Goal: Task Accomplishment & Management: Use online tool/utility

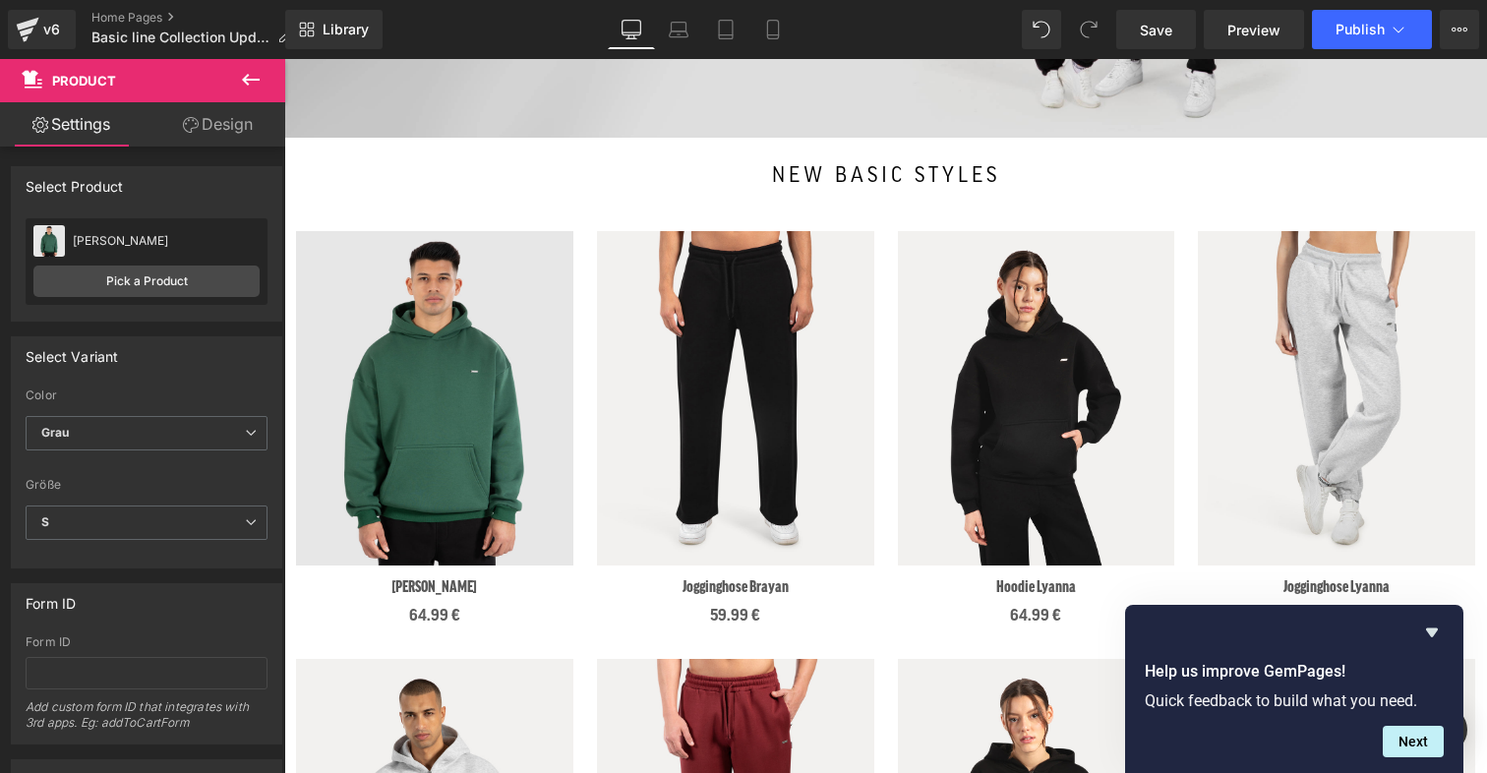
scroll to position [510, 0]
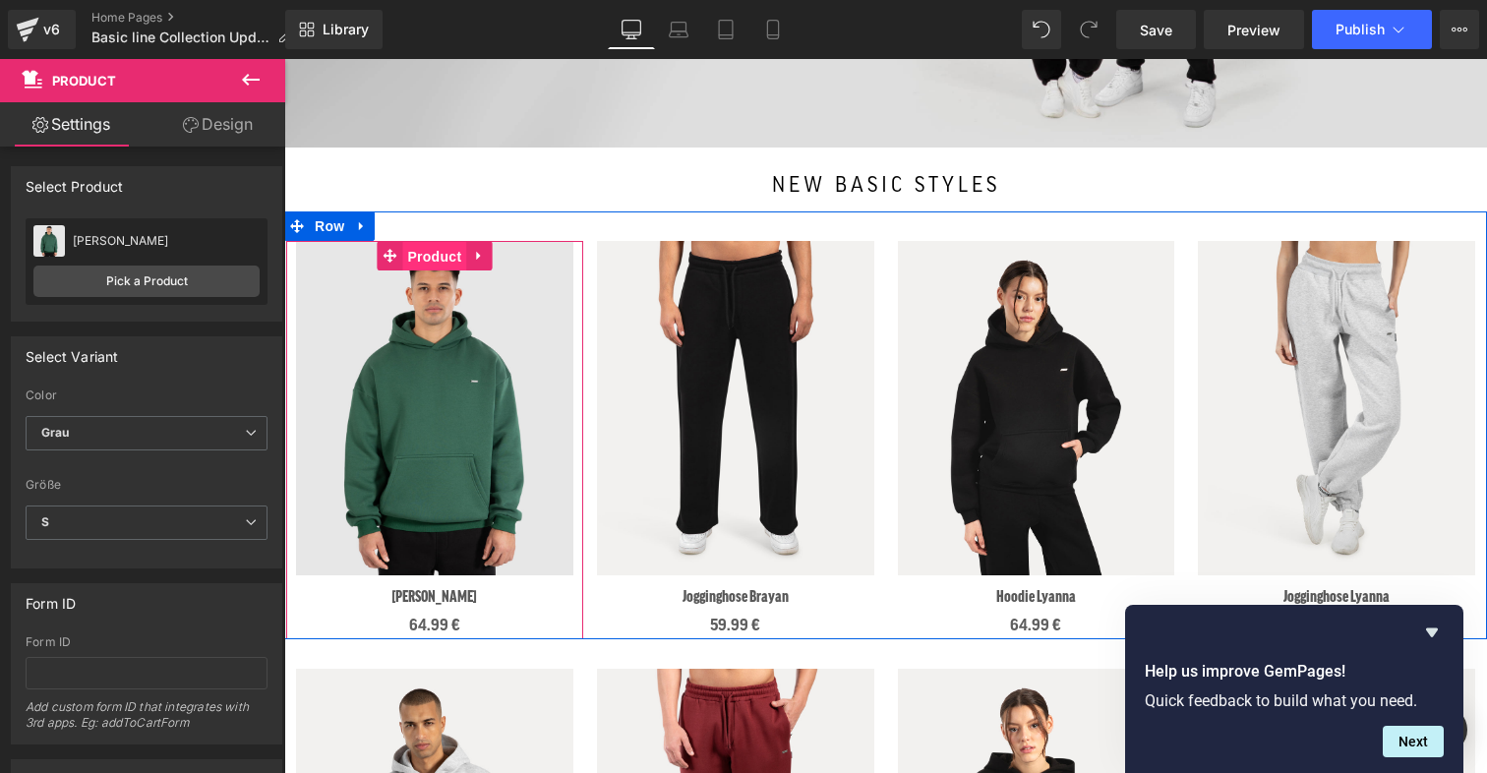
click at [421, 259] on span "Product" at bounding box center [434, 257] width 64 height 30
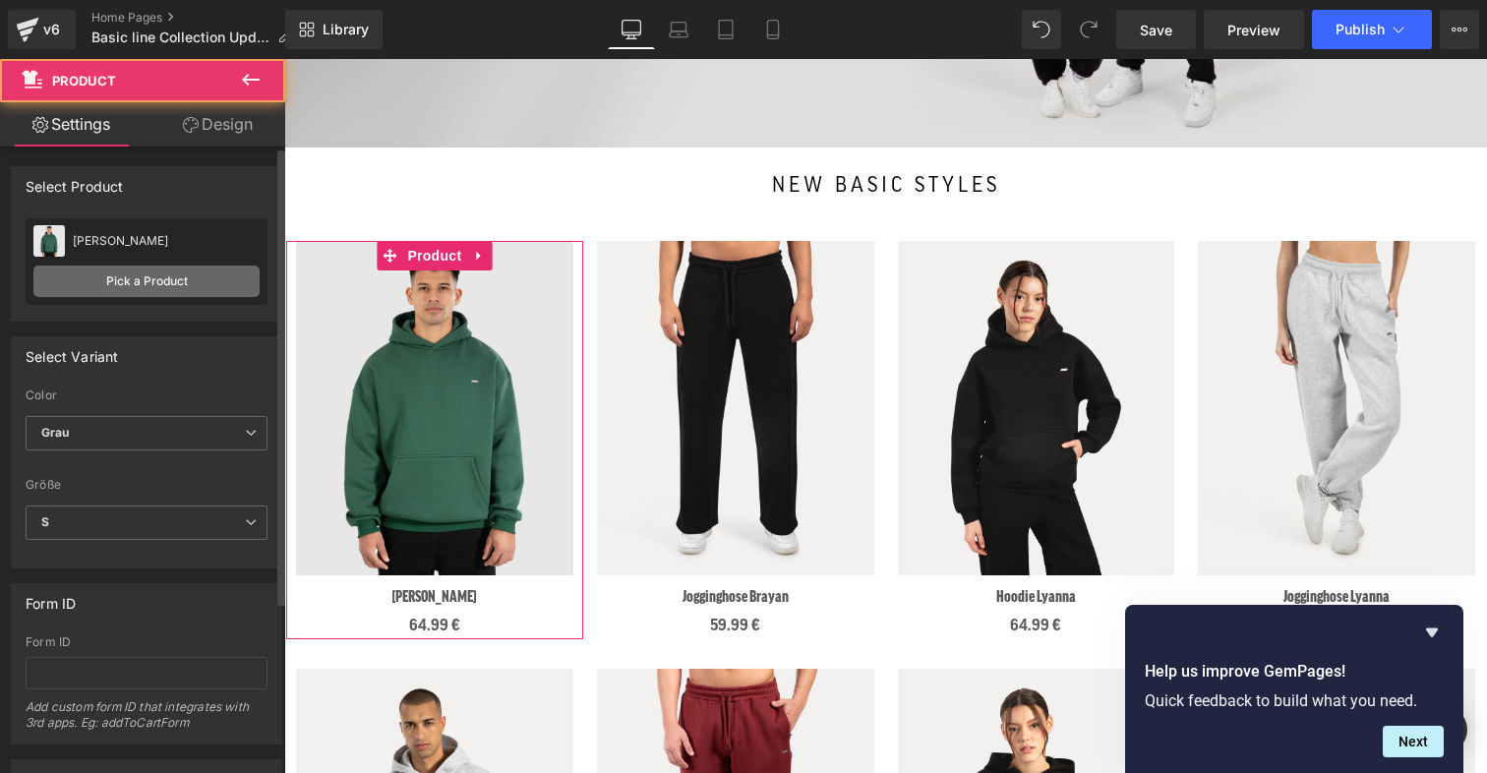
click at [116, 283] on link "Pick a Product" at bounding box center [146, 281] width 226 height 31
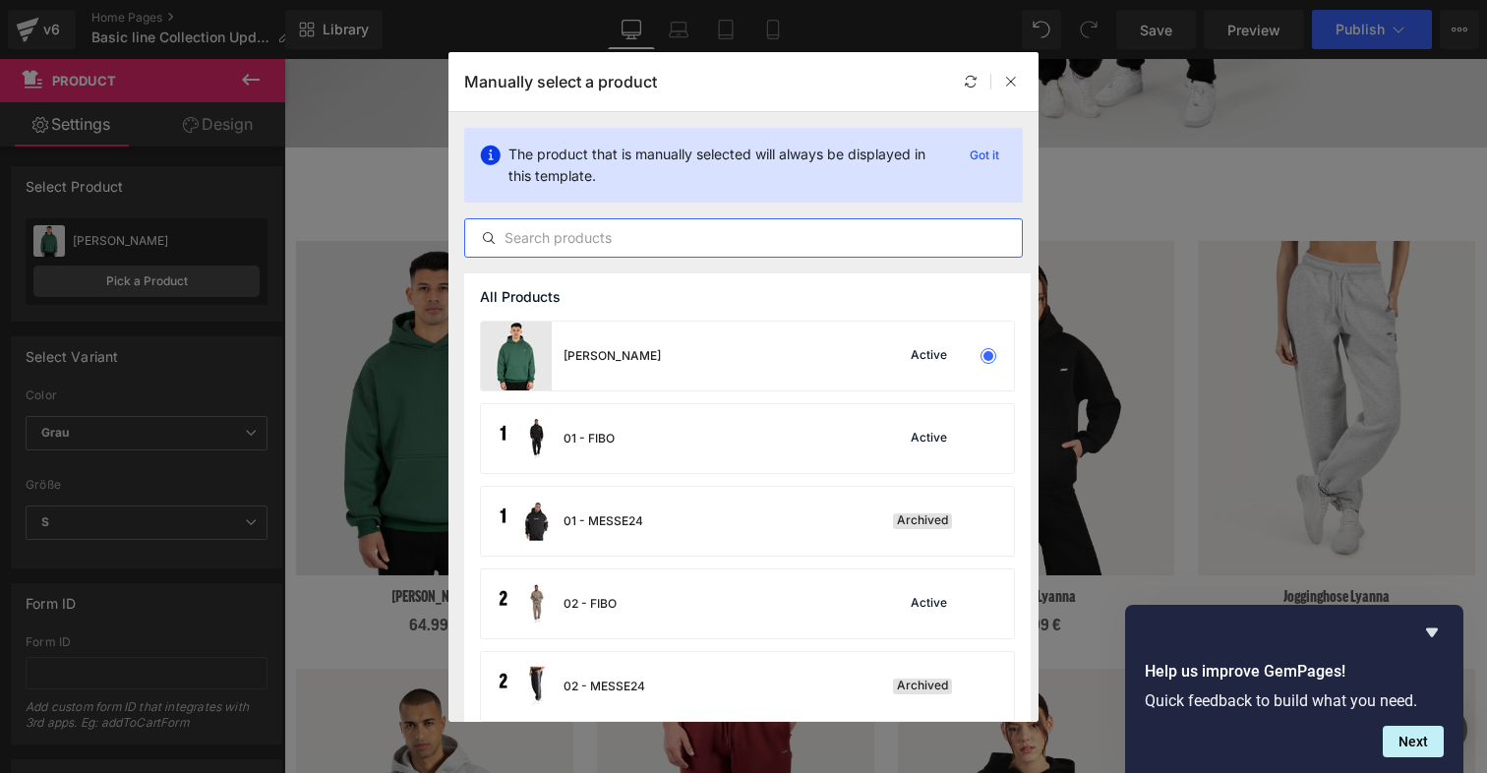
click at [502, 238] on input "text" at bounding box center [743, 238] width 557 height 24
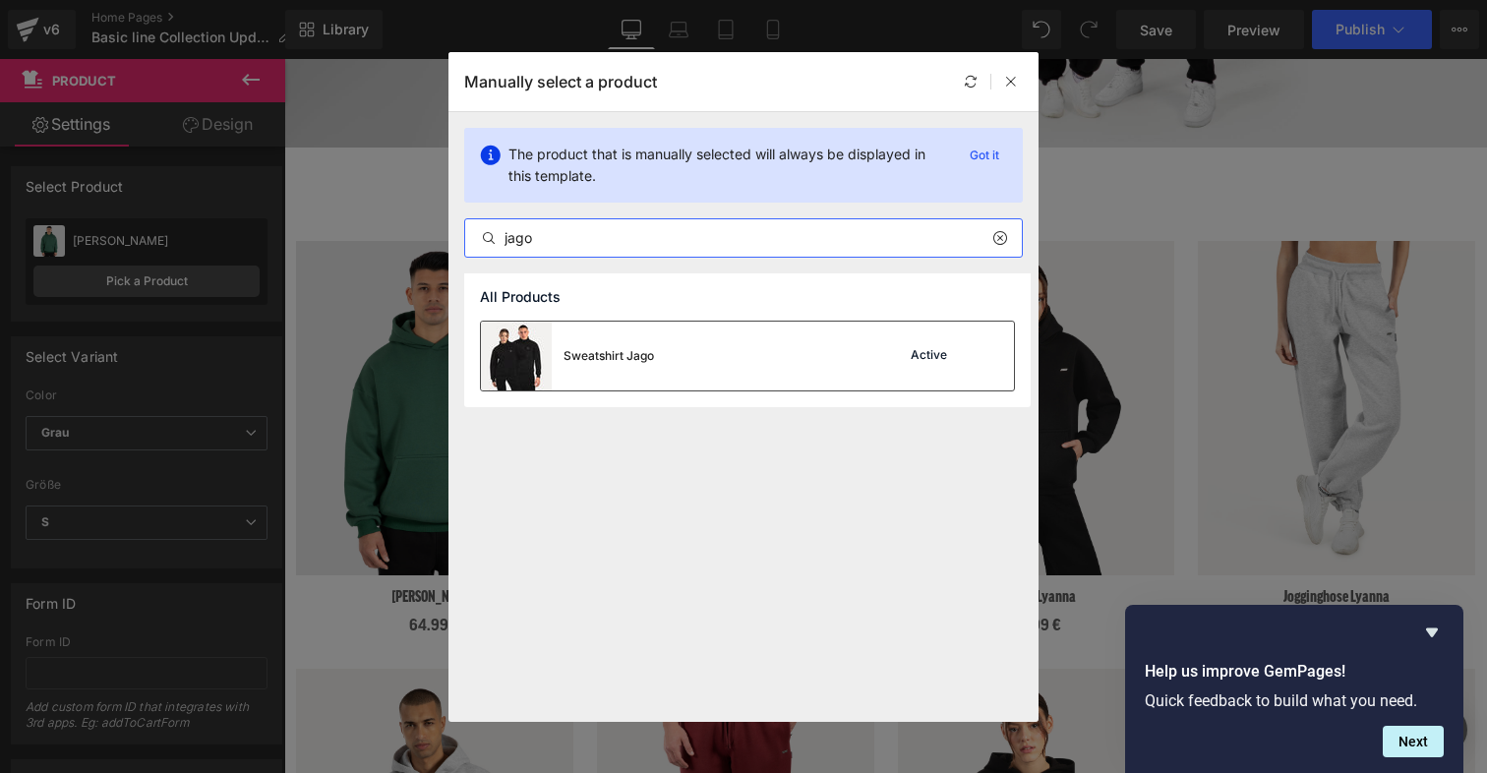
type input "jago"
click at [638, 365] on div "Sweatshirt Jago" at bounding box center [567, 356] width 173 height 69
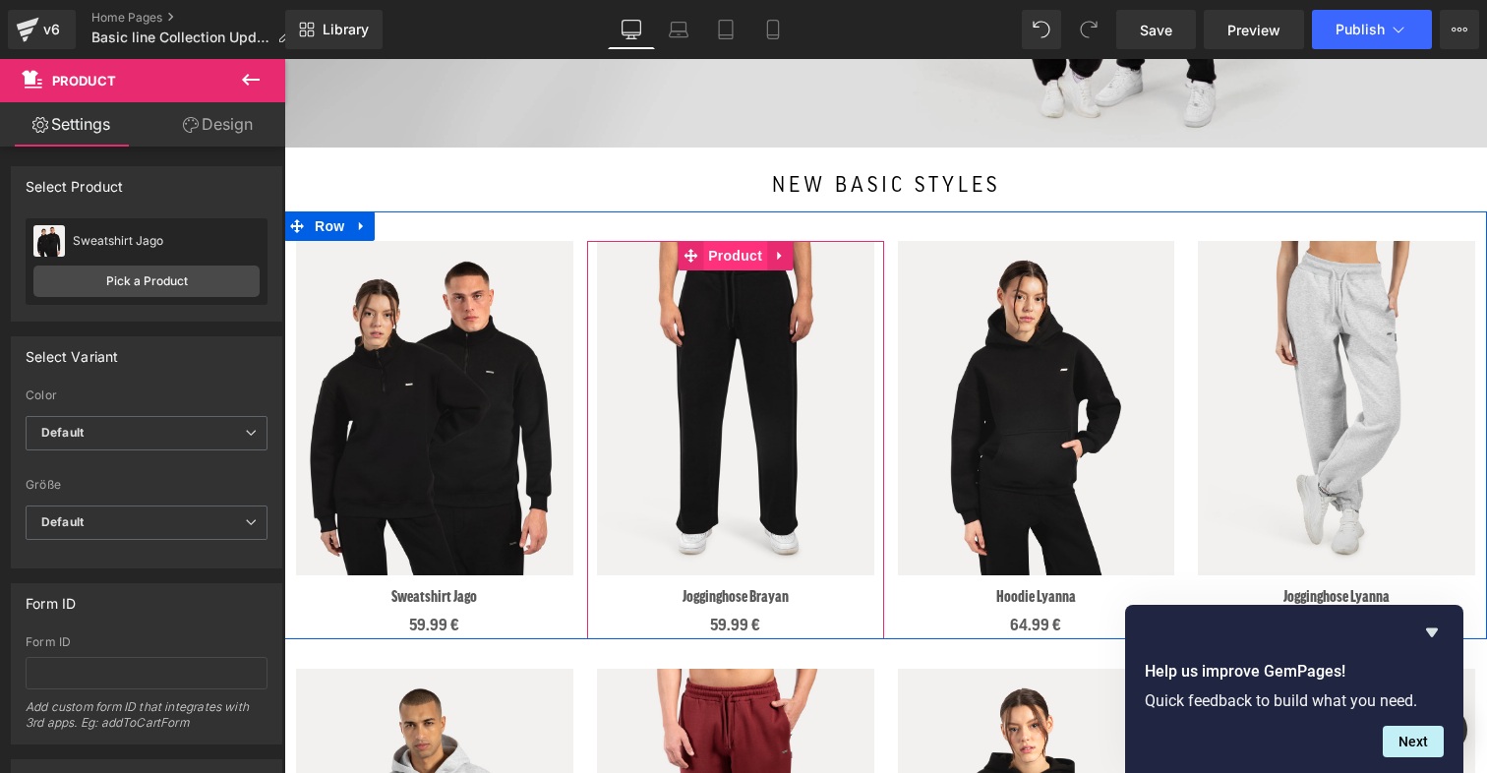
click at [737, 258] on span "Product" at bounding box center [735, 256] width 64 height 30
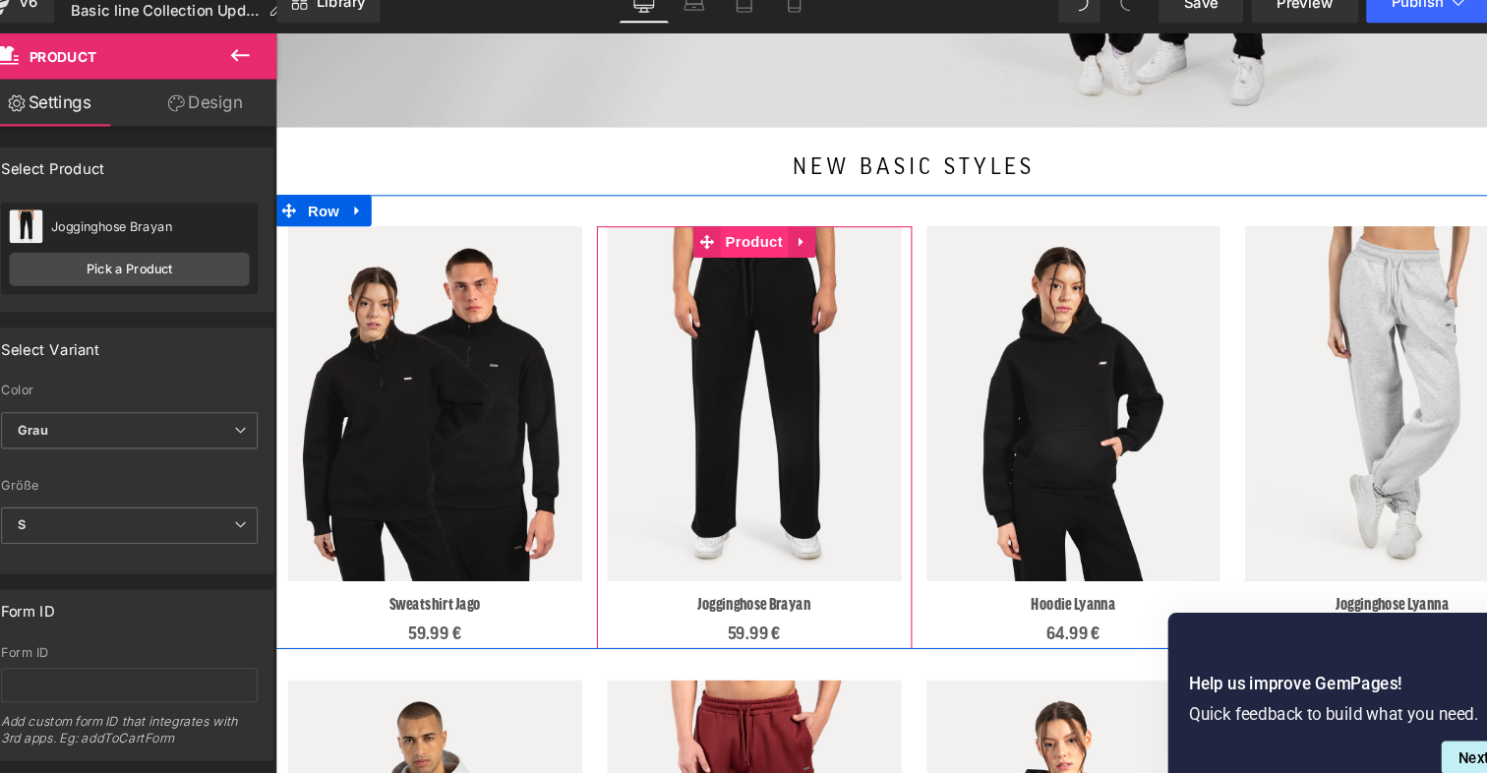
click at [721, 233] on span "Product" at bounding box center [726, 229] width 64 height 30
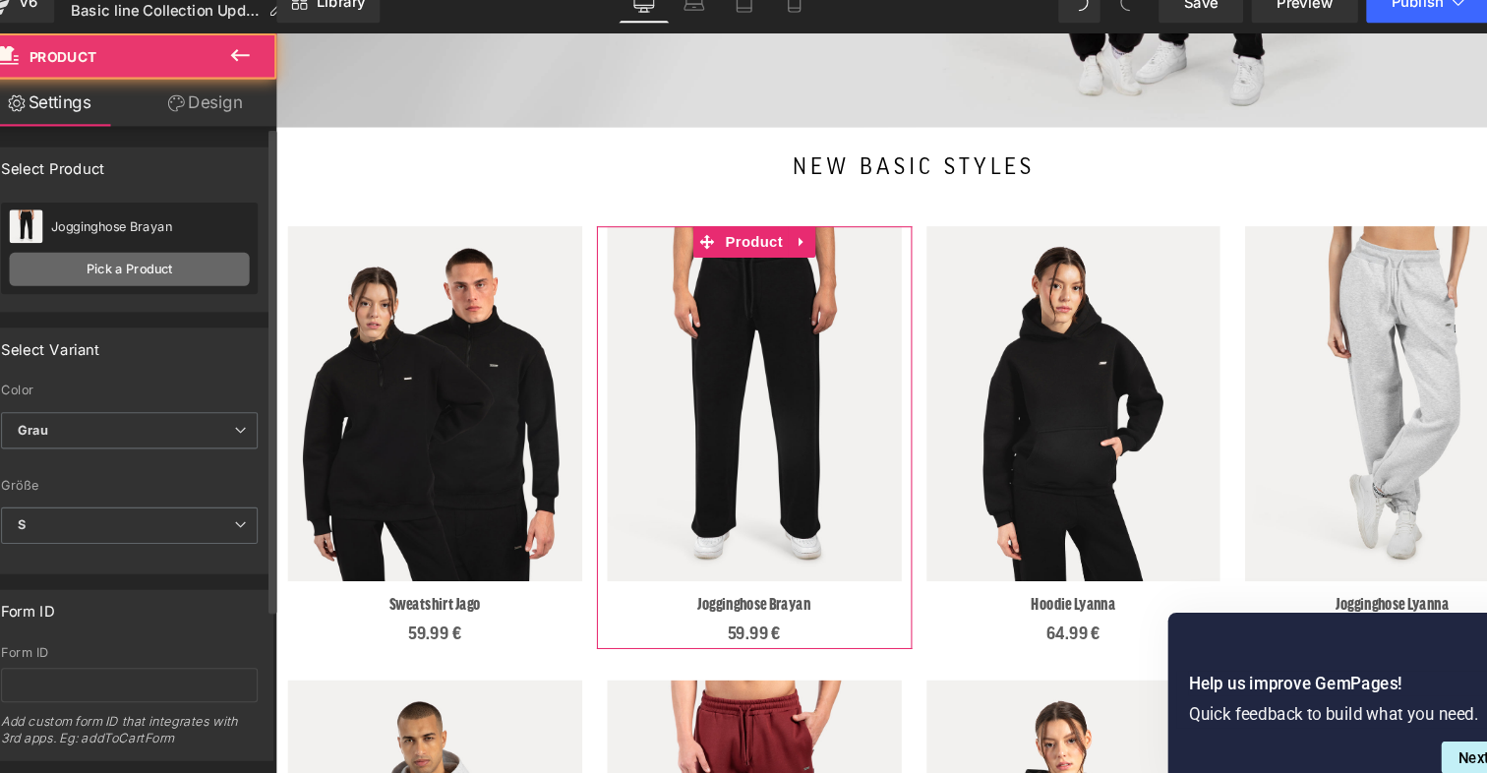
click at [109, 282] on link "Pick a Product" at bounding box center [146, 281] width 226 height 31
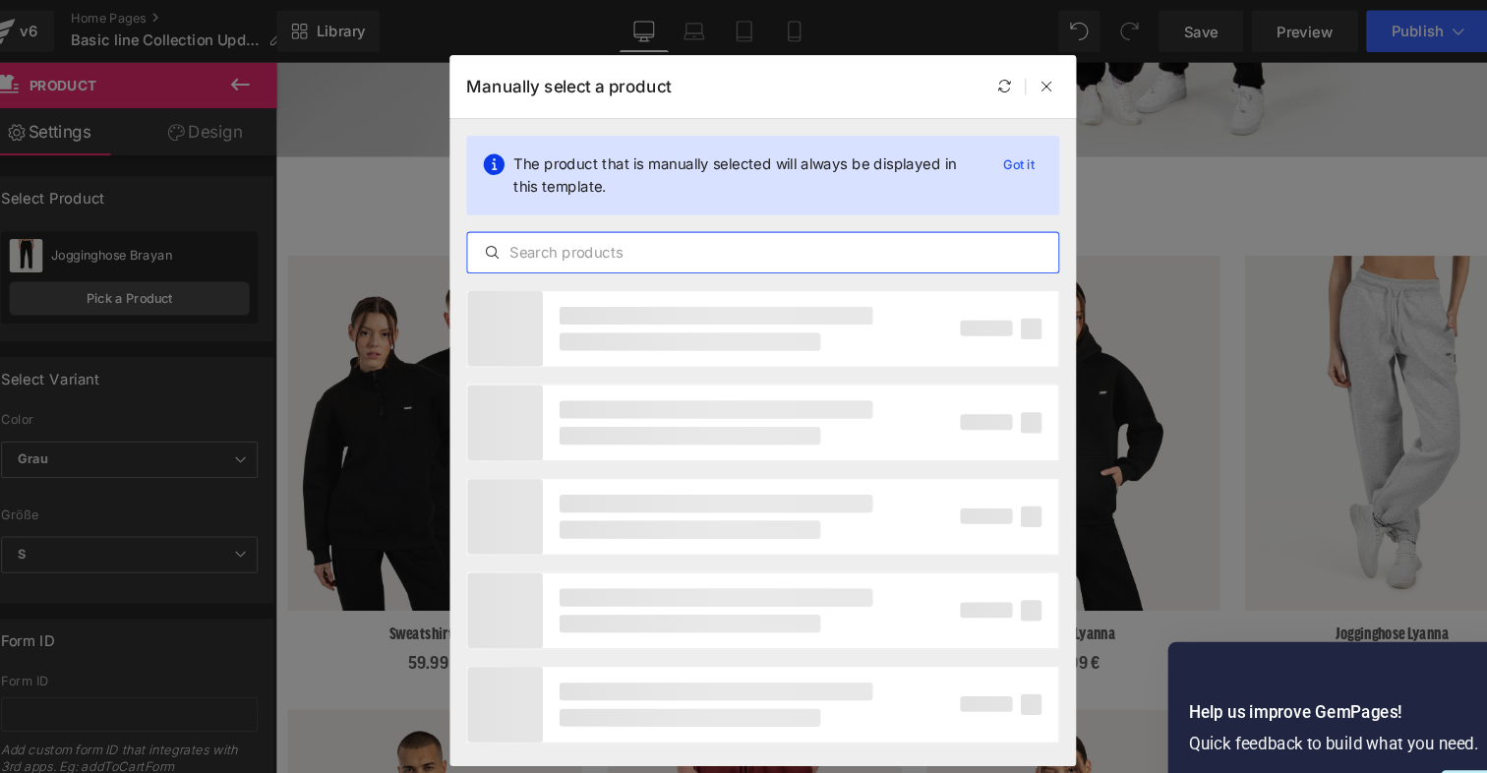
click at [512, 247] on input "text" at bounding box center [743, 238] width 557 height 24
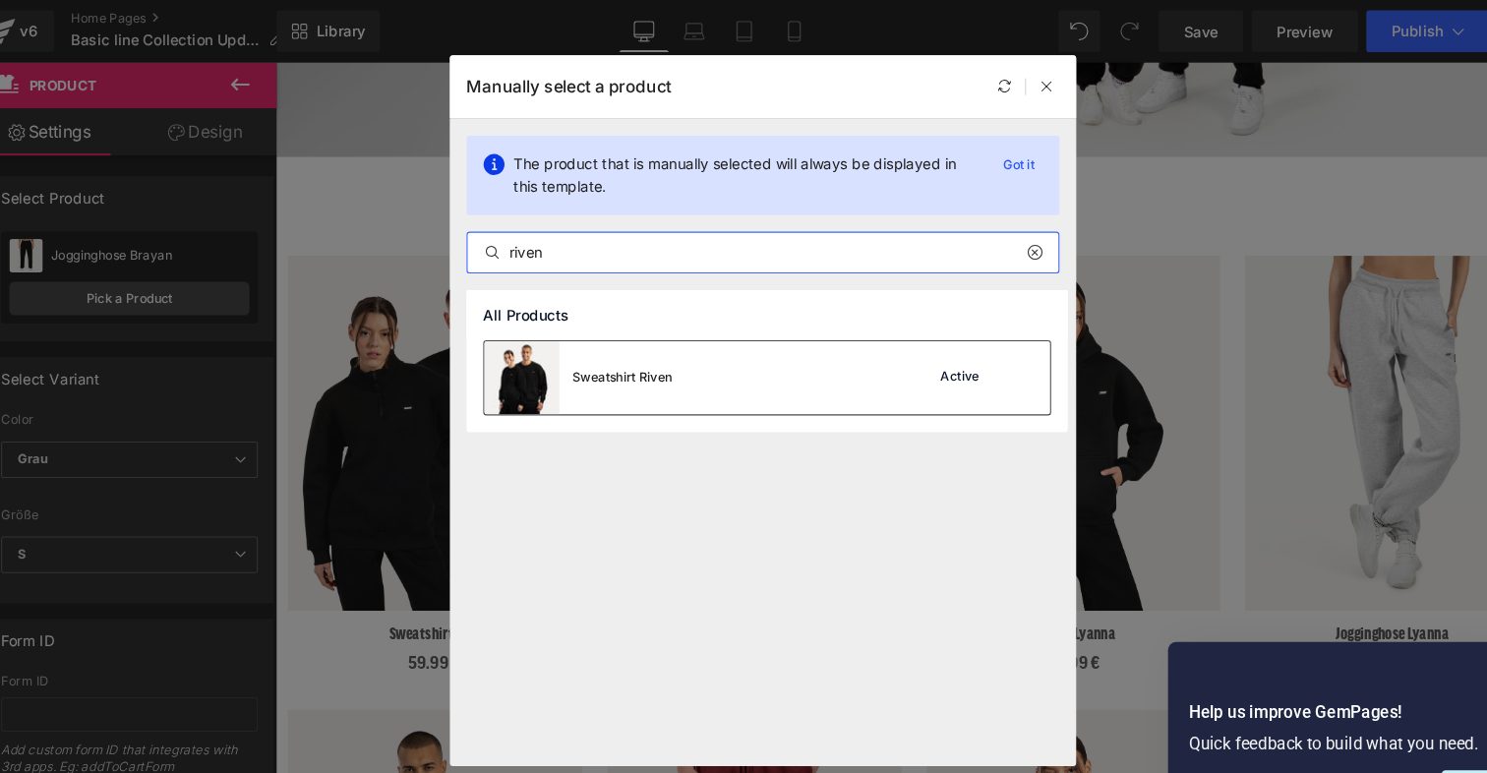
type input "riven"
click at [535, 368] on img at bounding box center [516, 356] width 71 height 69
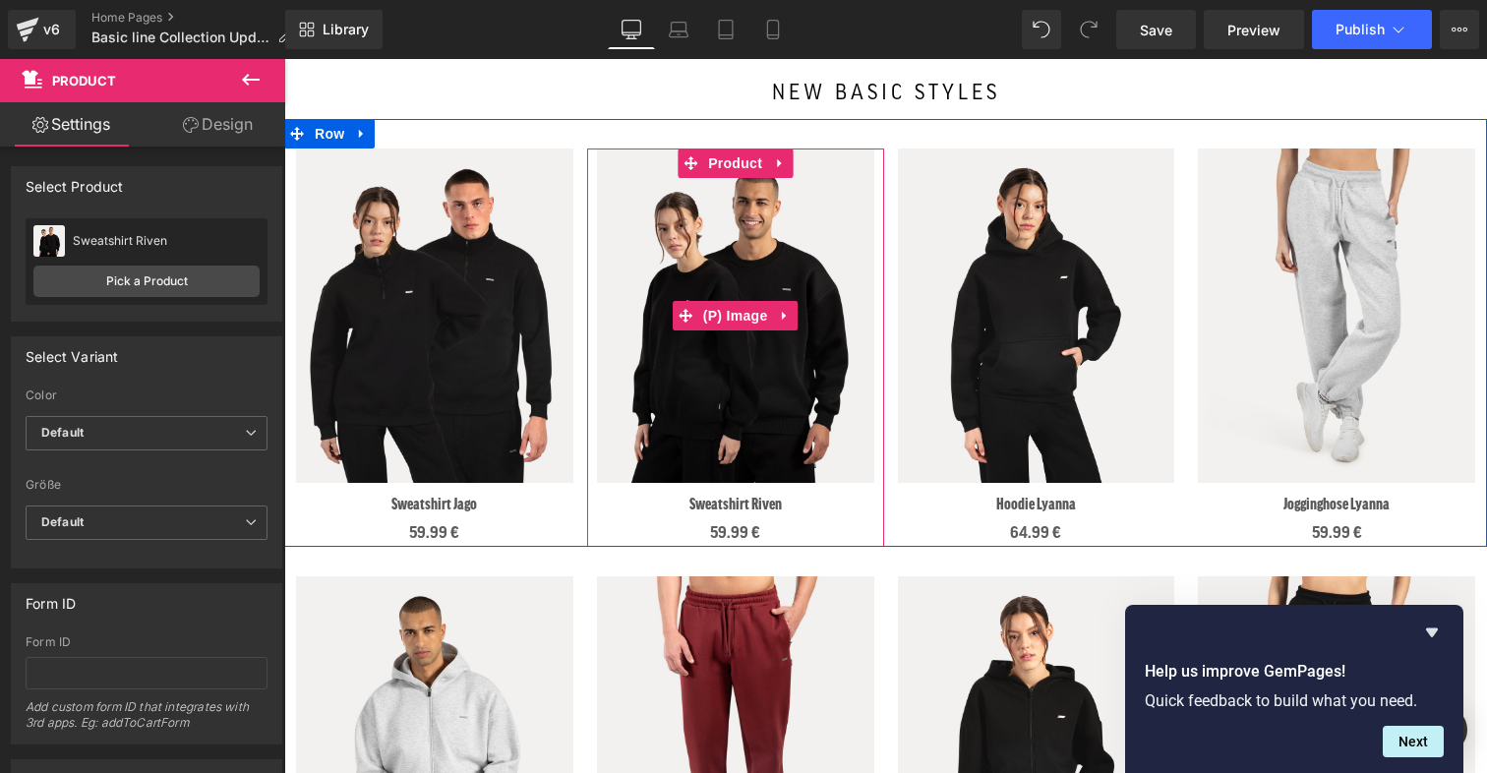
scroll to position [566, 0]
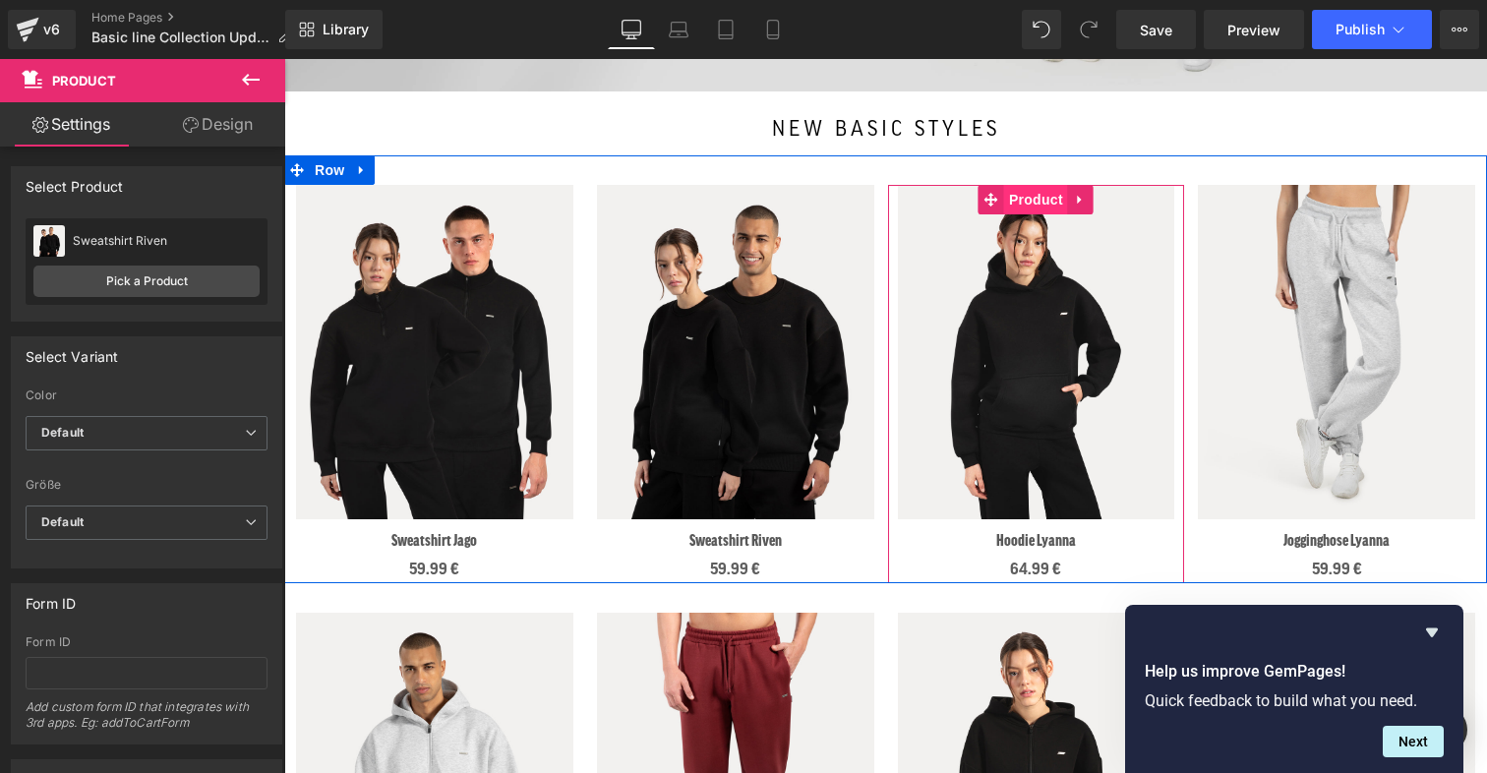
click at [1038, 195] on span "Product" at bounding box center [1036, 200] width 64 height 30
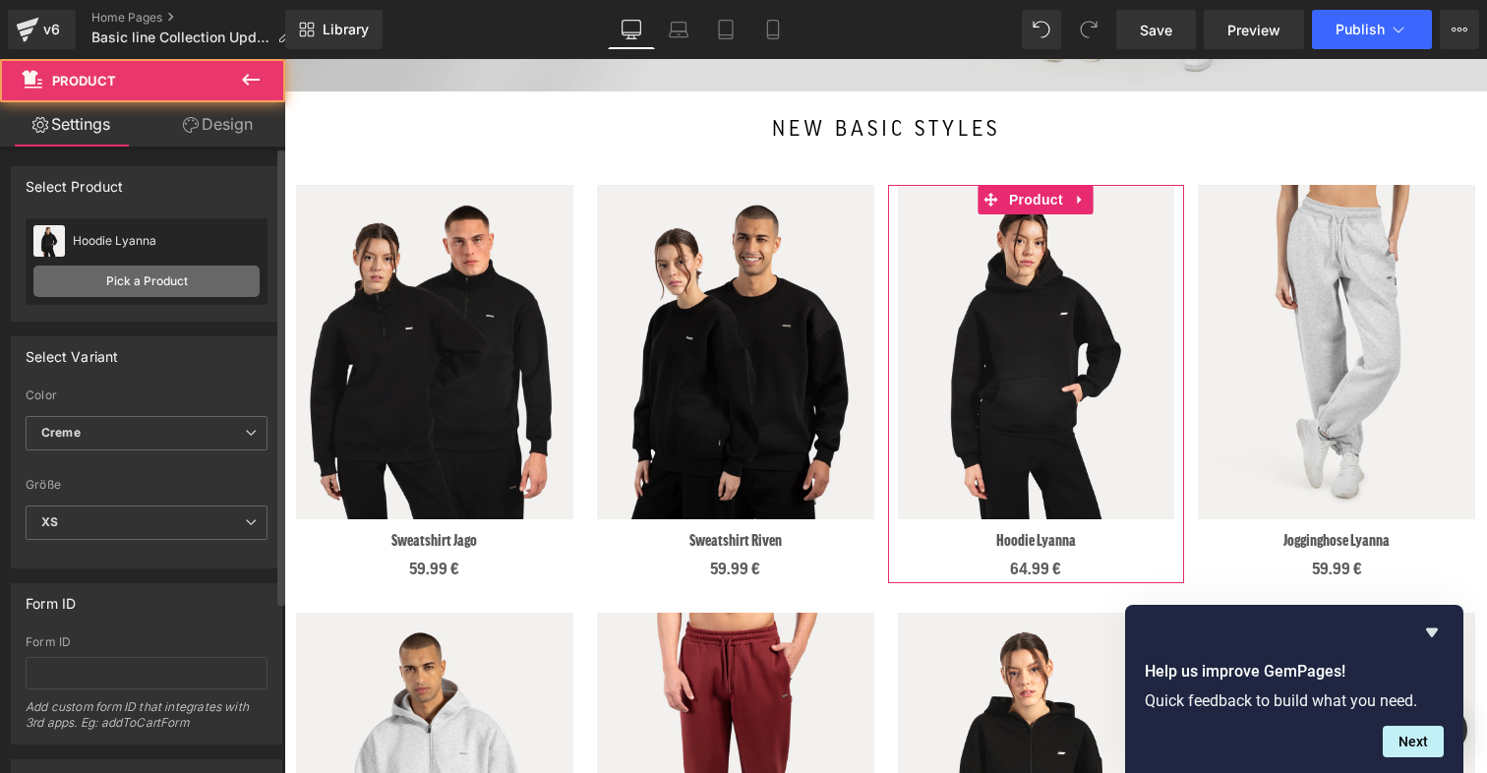
click at [124, 293] on link "Pick a Product" at bounding box center [146, 281] width 226 height 31
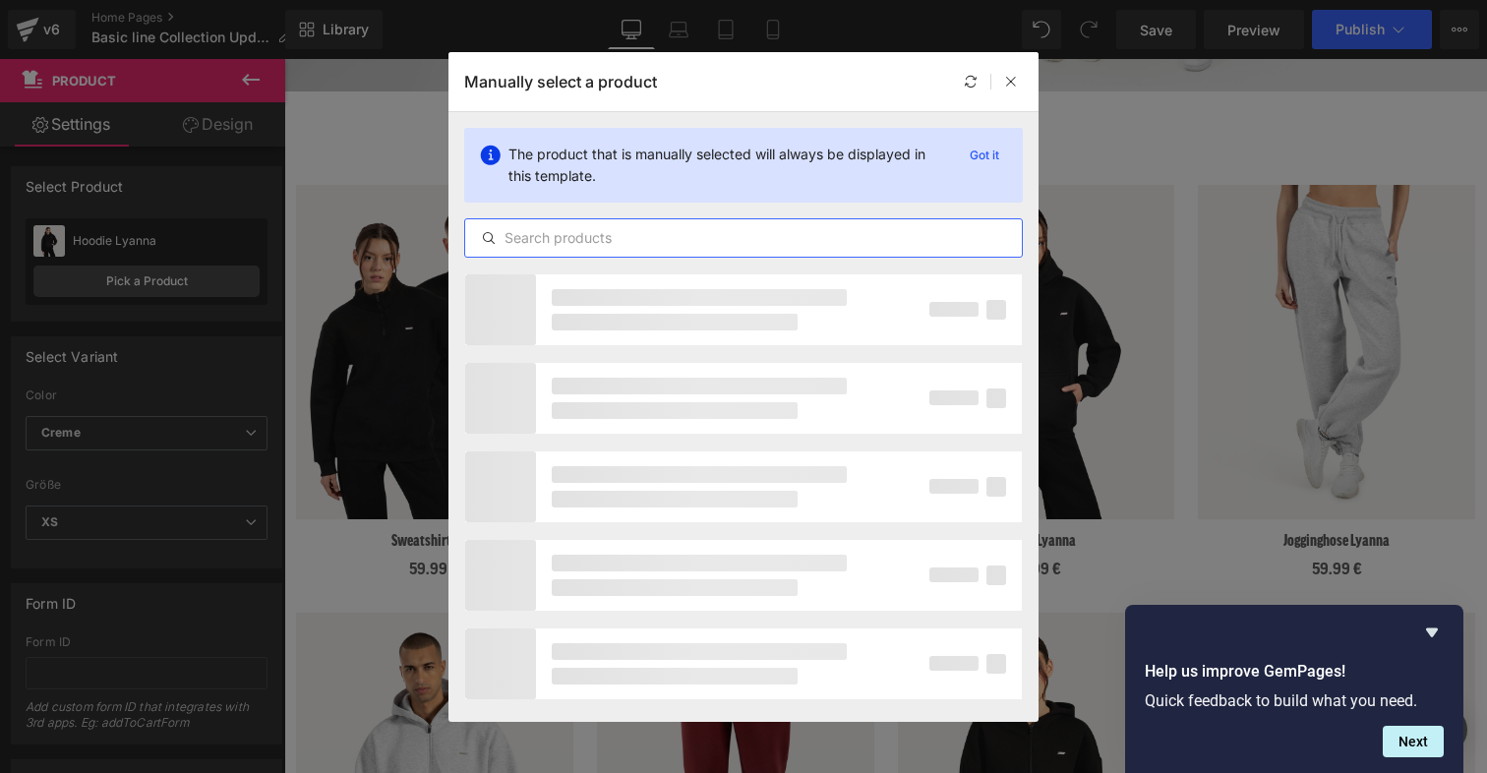
click at [572, 235] on input "text" at bounding box center [743, 238] width 557 height 24
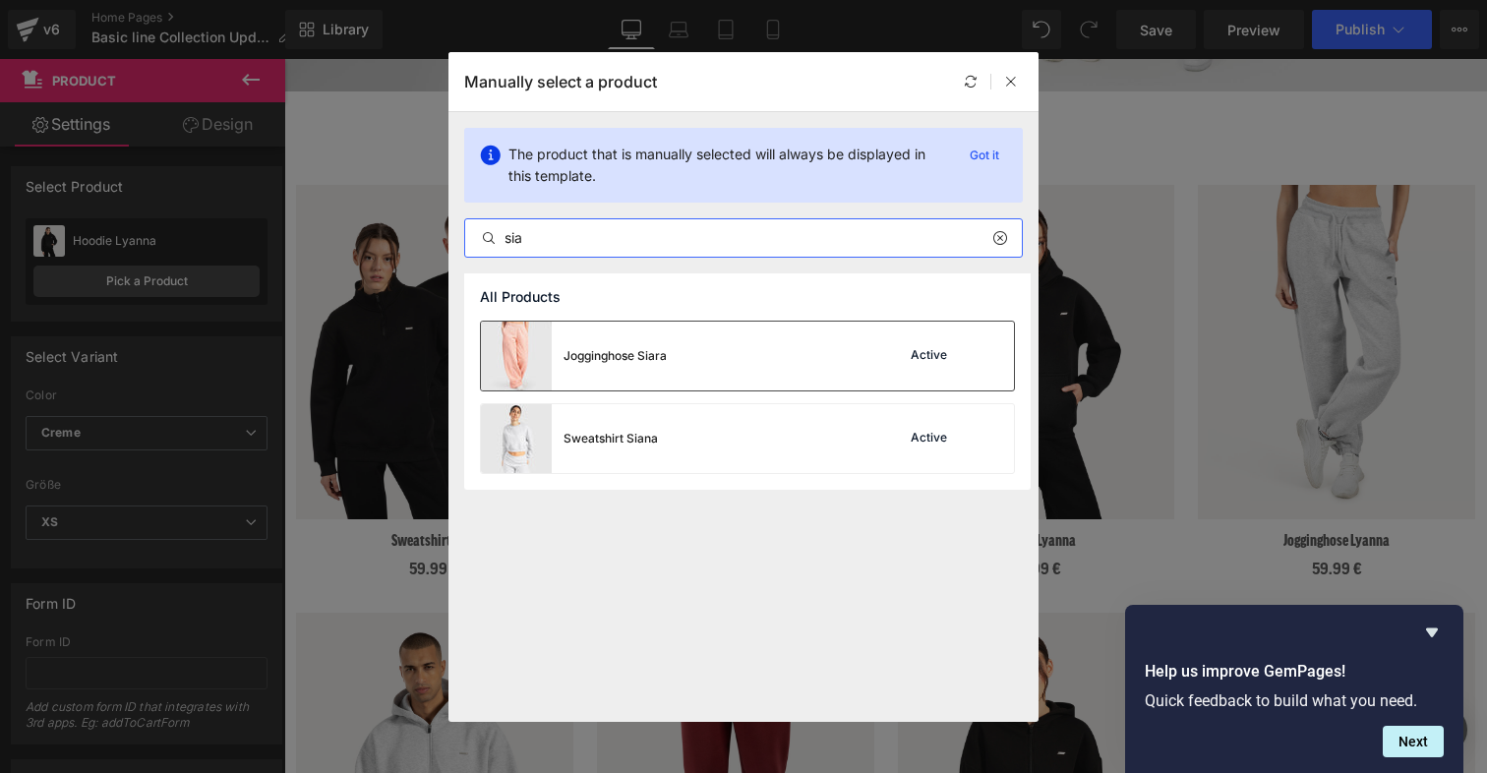
type input "sia"
click at [620, 368] on div "Jogginghose Siara" at bounding box center [574, 356] width 186 height 69
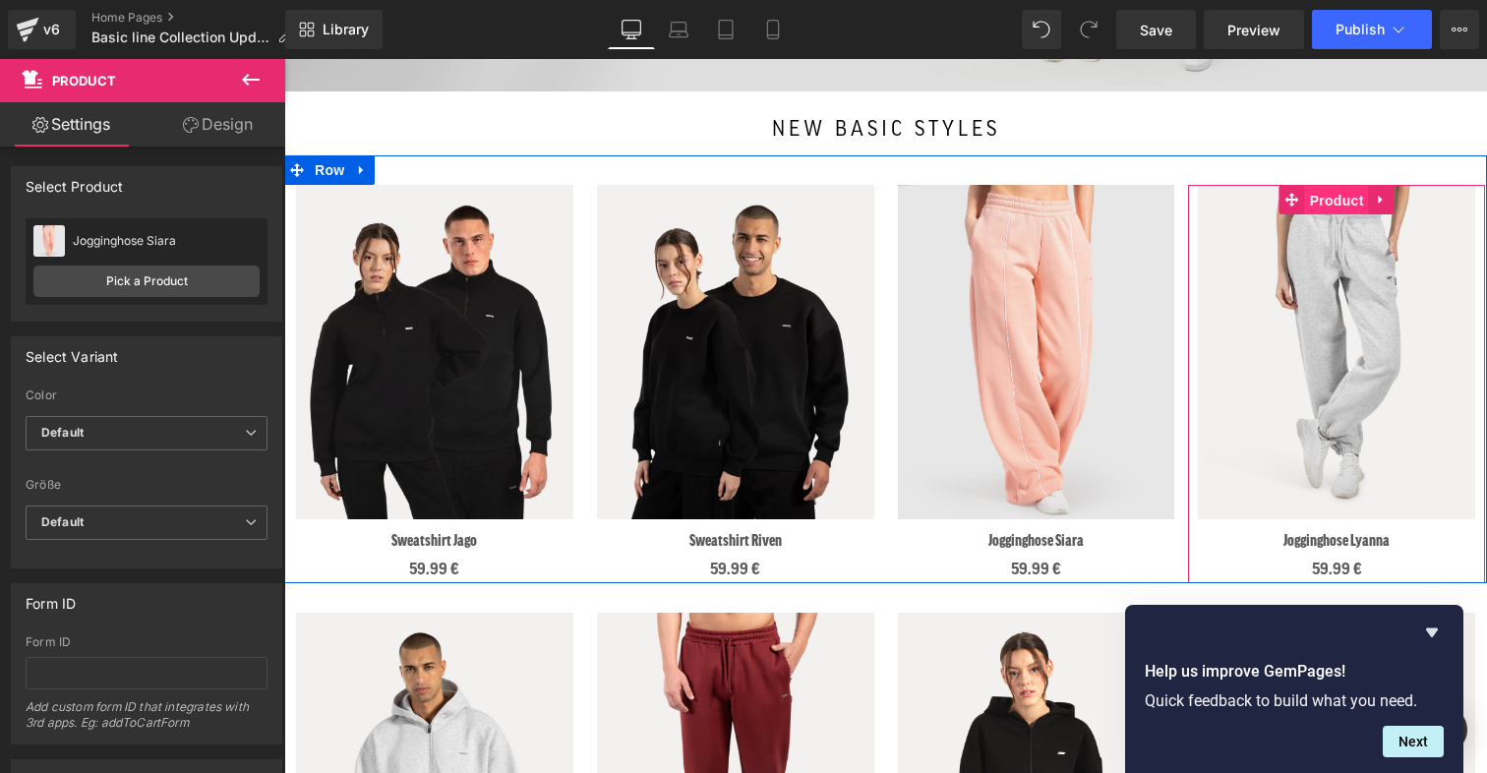
click at [1204, 201] on span "Product" at bounding box center [1337, 201] width 64 height 30
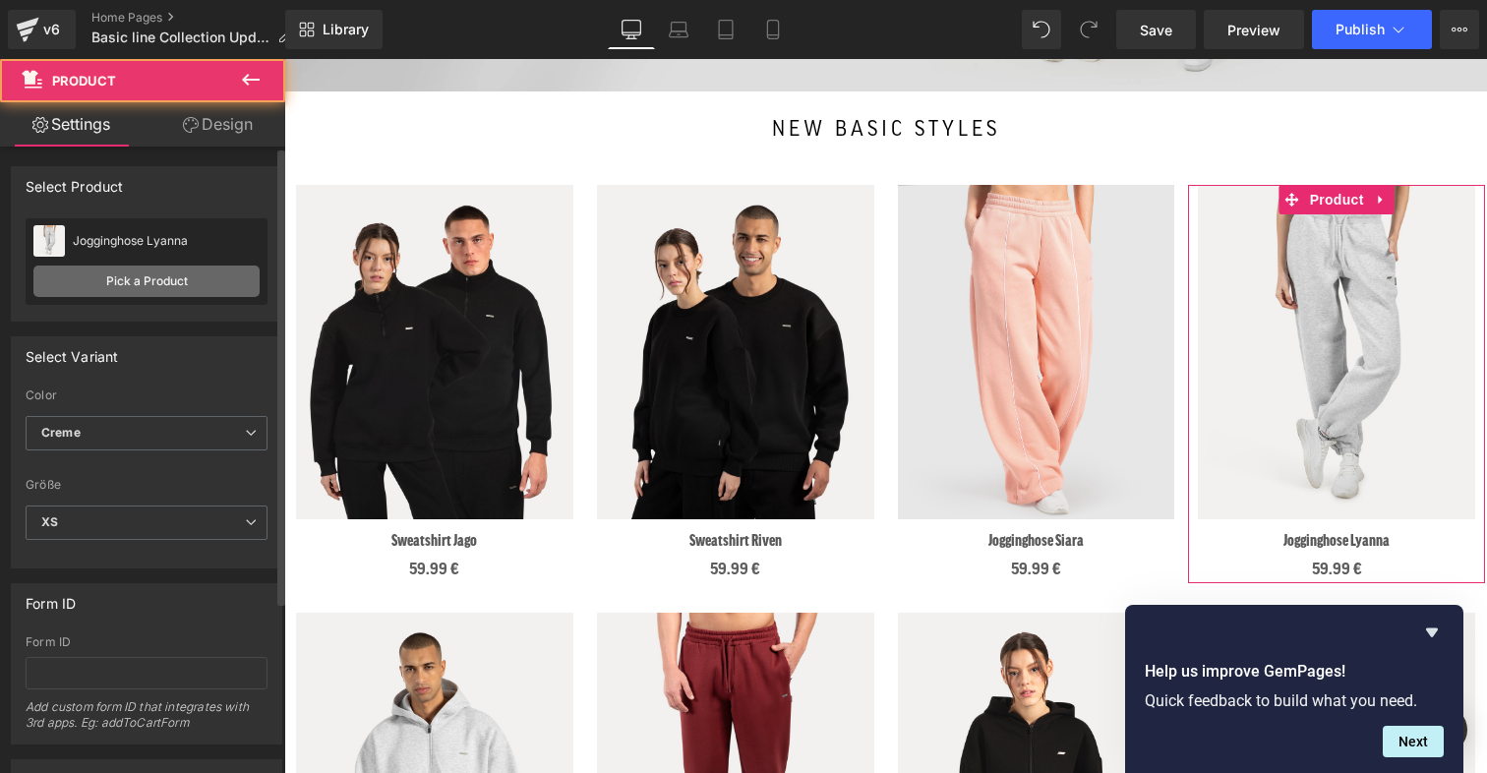
click at [120, 279] on link "Pick a Product" at bounding box center [146, 281] width 226 height 31
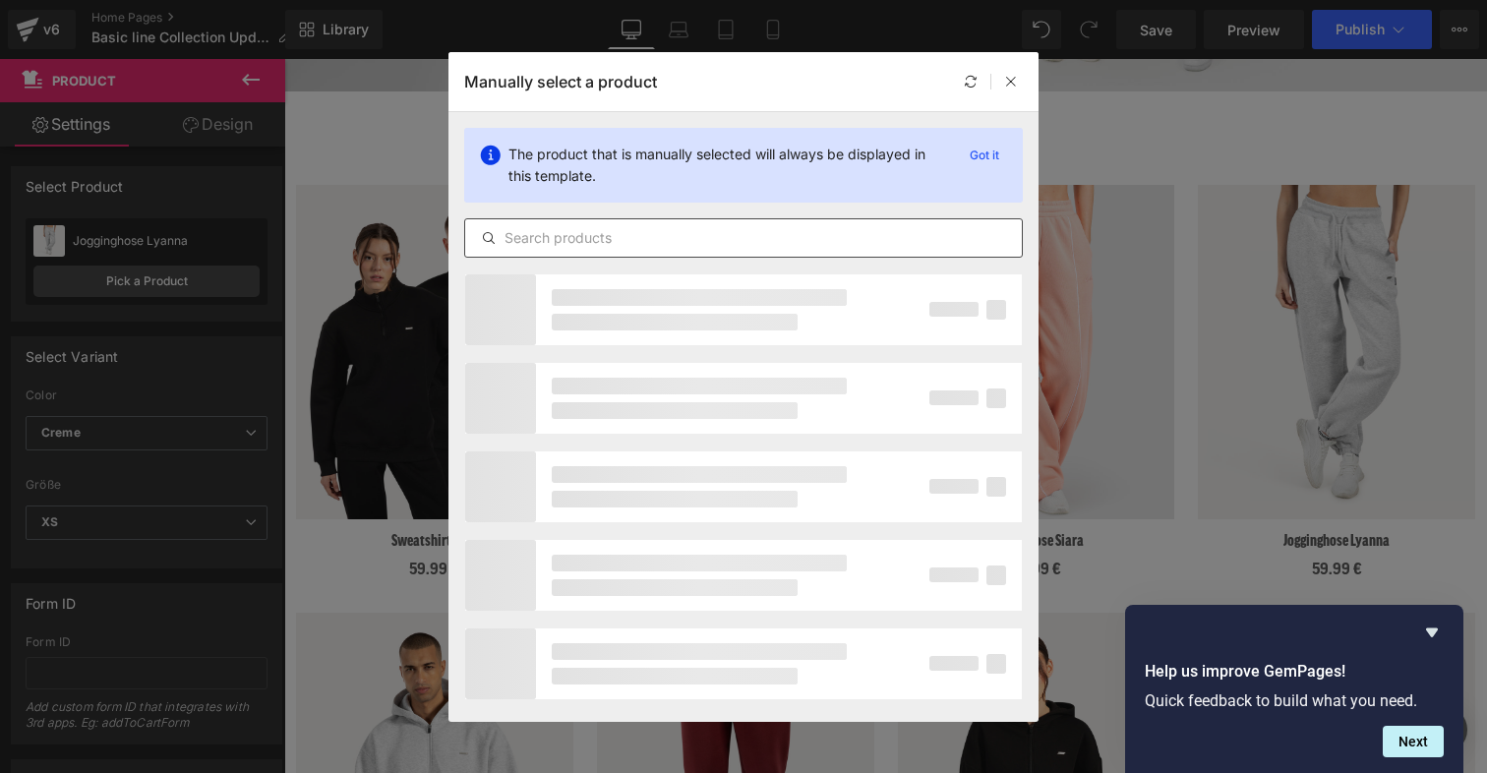
click at [539, 240] on input "text" at bounding box center [743, 238] width 557 height 24
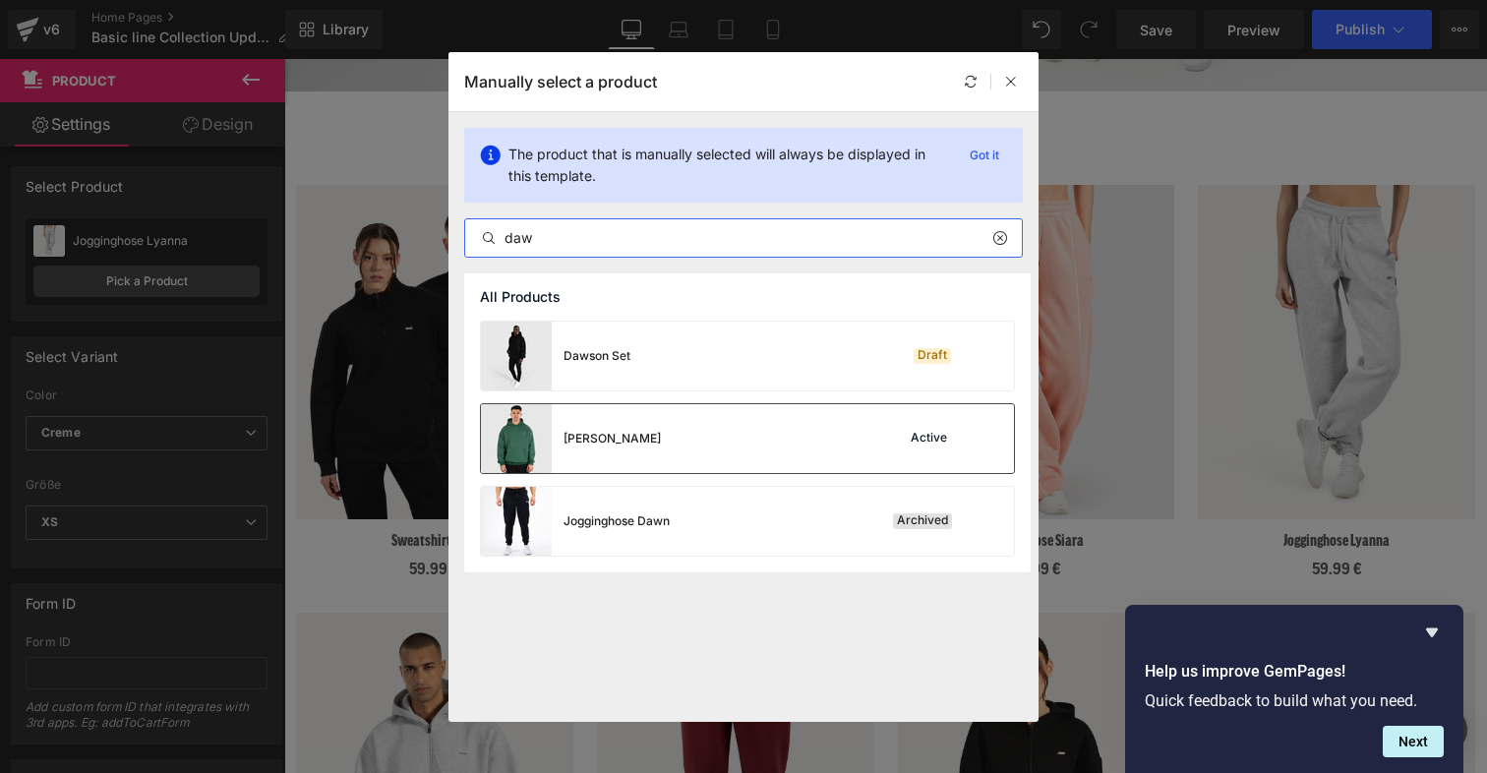
type input "daw"
click at [793, 426] on div "[PERSON_NAME] Active" at bounding box center [747, 438] width 533 height 69
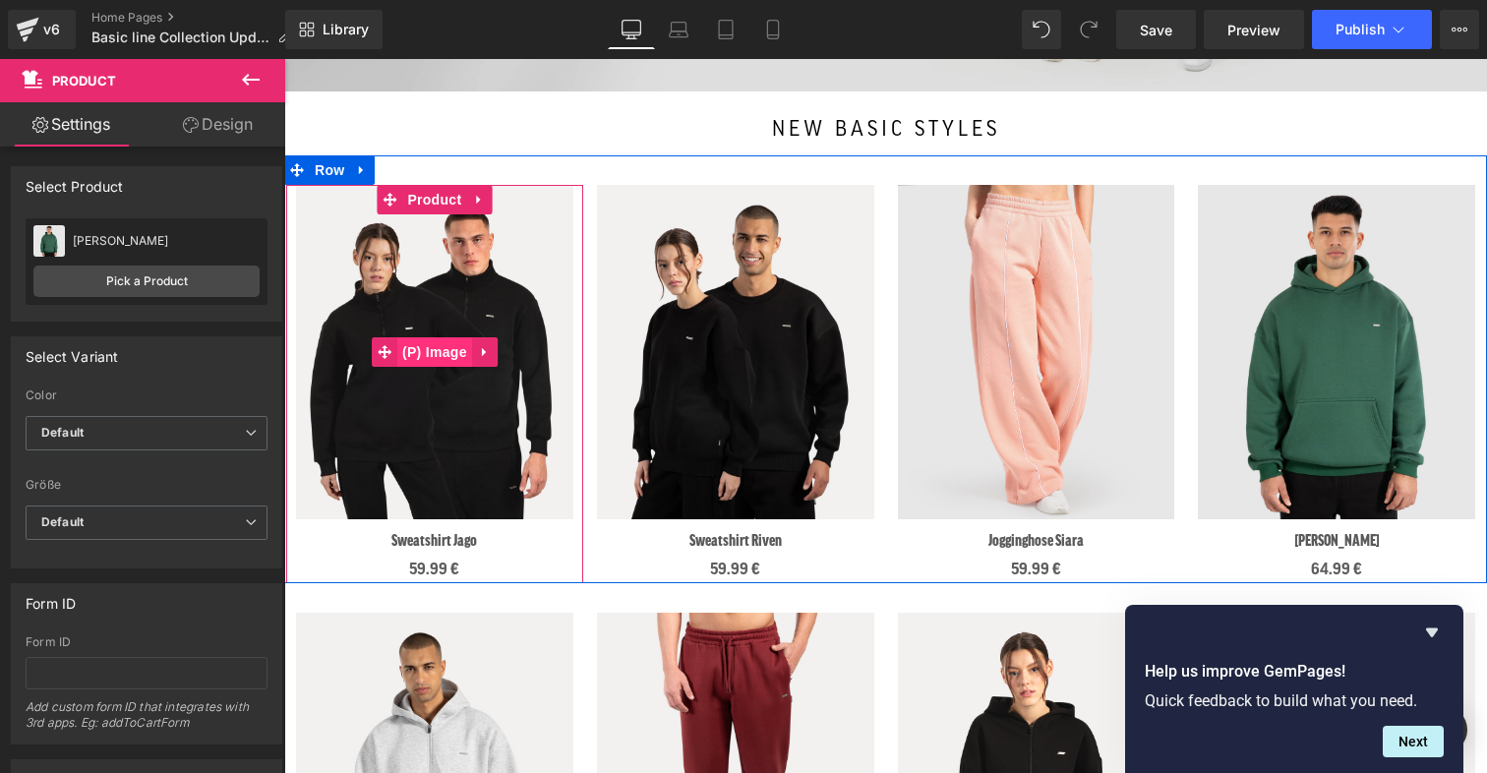
click at [450, 359] on span "(P) Image" at bounding box center [434, 352] width 75 height 30
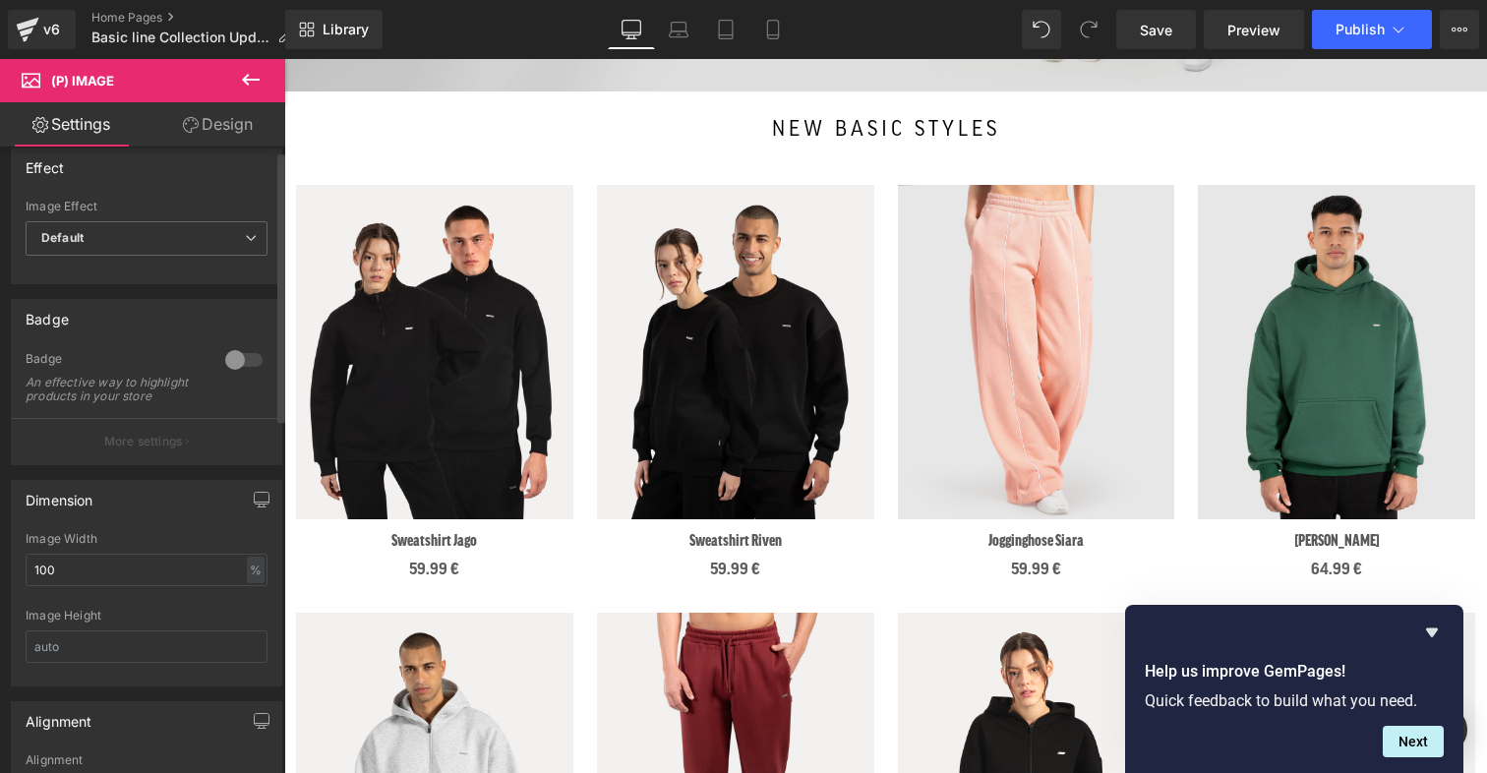
scroll to position [0, 0]
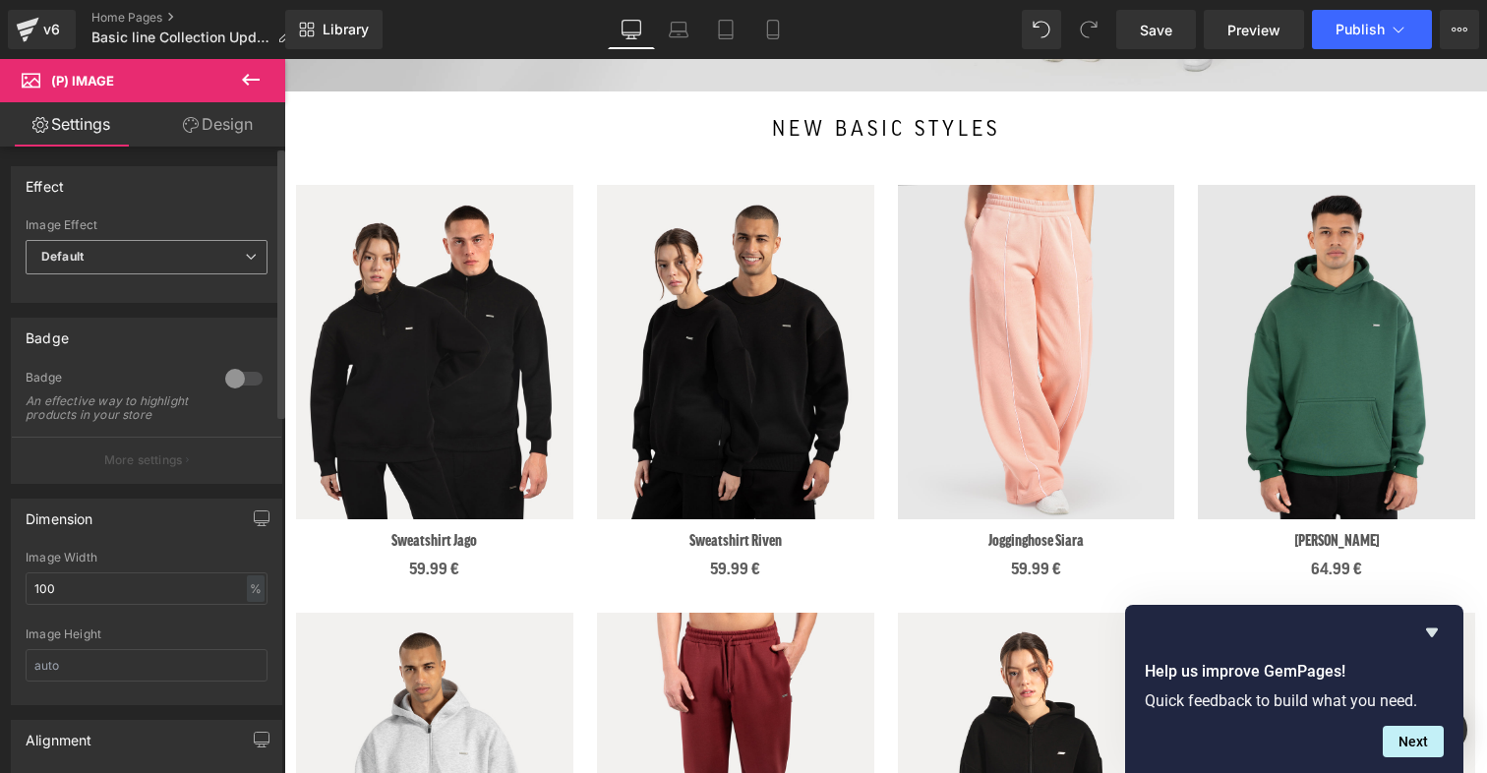
click at [99, 268] on span "Default" at bounding box center [147, 257] width 242 height 34
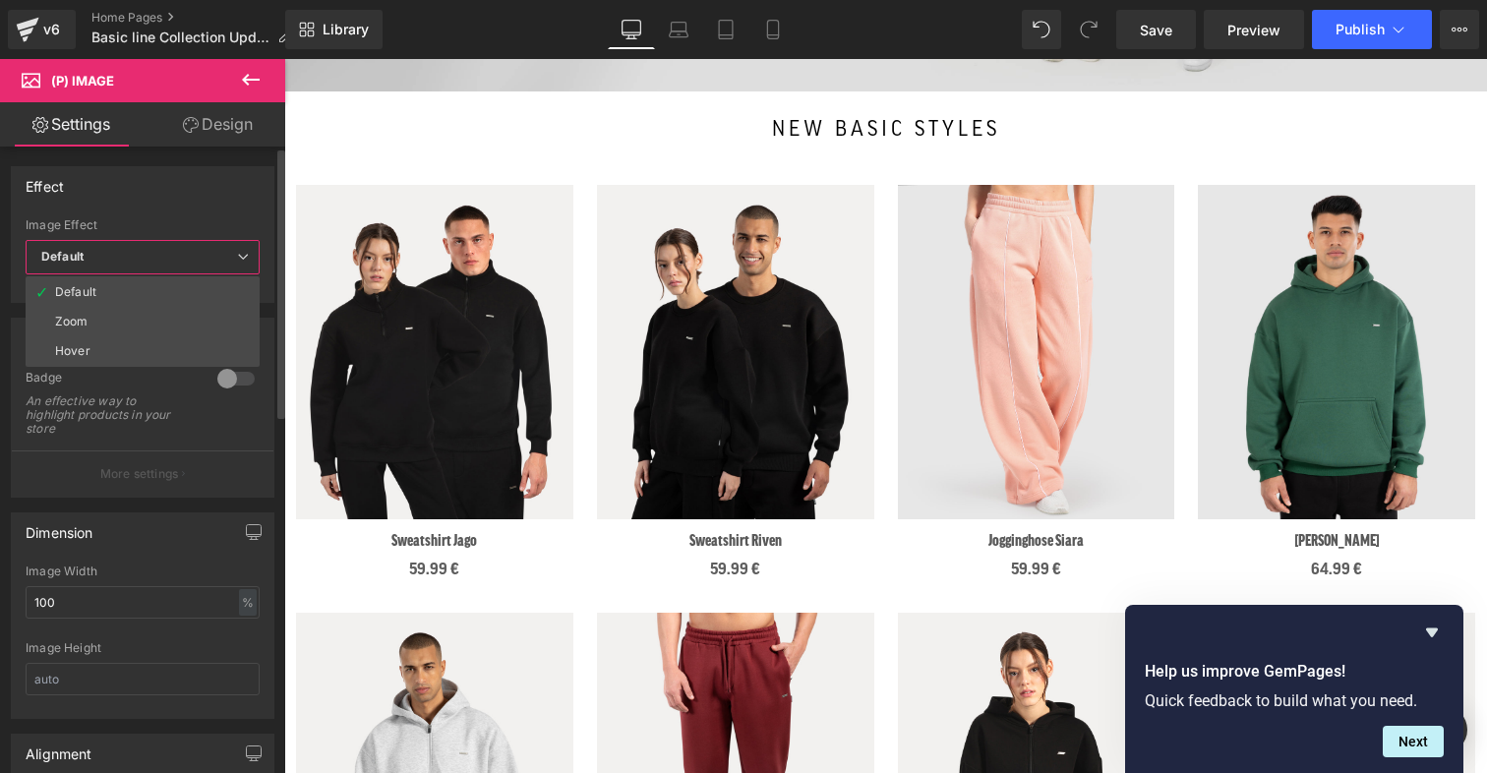
click at [129, 261] on span "Default" at bounding box center [143, 257] width 234 height 34
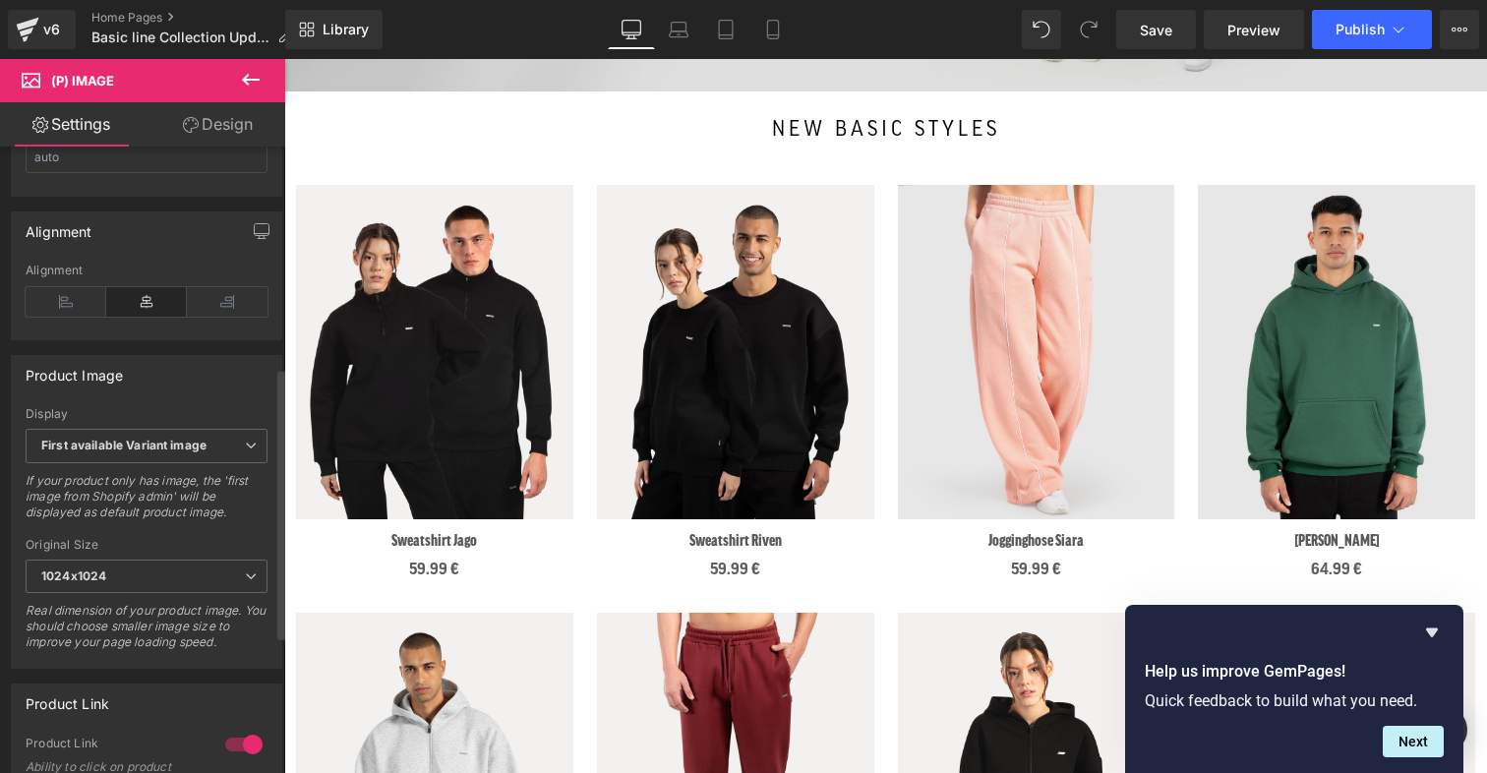
scroll to position [510, 0]
click at [159, 450] on b "First available Variant image" at bounding box center [123, 443] width 165 height 15
click at [154, 408] on div "Product Image First available Variant image First image from Shopify admin Firs…" at bounding box center [146, 510] width 271 height 315
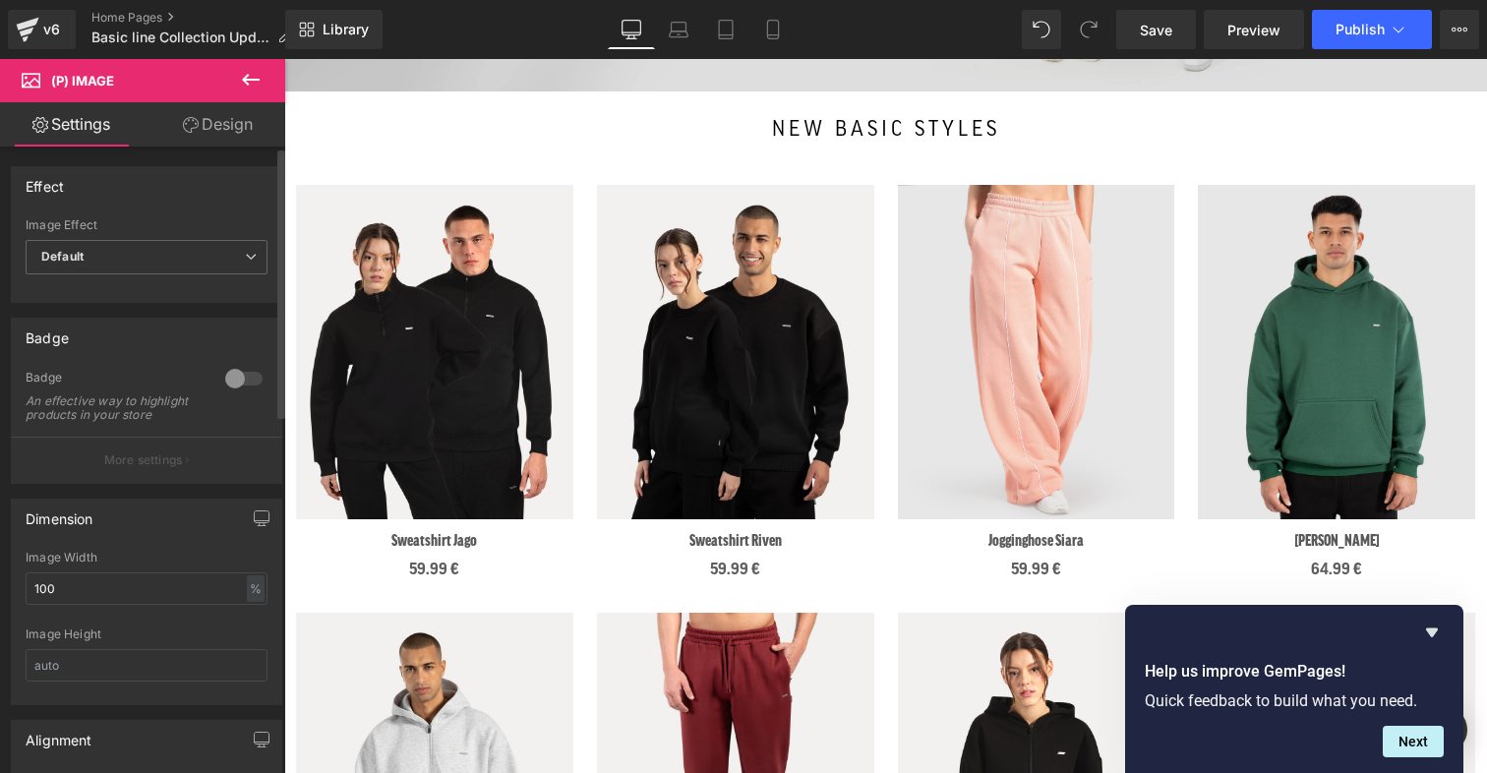
scroll to position [1, 0]
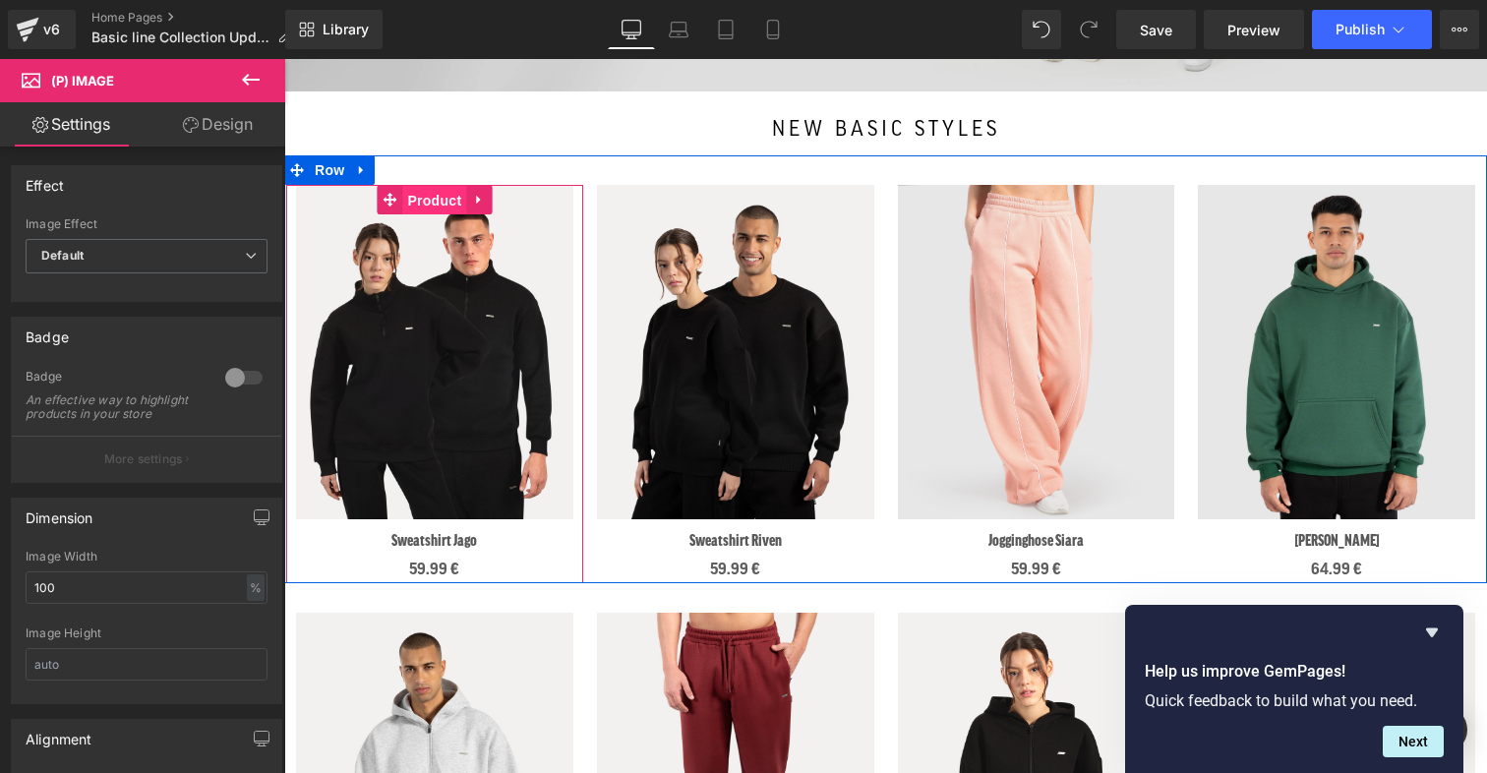
click at [431, 194] on span "Product" at bounding box center [434, 201] width 64 height 30
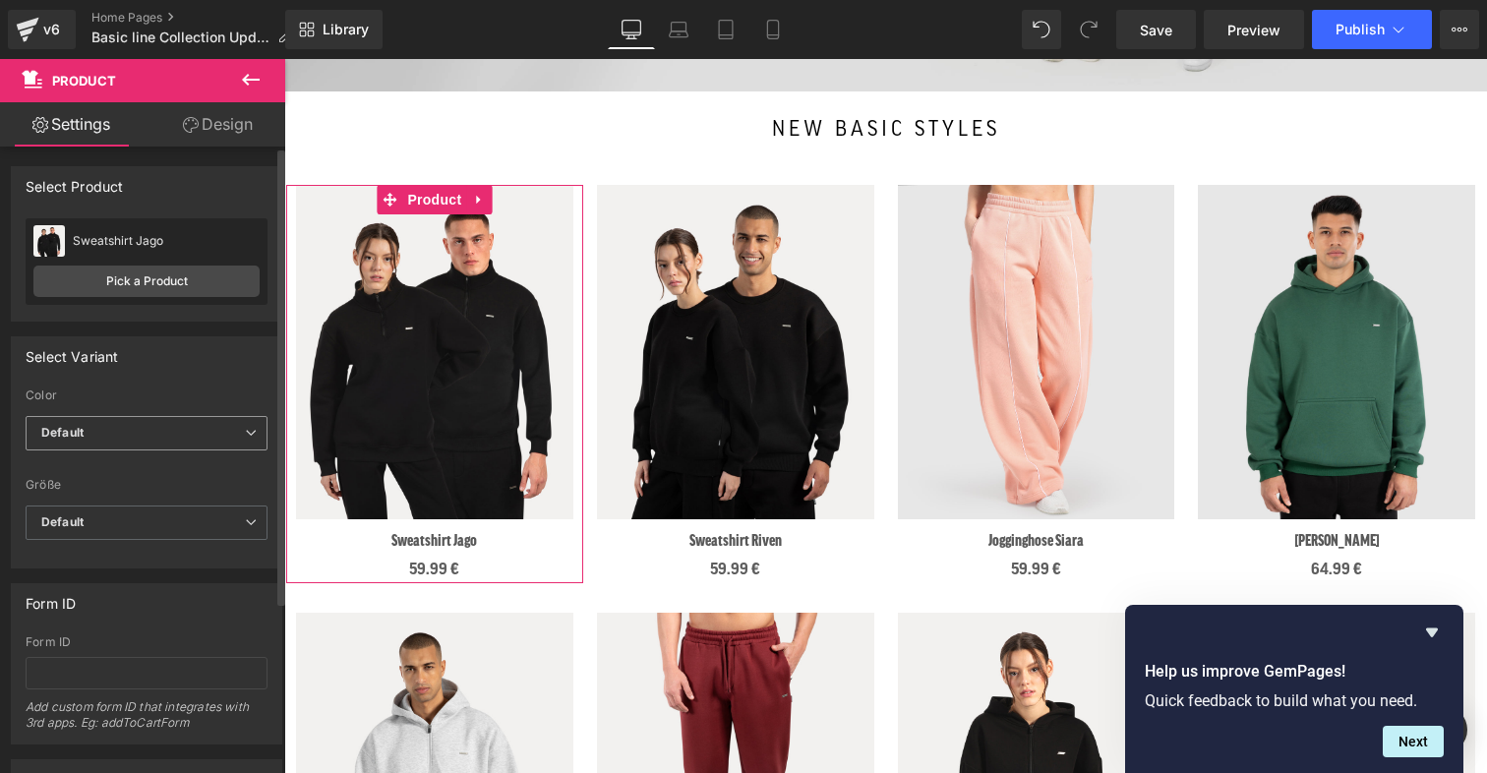
click at [185, 434] on span "Default" at bounding box center [147, 433] width 242 height 34
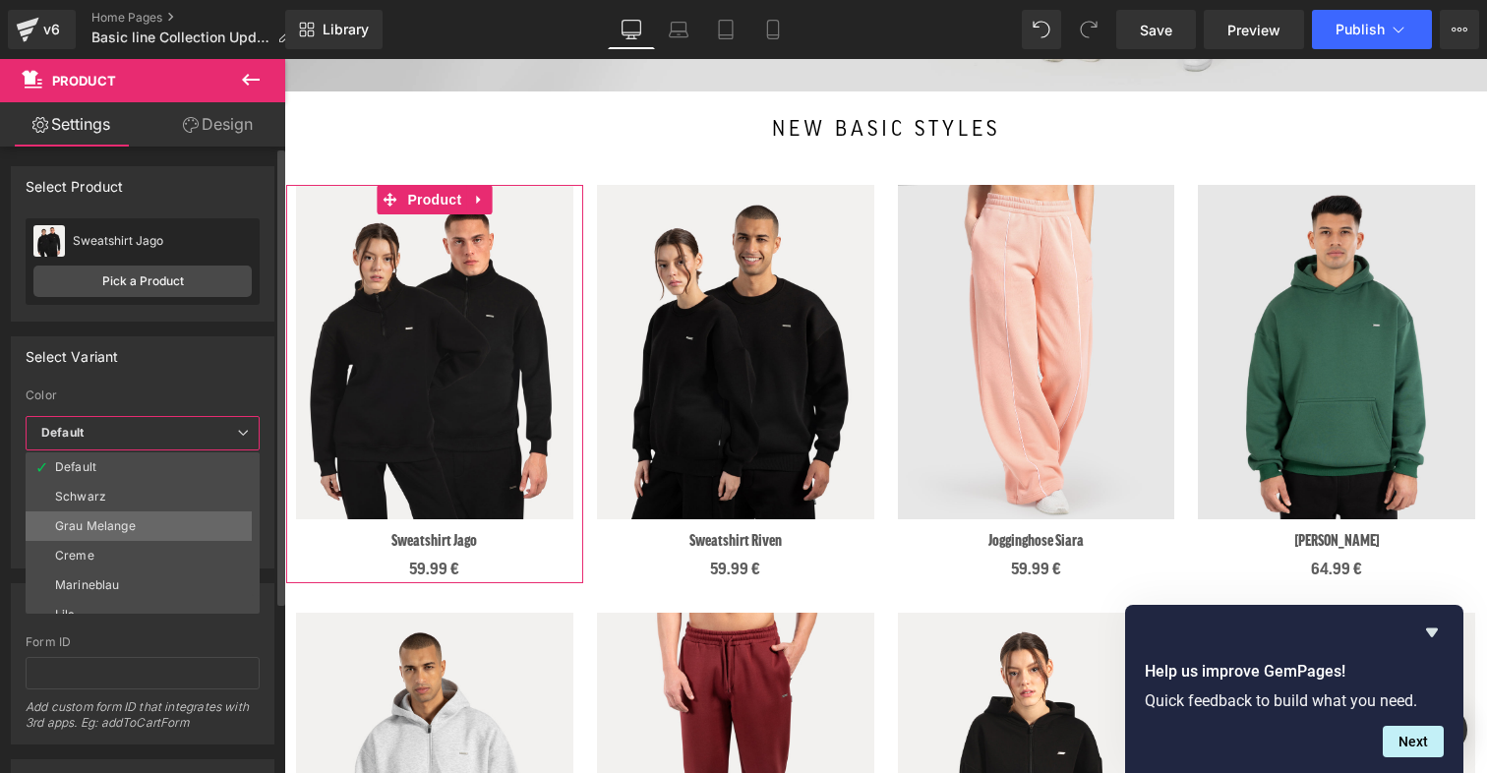
scroll to position [16, 0]
click at [142, 511] on li "Grau Melange" at bounding box center [147, 511] width 243 height 30
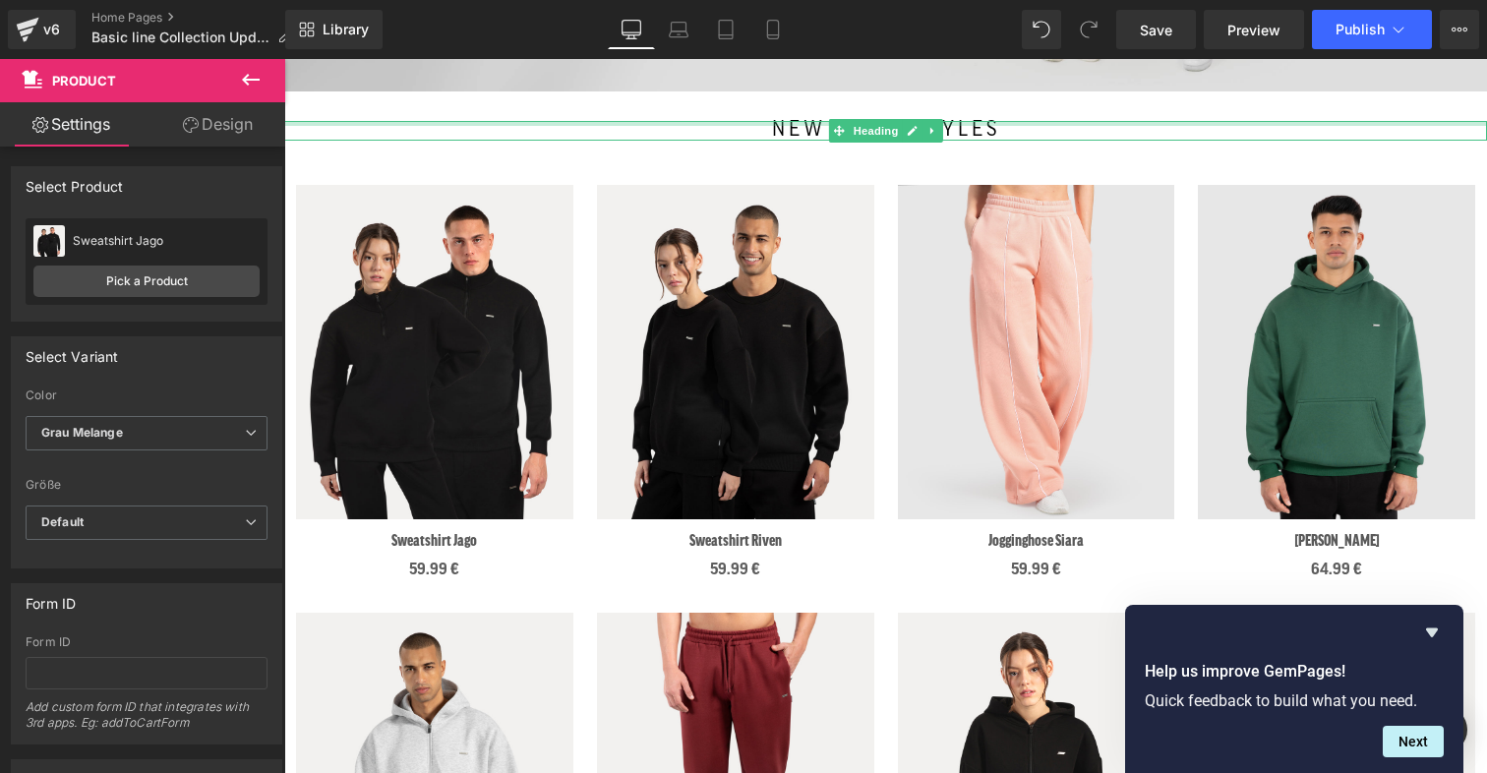
click at [659, 122] on div at bounding box center [885, 123] width 1203 height 5
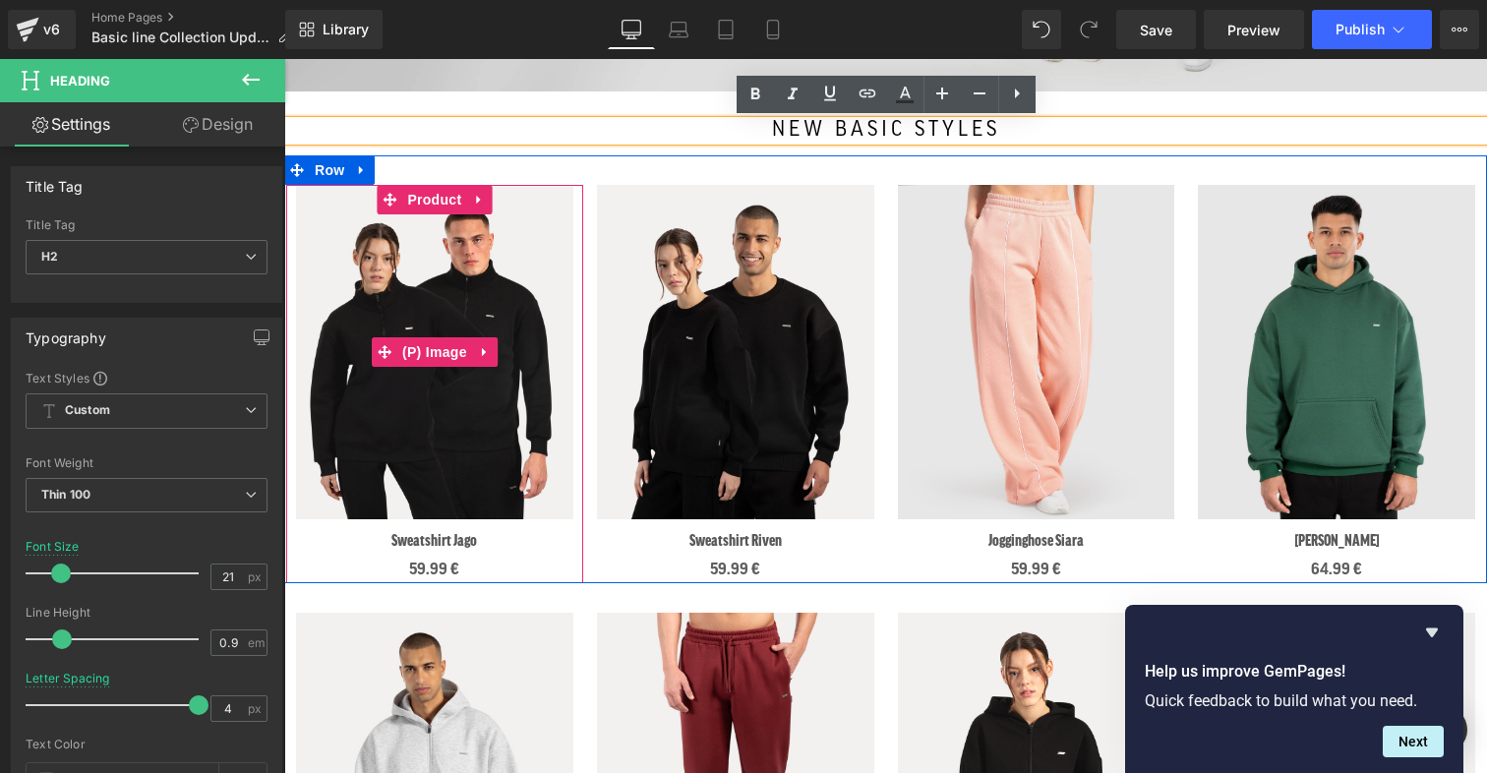
click at [415, 257] on img at bounding box center [434, 352] width 277 height 334
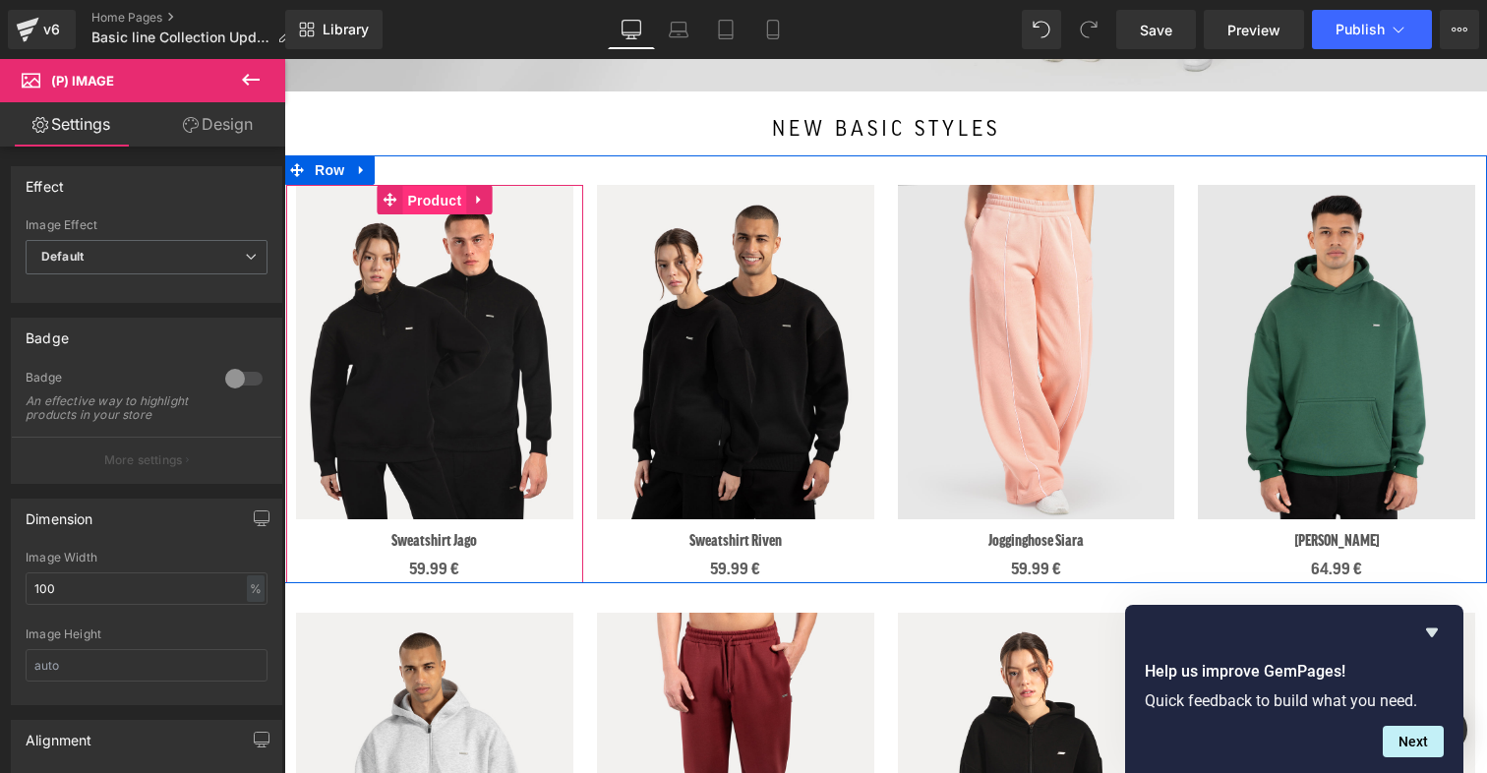
click at [434, 201] on span "Product" at bounding box center [434, 201] width 64 height 30
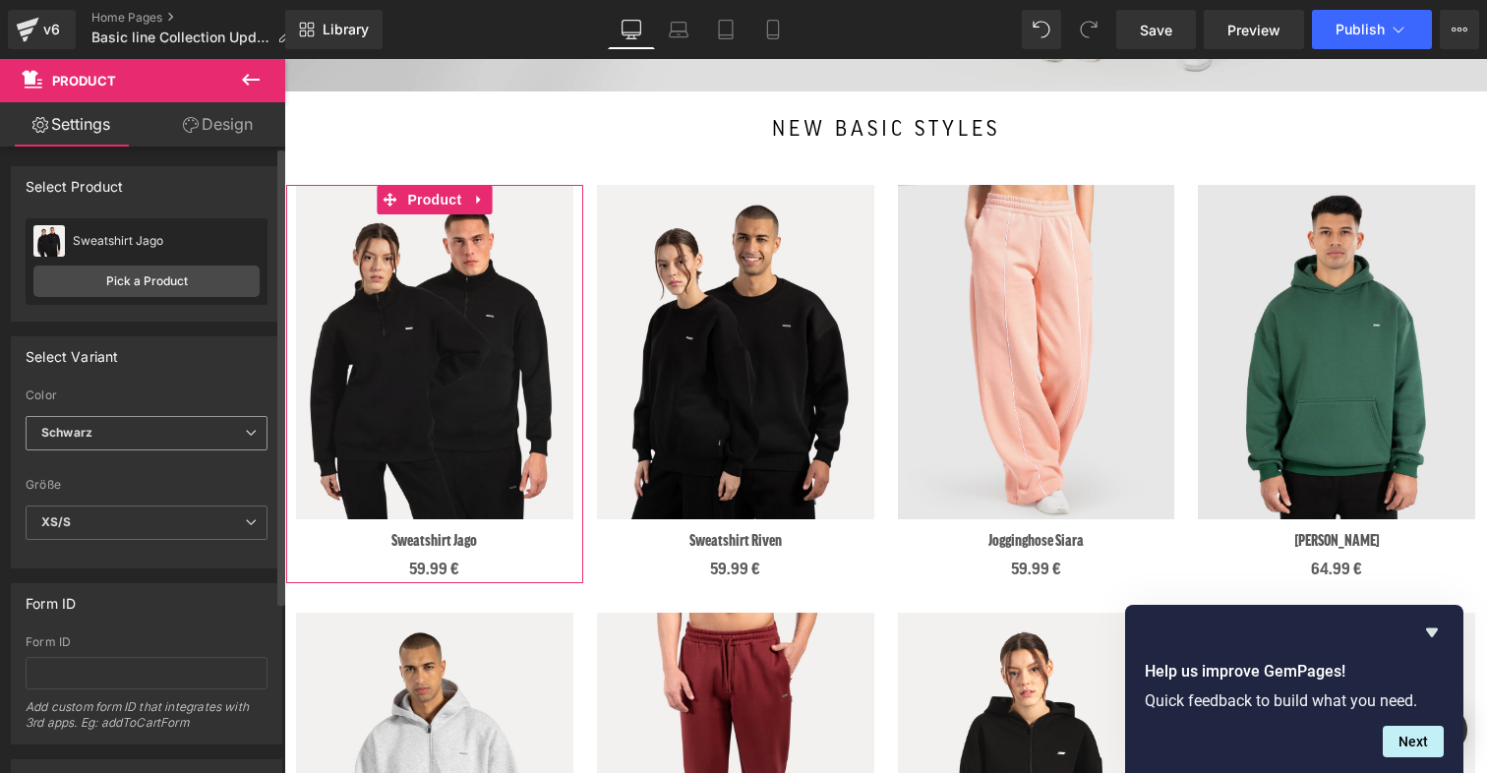
click at [125, 434] on span "Schwarz" at bounding box center [147, 433] width 242 height 34
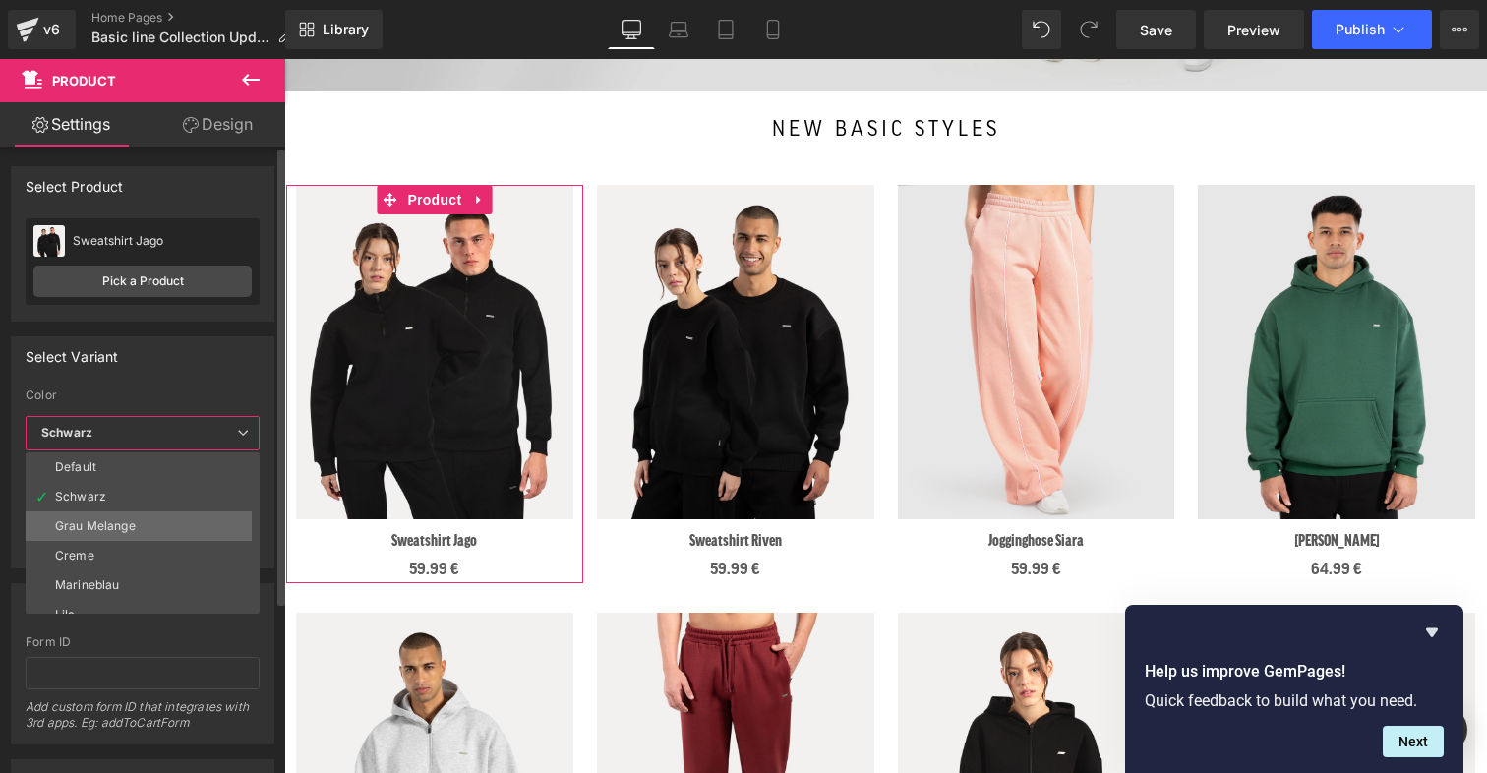
click at [99, 528] on div "Grau Melange" at bounding box center [95, 526] width 81 height 14
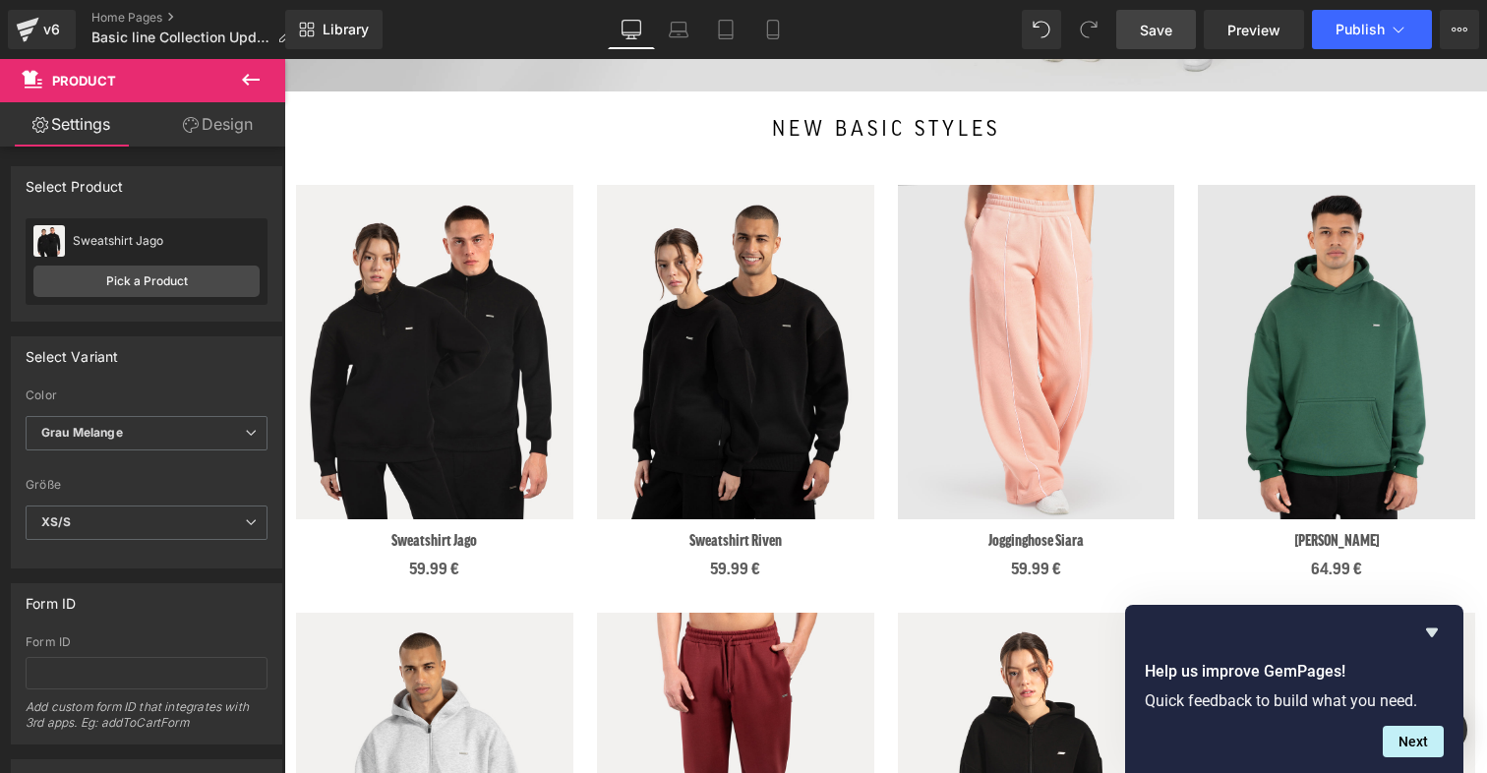
click at [1144, 26] on span "Save" at bounding box center [1156, 30] width 32 height 21
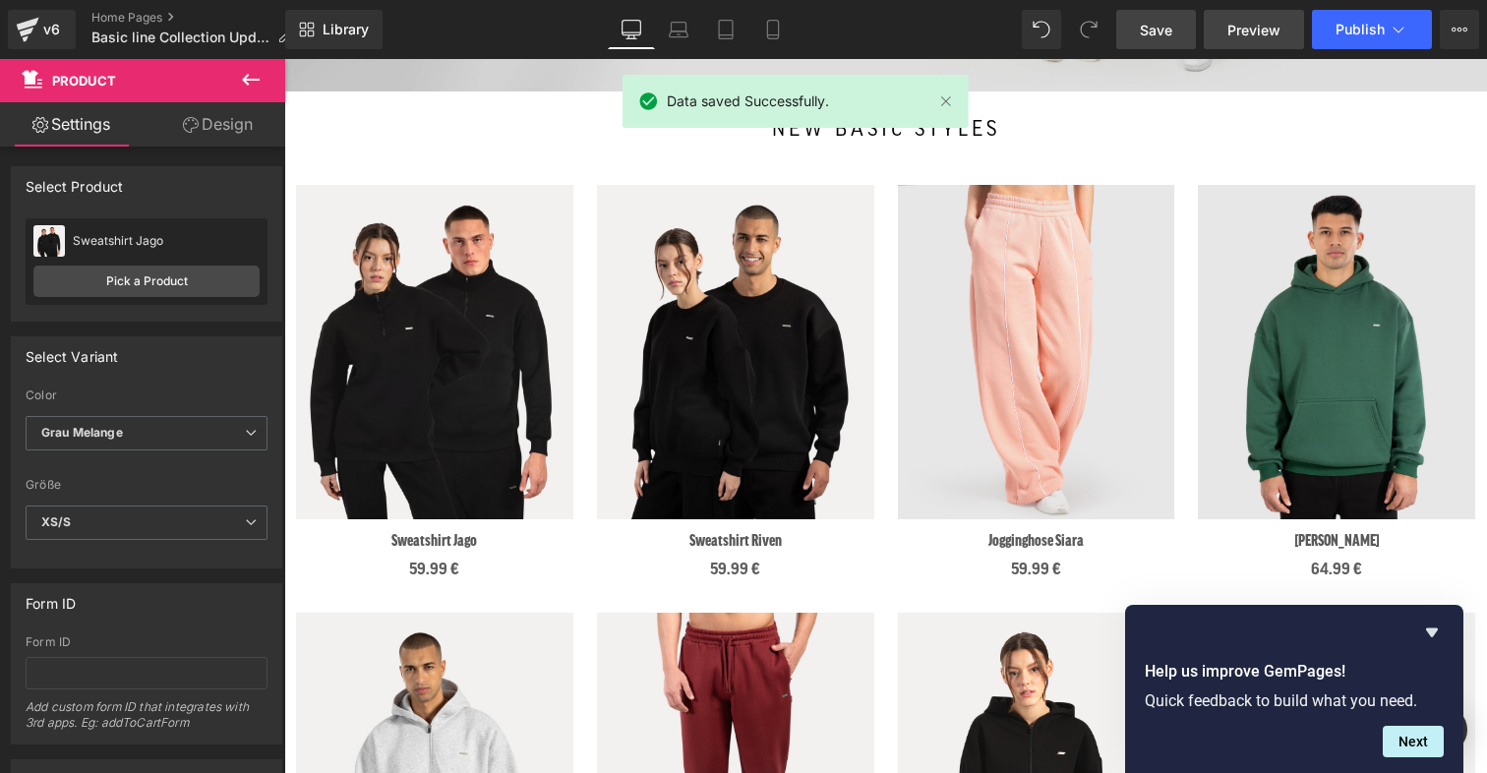
click at [1204, 34] on span "Preview" at bounding box center [1254, 30] width 53 height 21
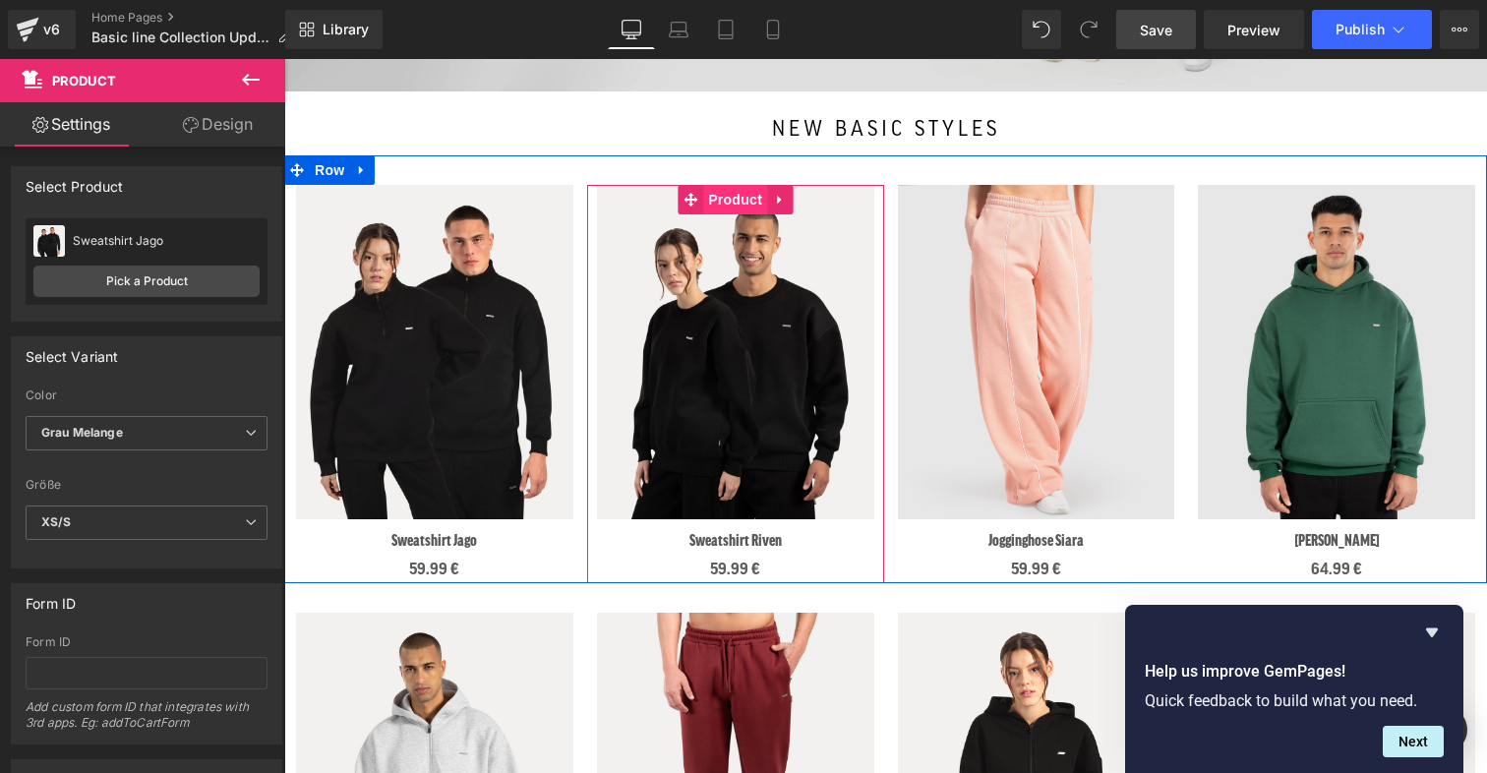
click at [735, 199] on span "Product" at bounding box center [735, 200] width 64 height 30
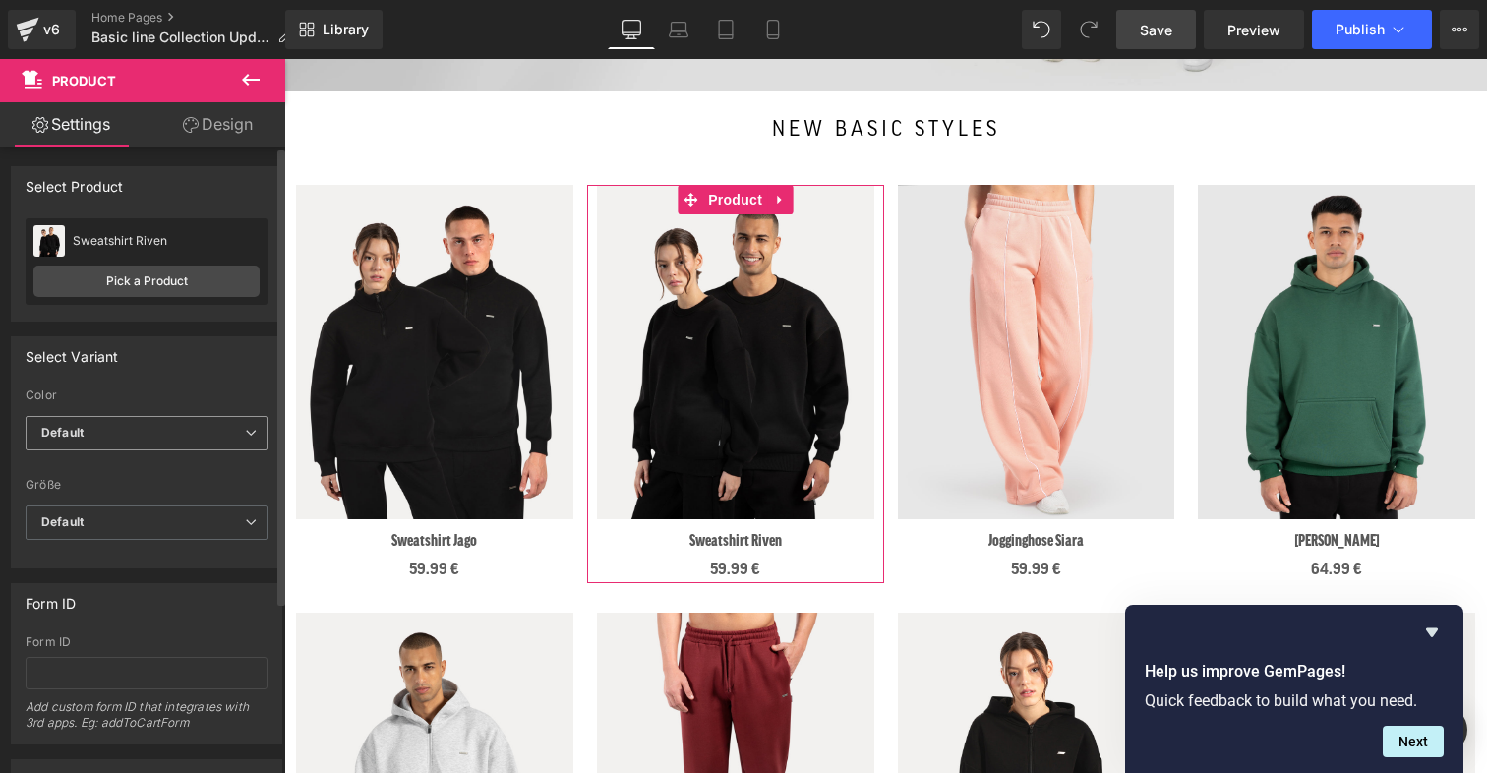
click at [192, 432] on span "Default" at bounding box center [147, 433] width 242 height 34
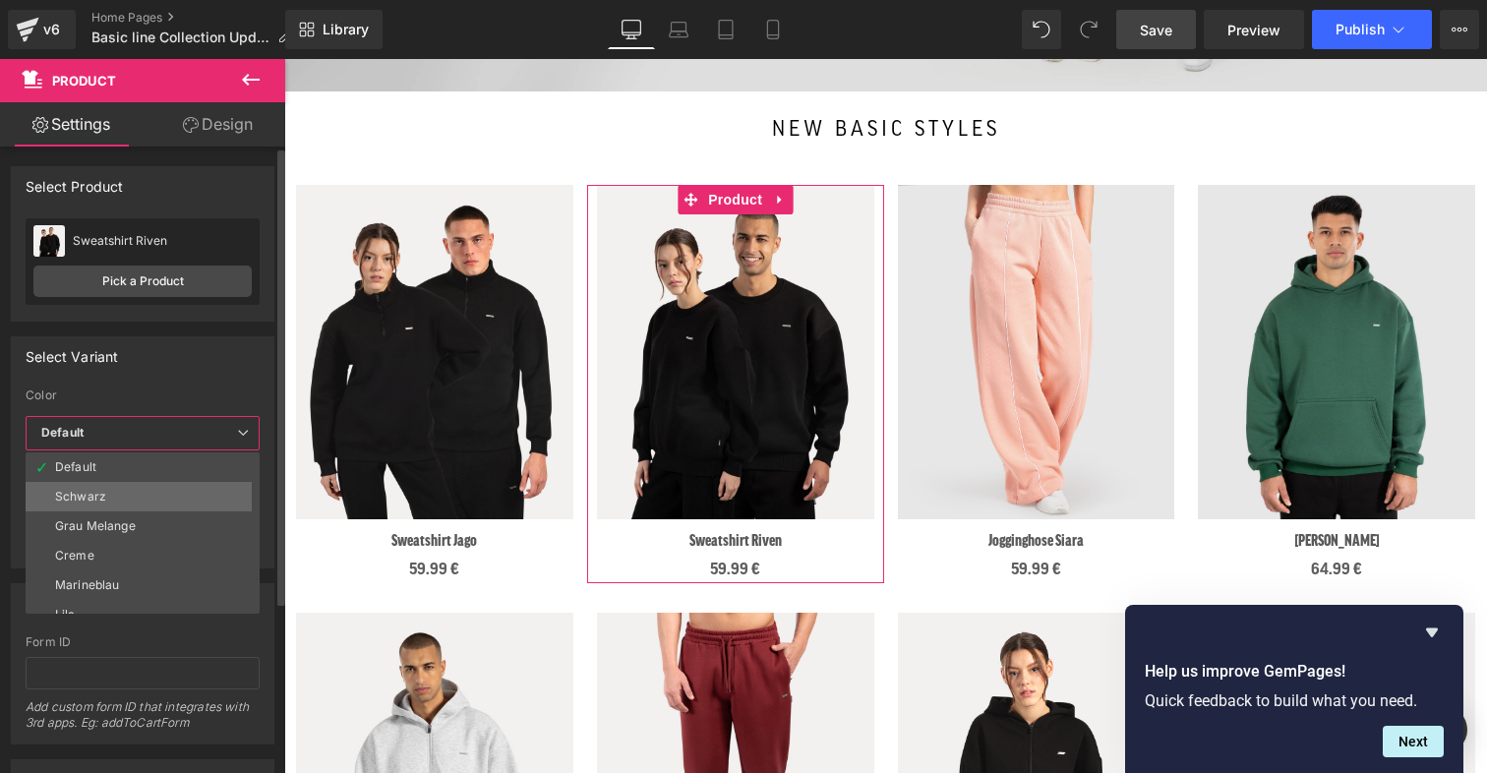
click at [150, 505] on li "Schwarz" at bounding box center [147, 497] width 243 height 30
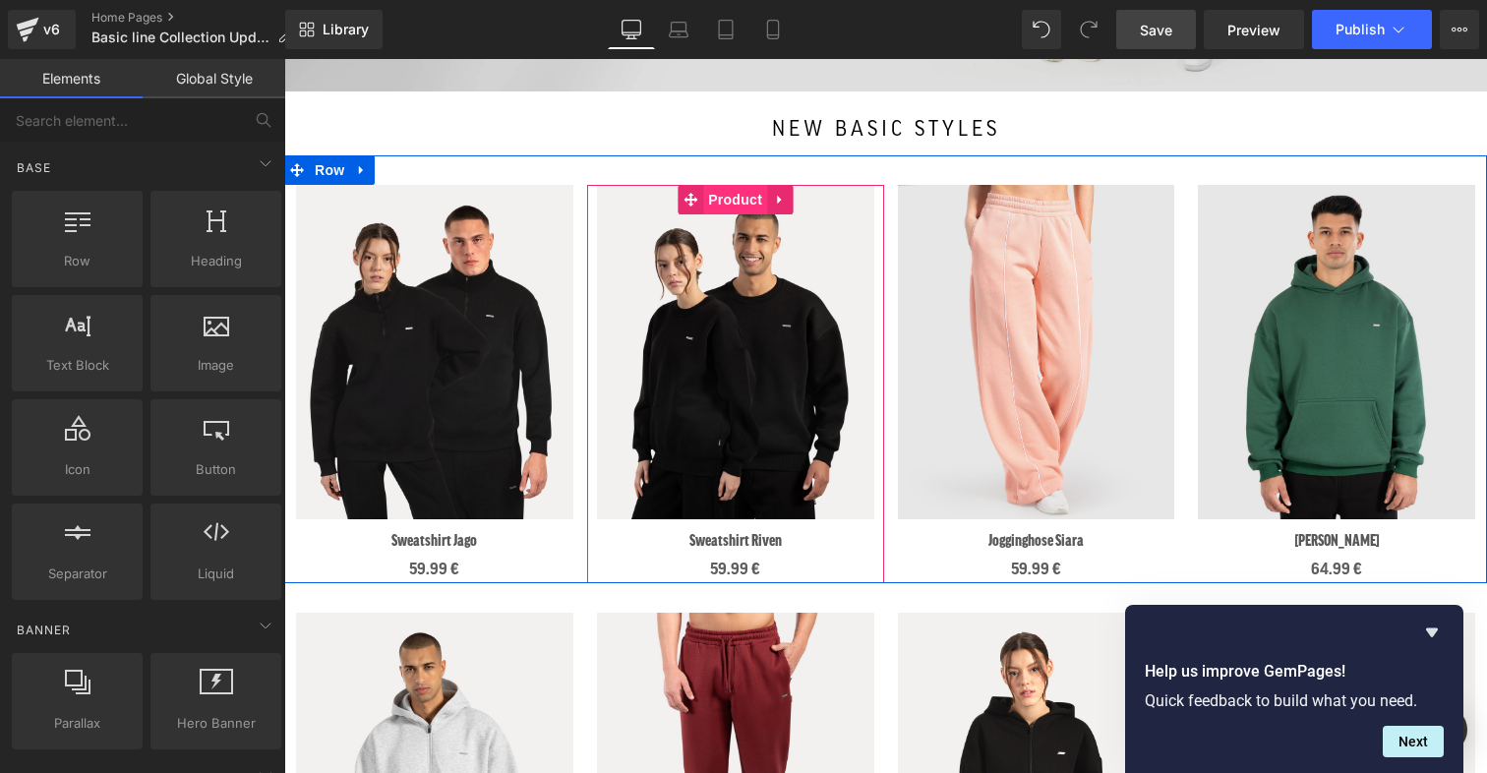
click at [735, 208] on span "Product" at bounding box center [735, 200] width 64 height 30
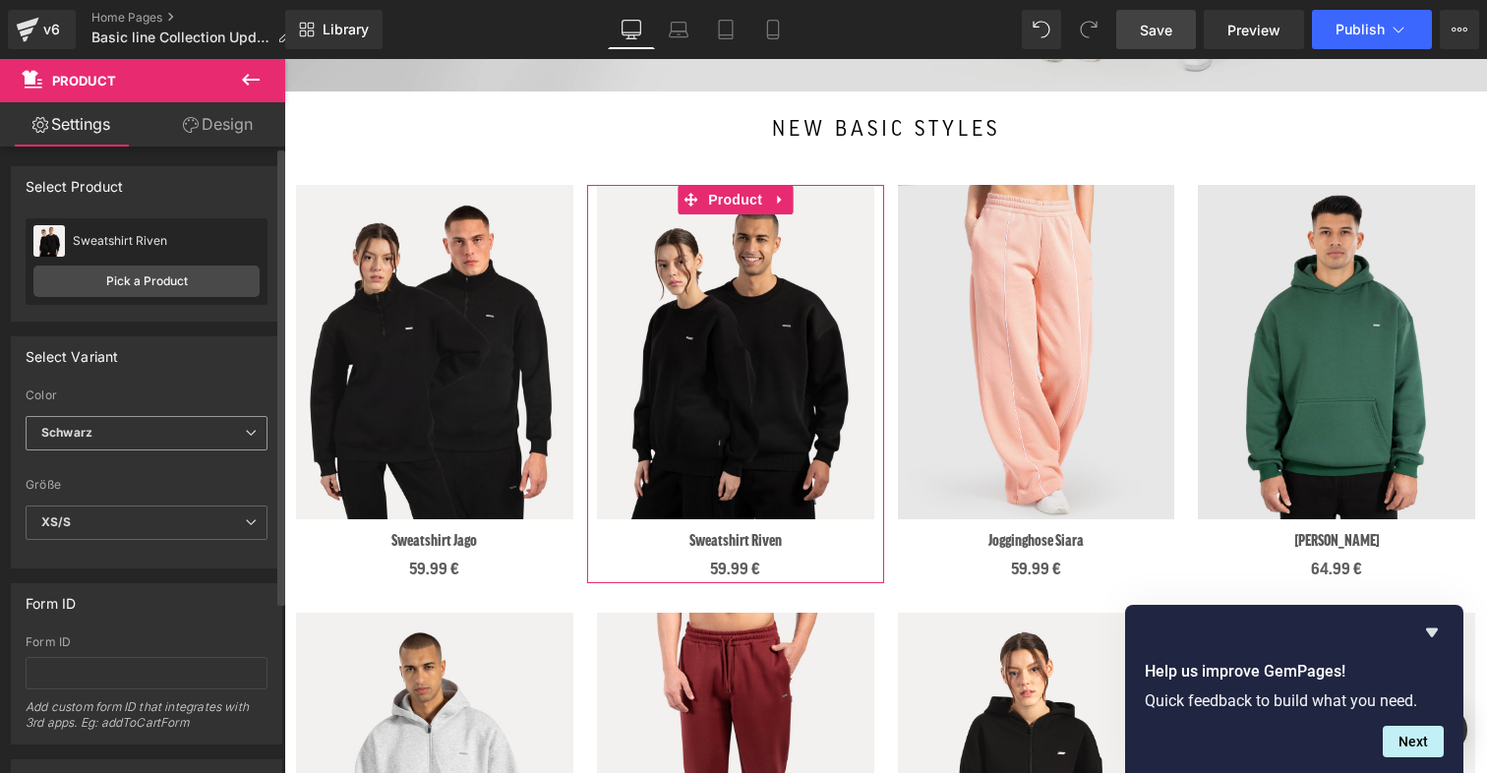
click at [128, 432] on span "Schwarz" at bounding box center [147, 433] width 242 height 34
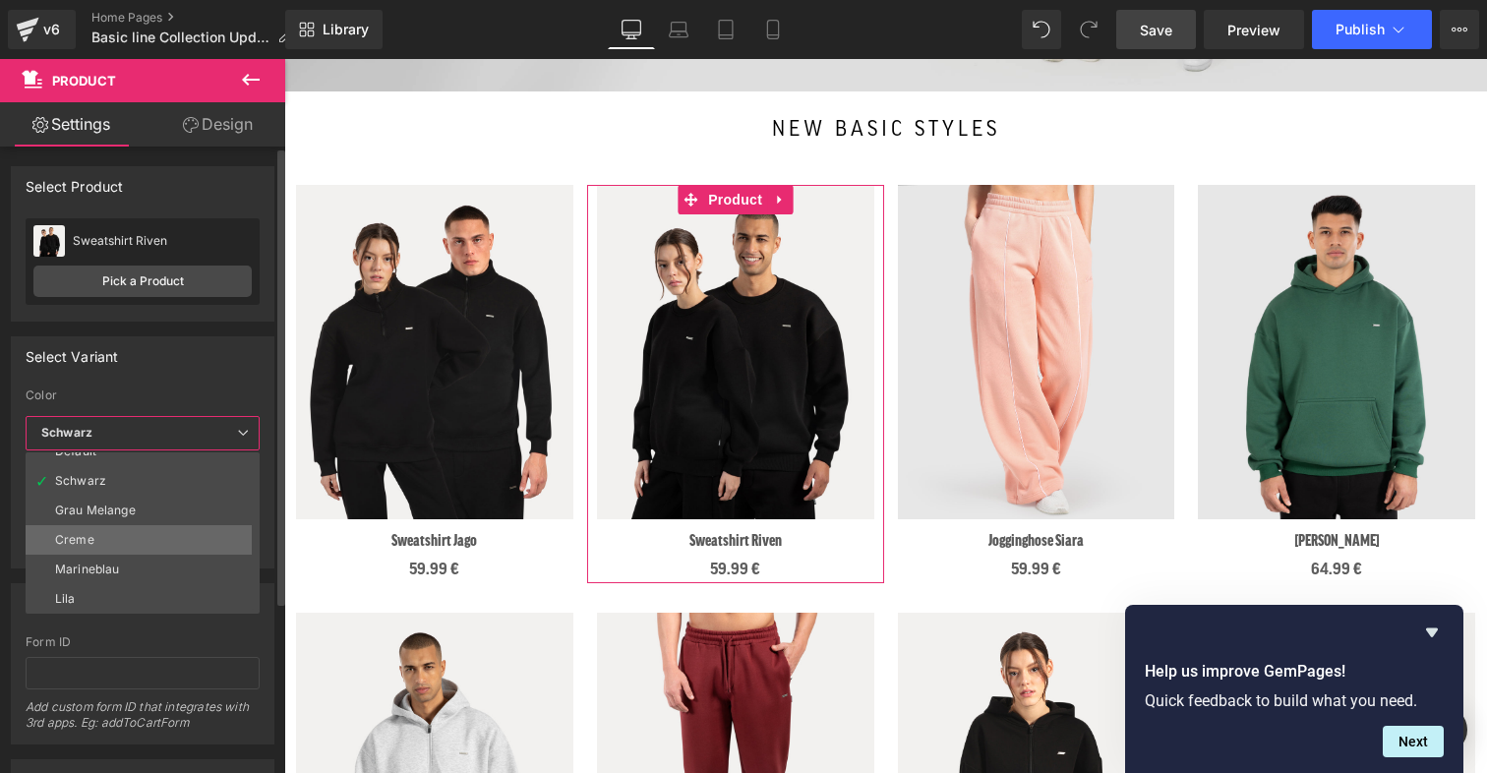
click at [127, 541] on li "Creme" at bounding box center [147, 540] width 243 height 30
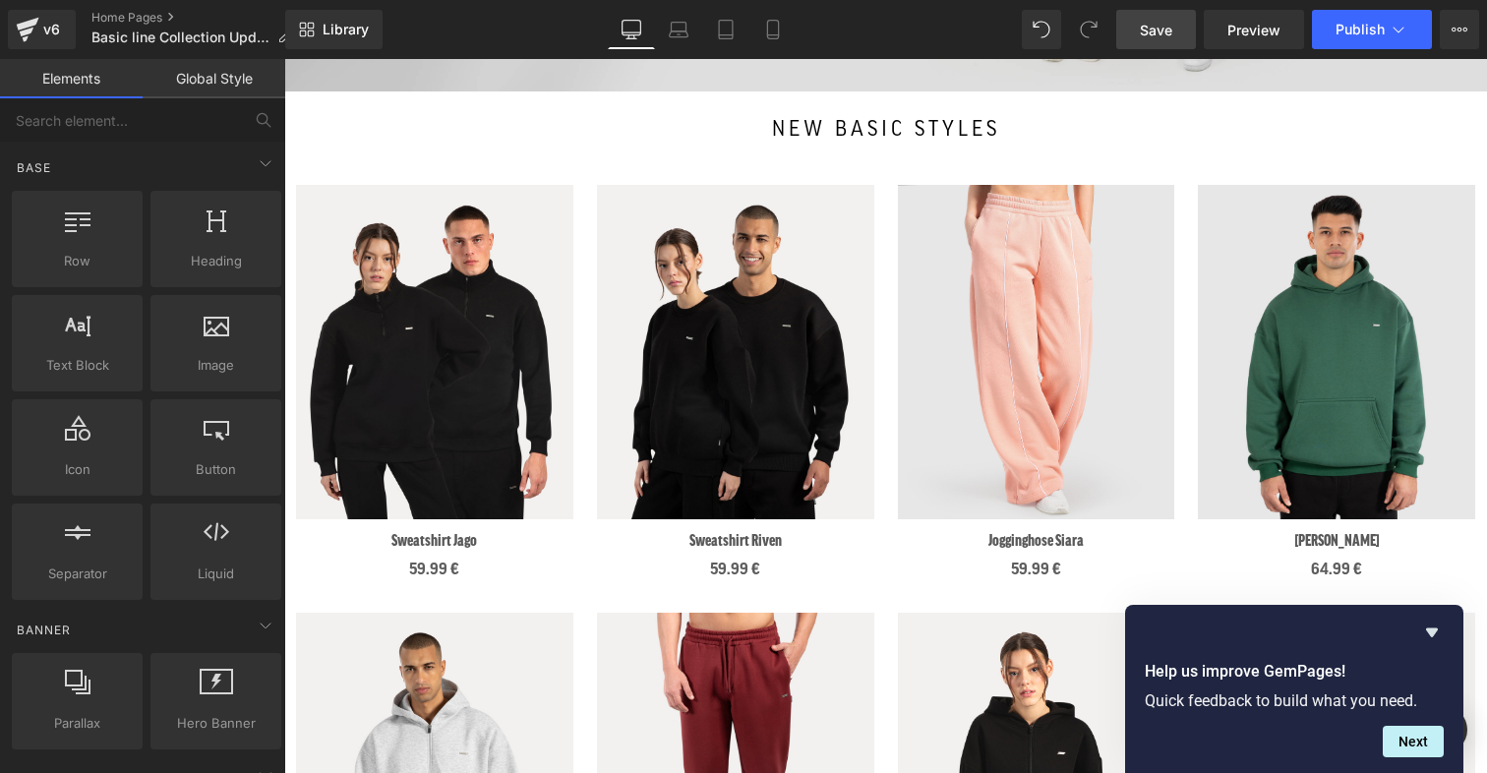
click at [1157, 23] on span "Save" at bounding box center [1156, 30] width 32 height 21
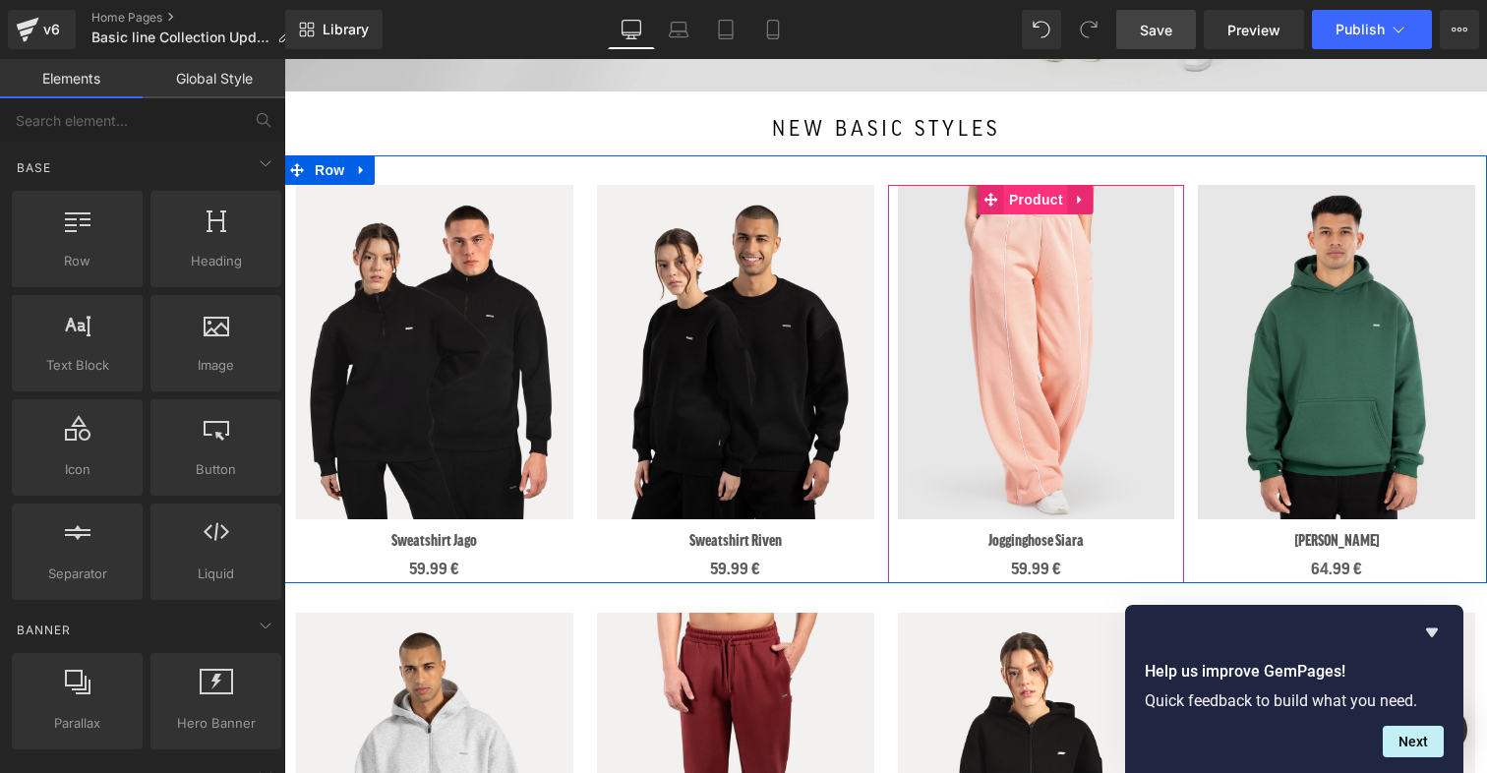
click at [1031, 200] on span "Product" at bounding box center [1036, 200] width 64 height 30
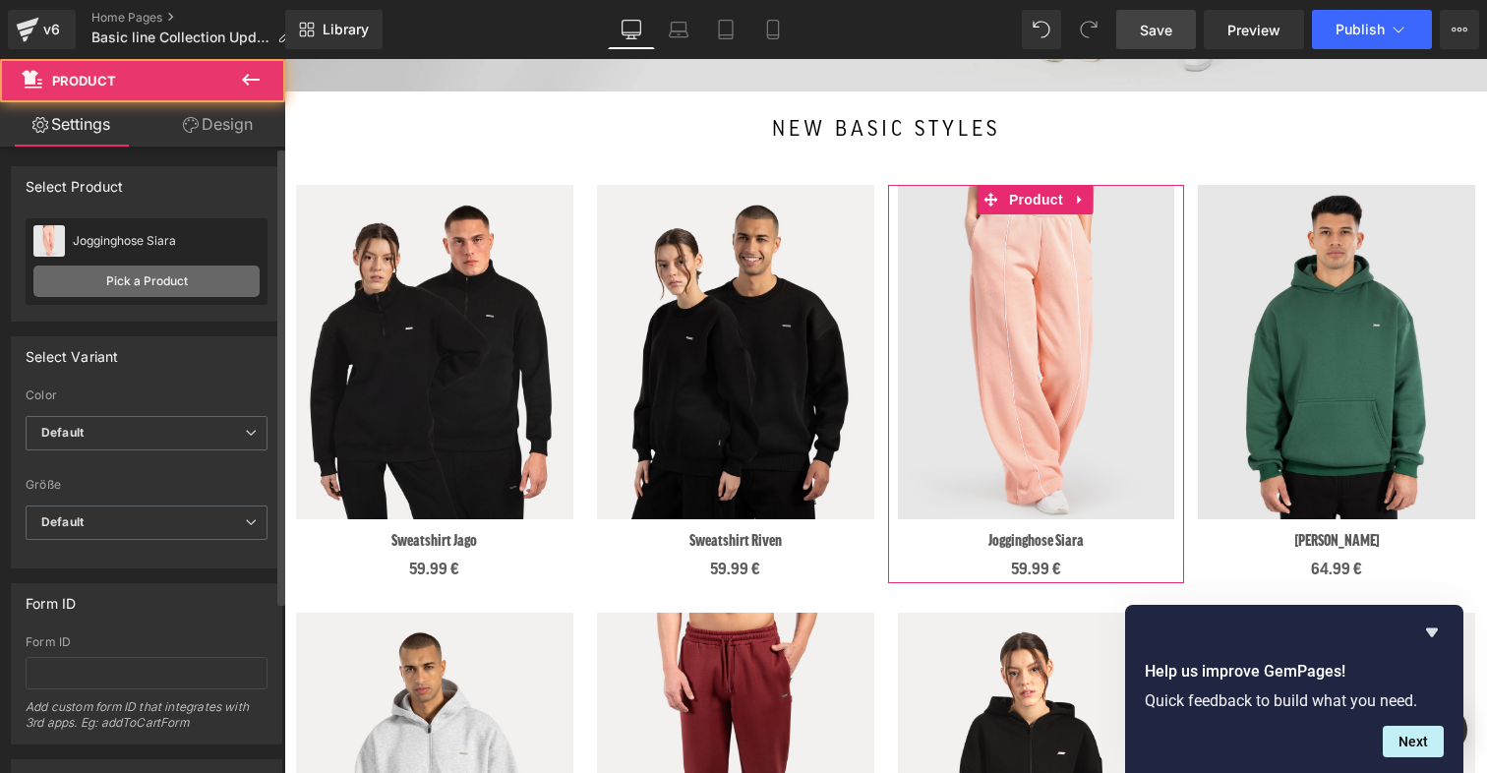
click at [125, 277] on link "Pick a Product" at bounding box center [146, 281] width 226 height 31
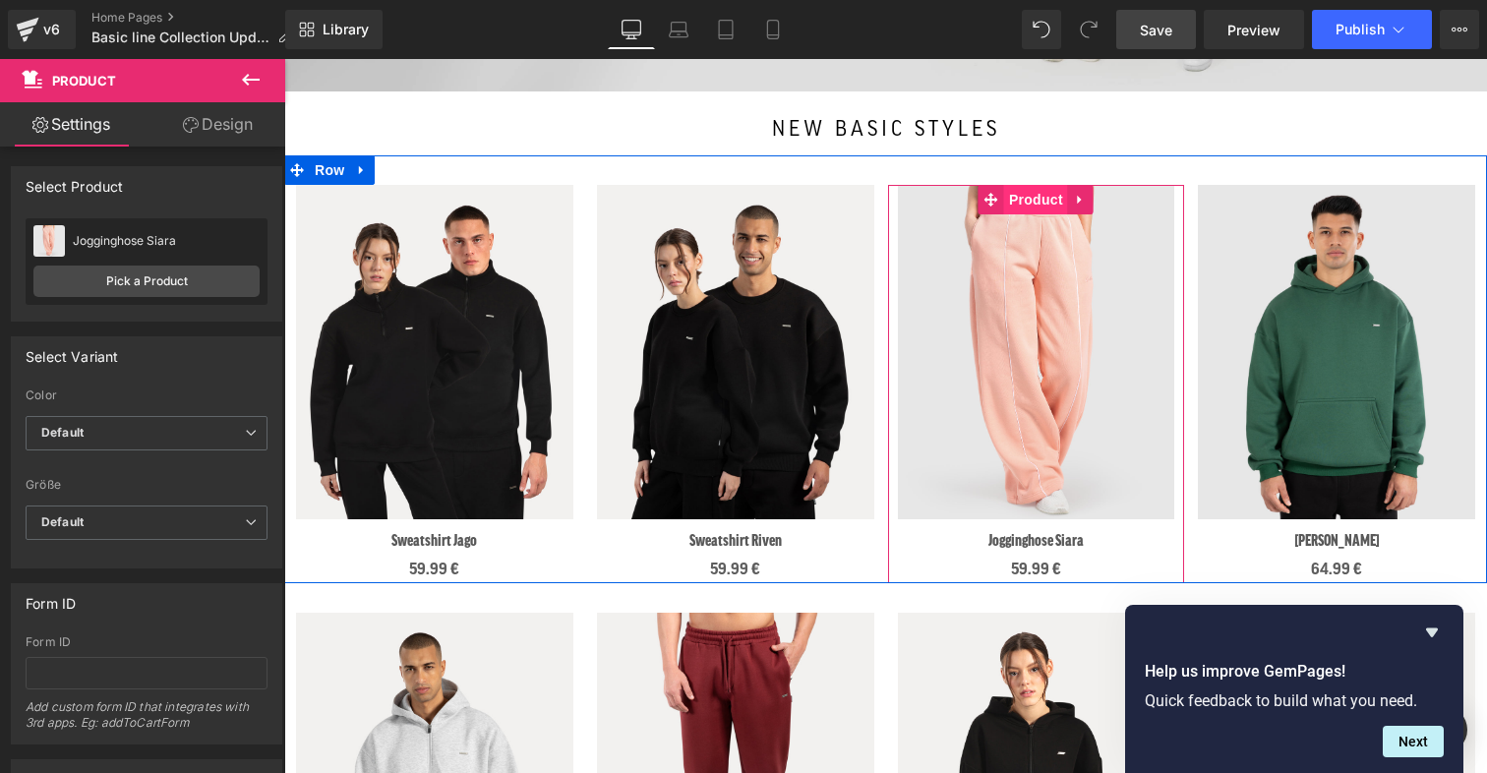
click at [1034, 198] on span "Product" at bounding box center [1036, 200] width 64 height 30
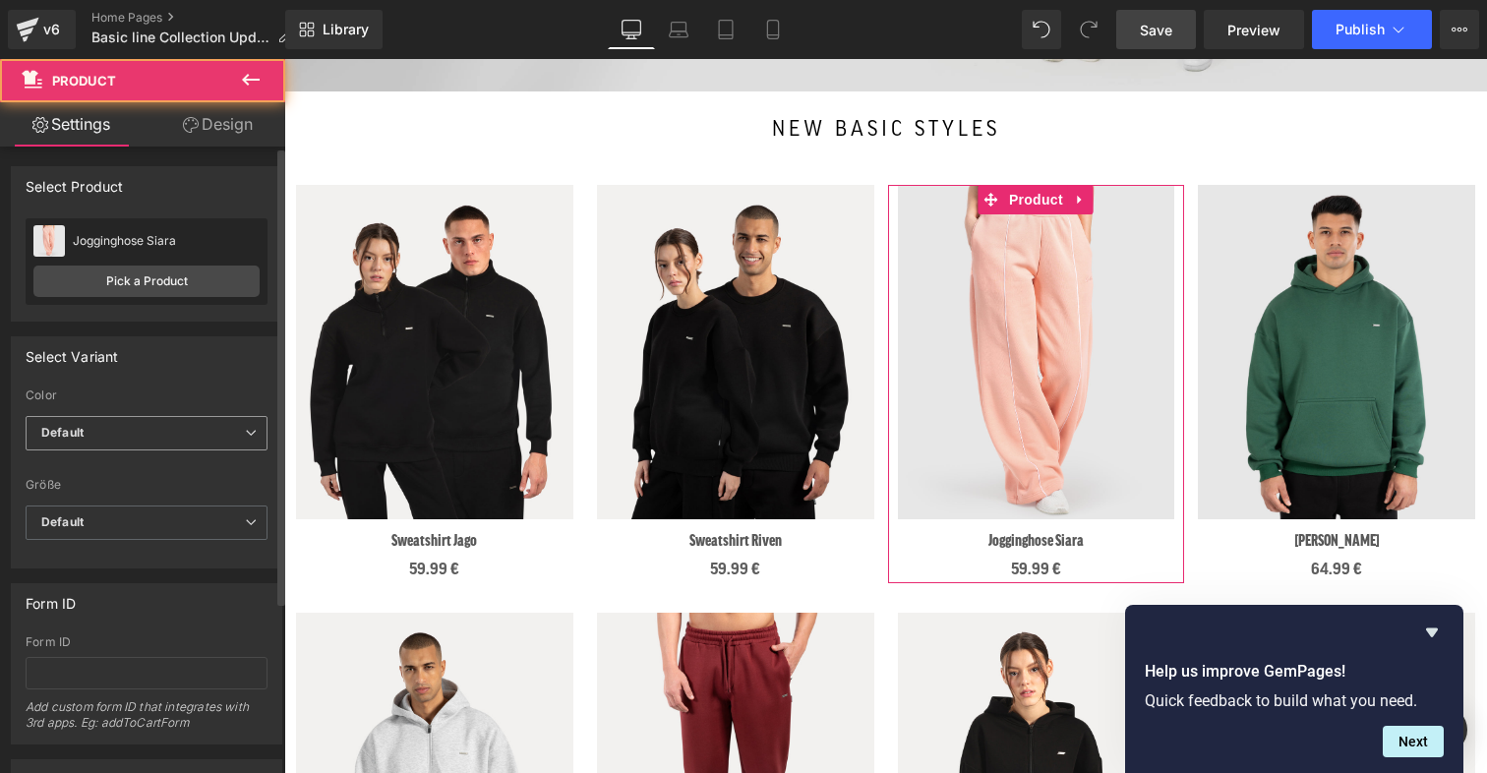
click at [86, 427] on span "Default" at bounding box center [147, 433] width 242 height 34
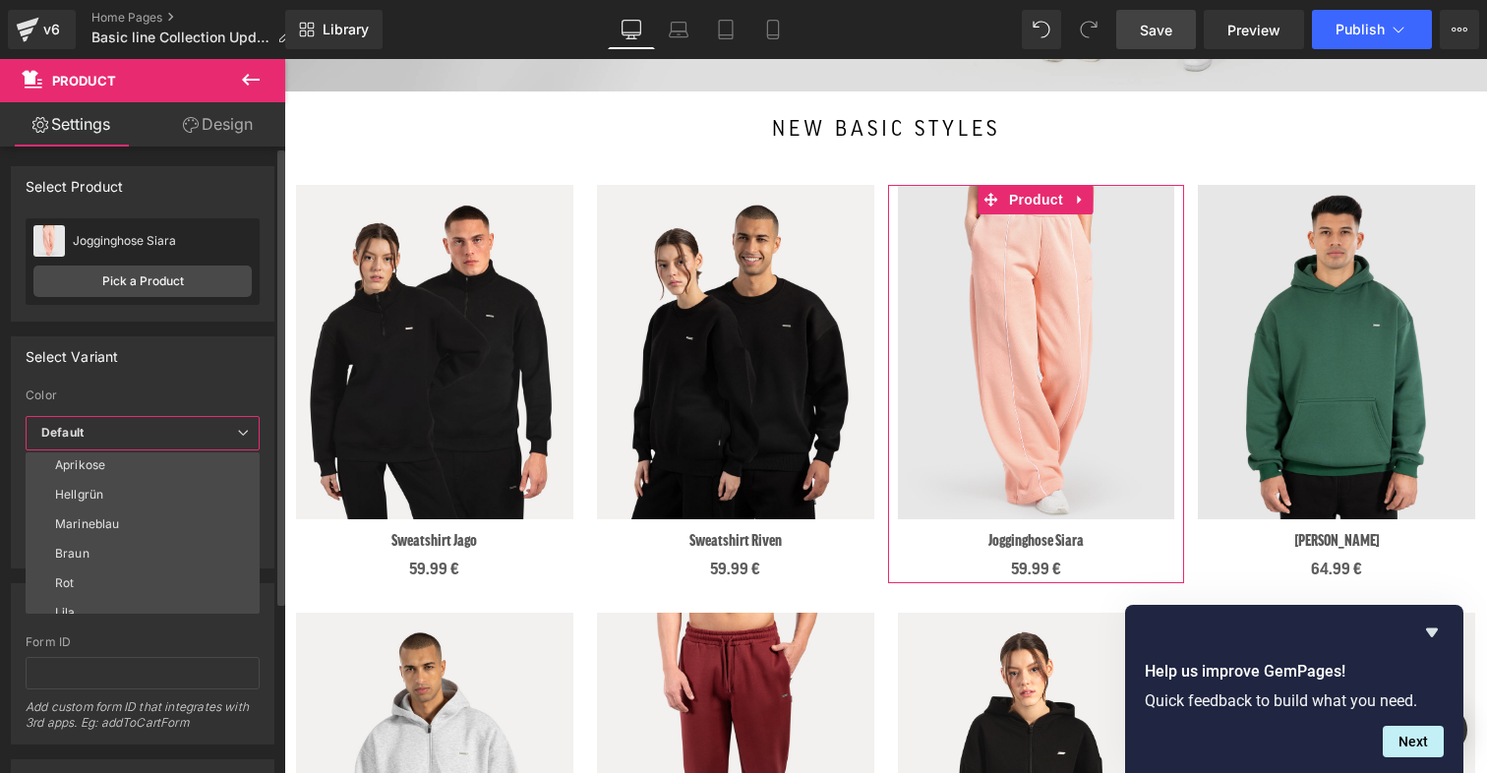
scroll to position [124, 0]
click at [85, 548] on li "Rot" at bounding box center [147, 550] width 243 height 30
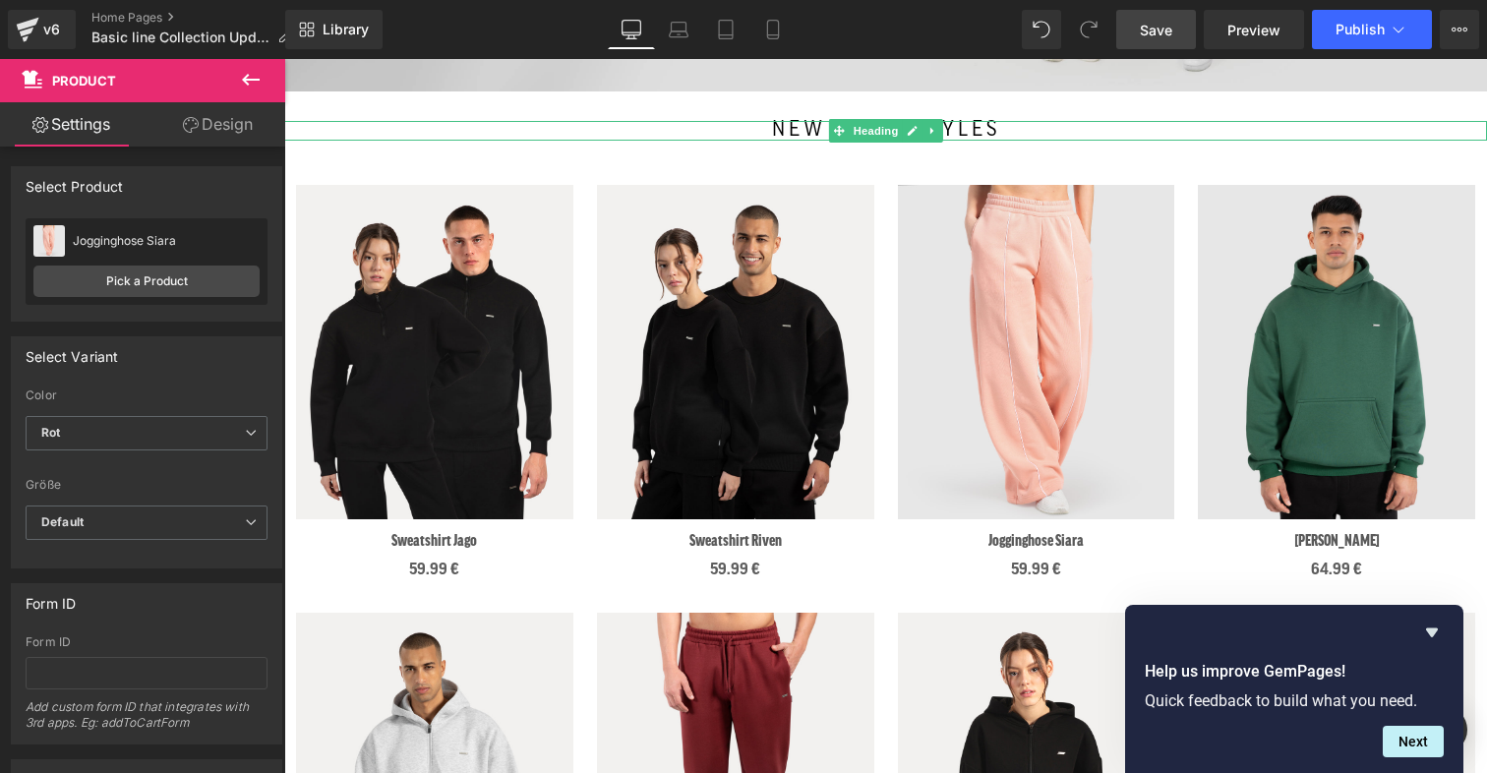
click at [1125, 125] on h2 "new basic styles" at bounding box center [886, 130] width 1144 height 19
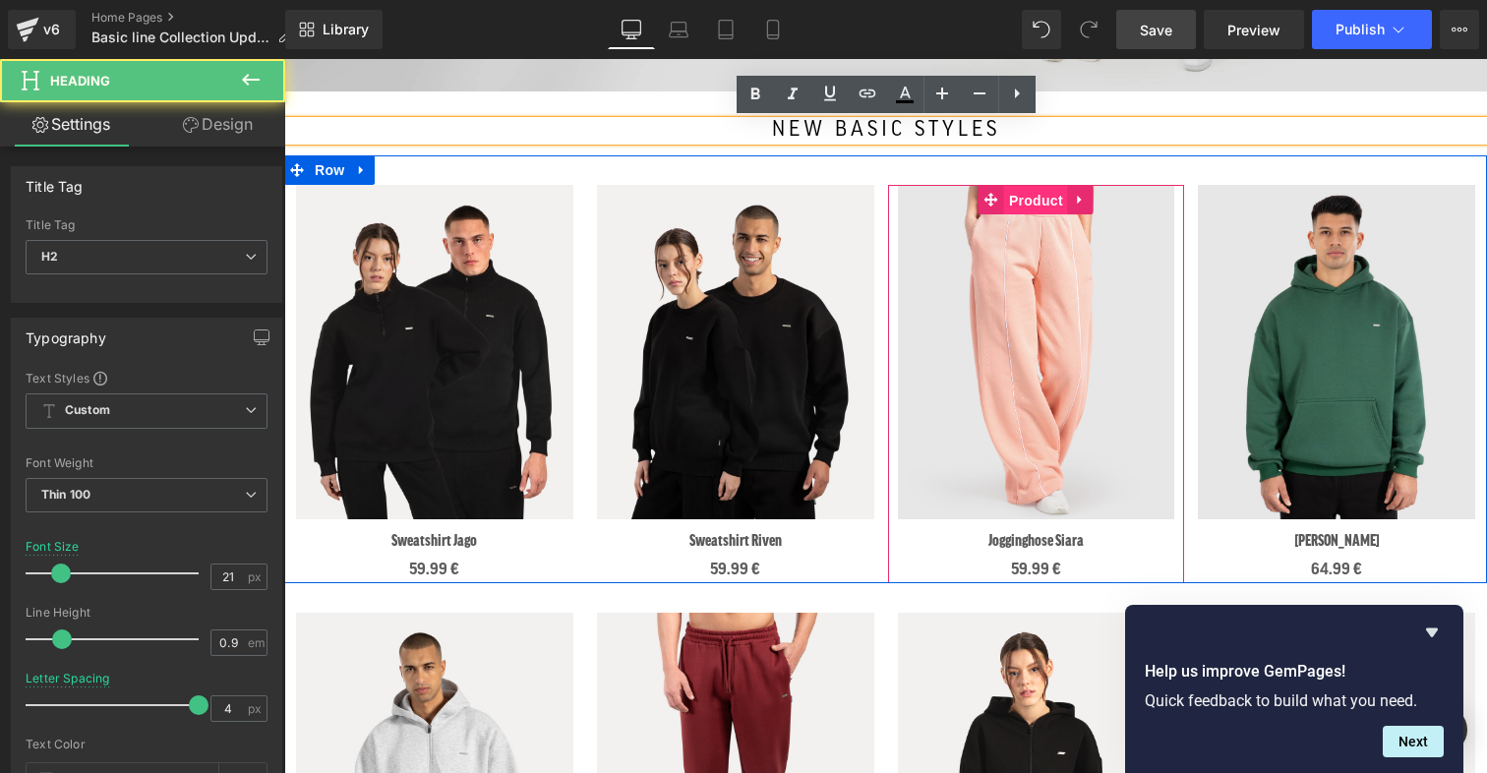
click at [1041, 208] on span "Product" at bounding box center [1036, 201] width 64 height 30
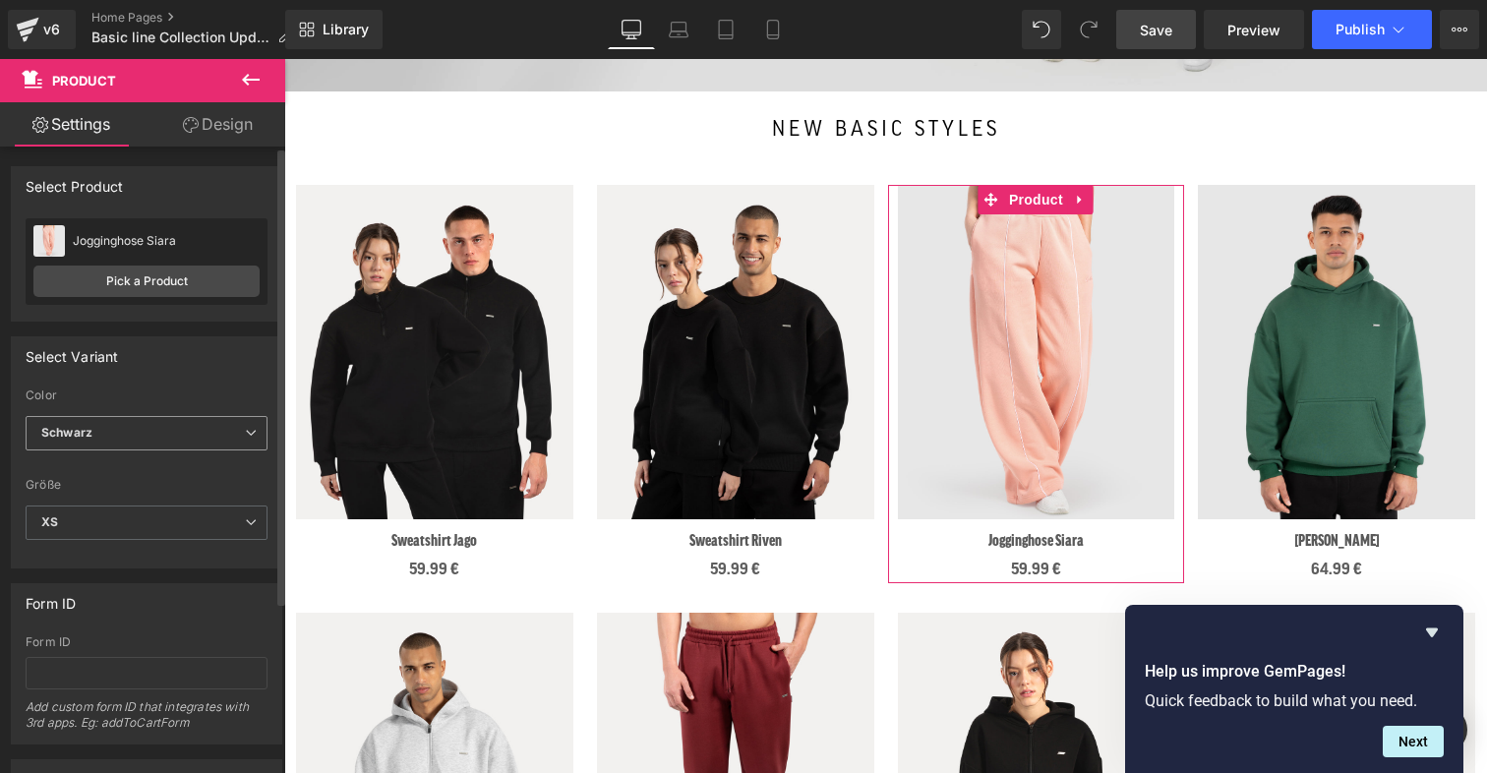
click at [160, 417] on span "Schwarz" at bounding box center [147, 433] width 242 height 34
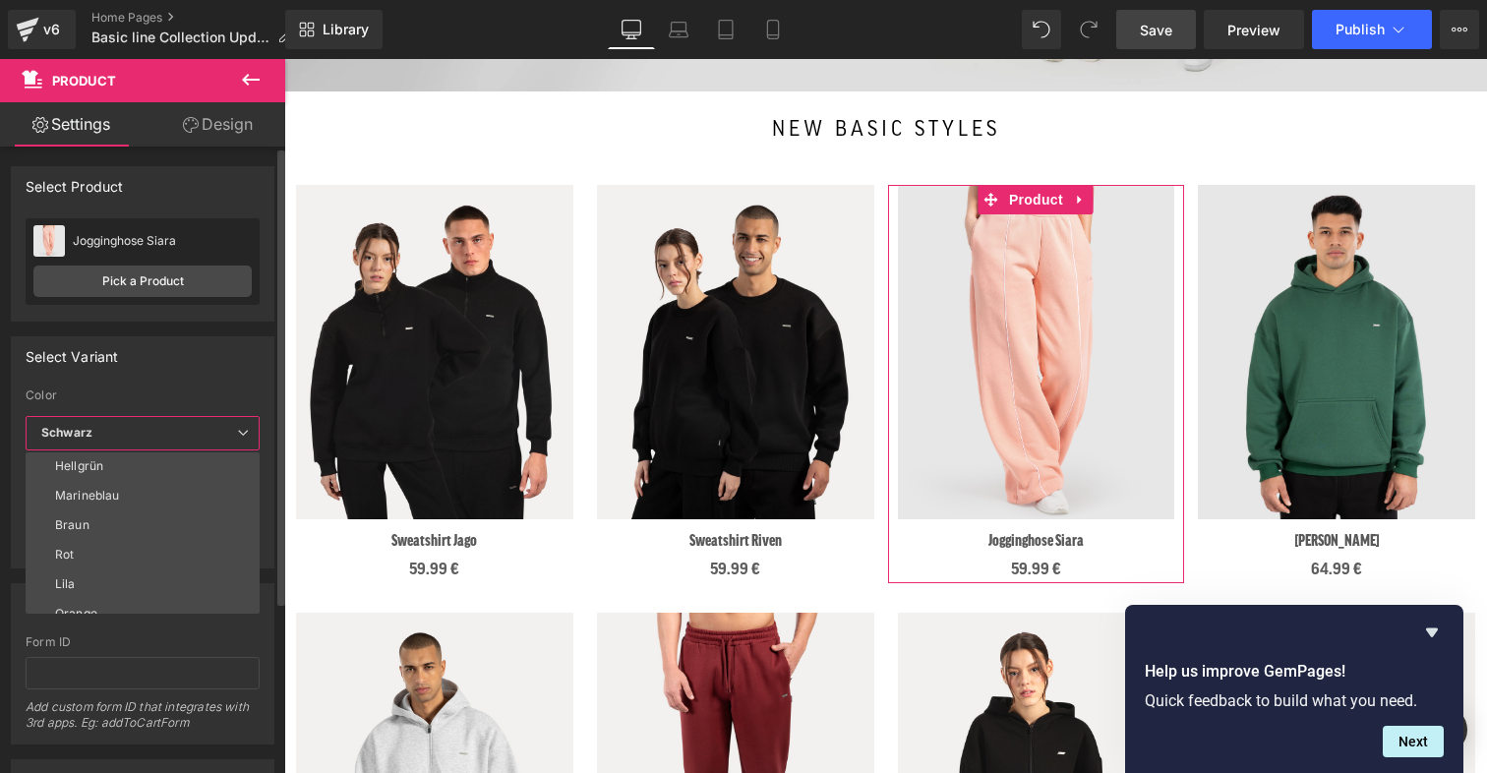
scroll to position [120, 0]
click at [111, 545] on li "Rot" at bounding box center [147, 554] width 243 height 30
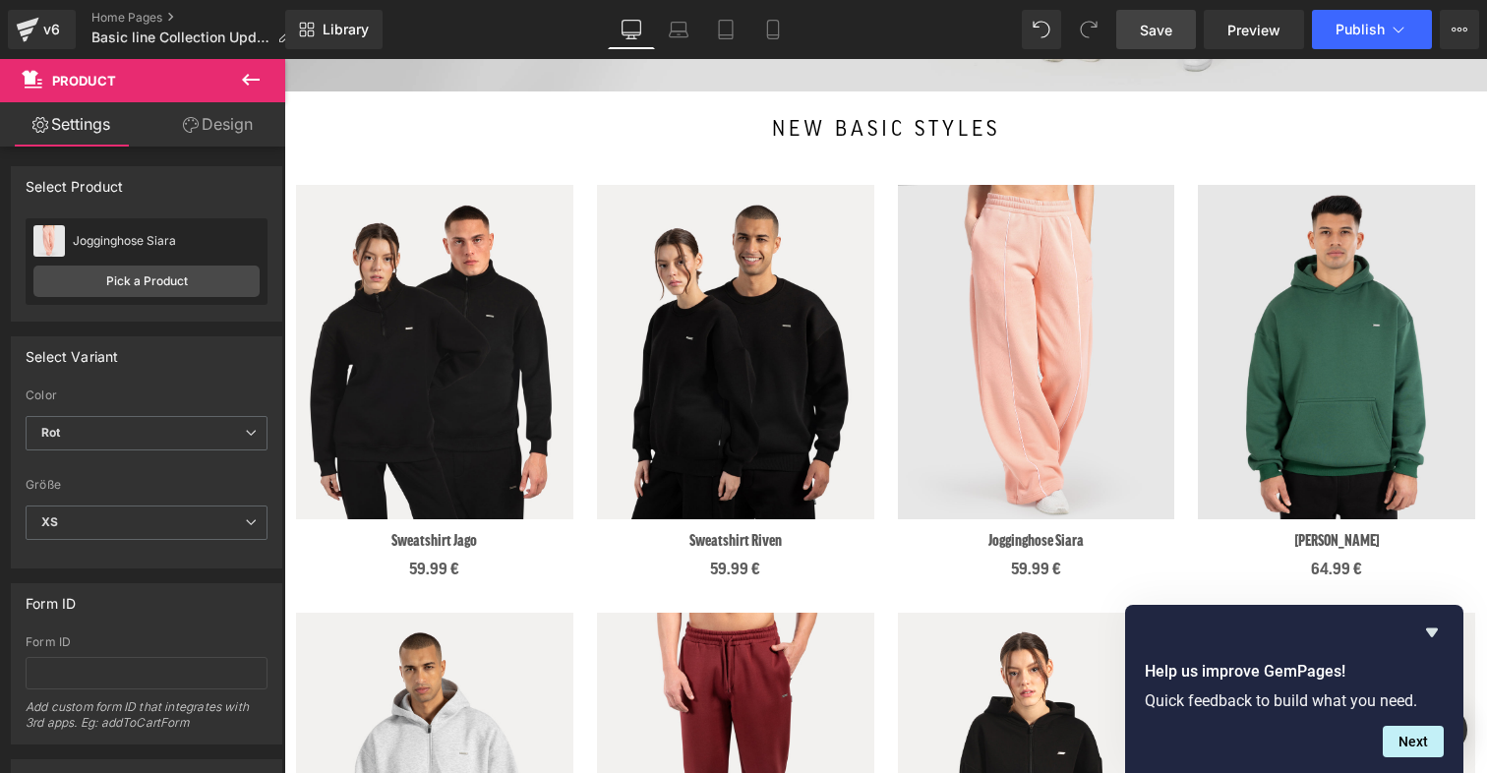
click at [1150, 32] on span "Save" at bounding box center [1156, 30] width 32 height 21
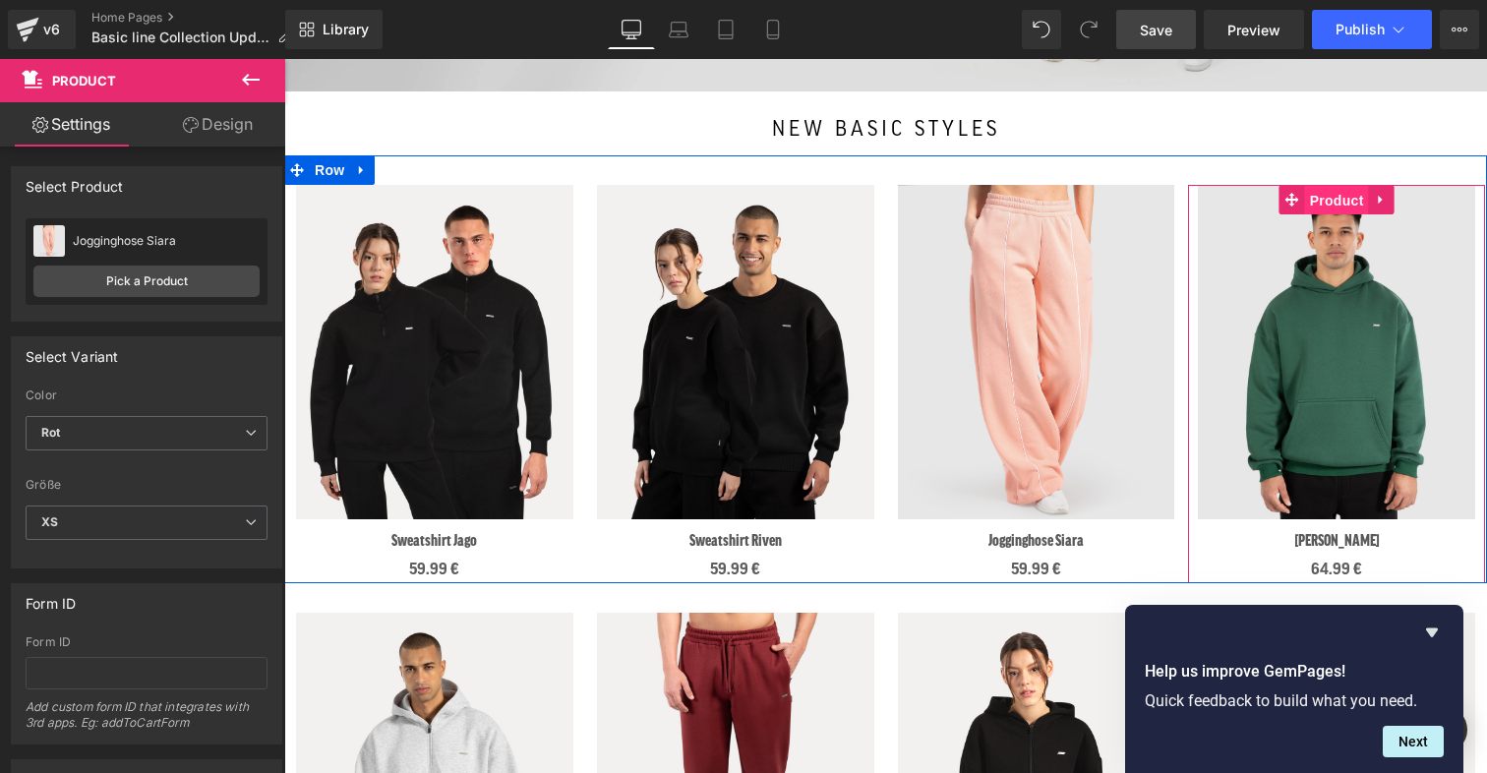
click at [1204, 208] on span "Product" at bounding box center [1337, 201] width 64 height 30
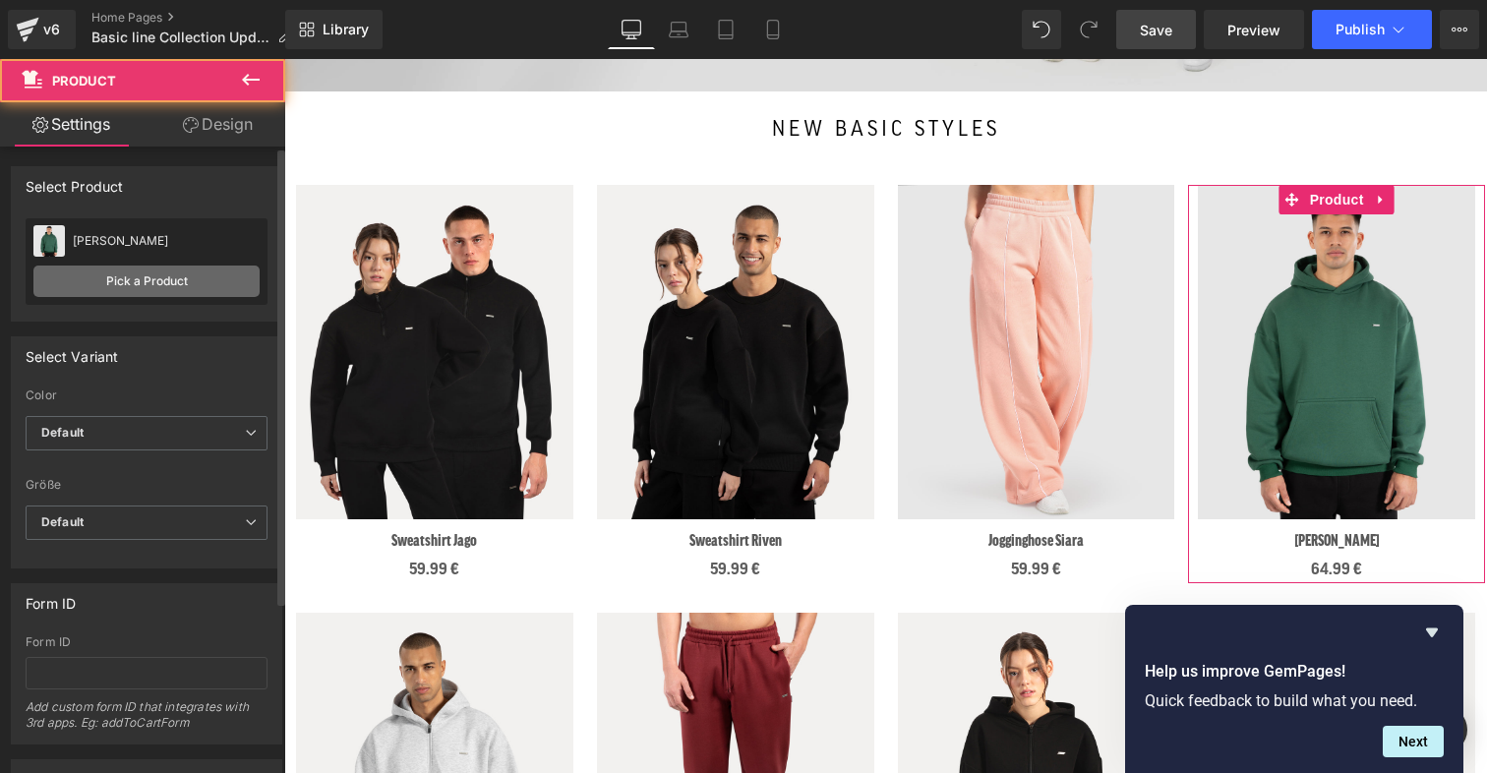
click at [197, 282] on link "Pick a Product" at bounding box center [146, 281] width 226 height 31
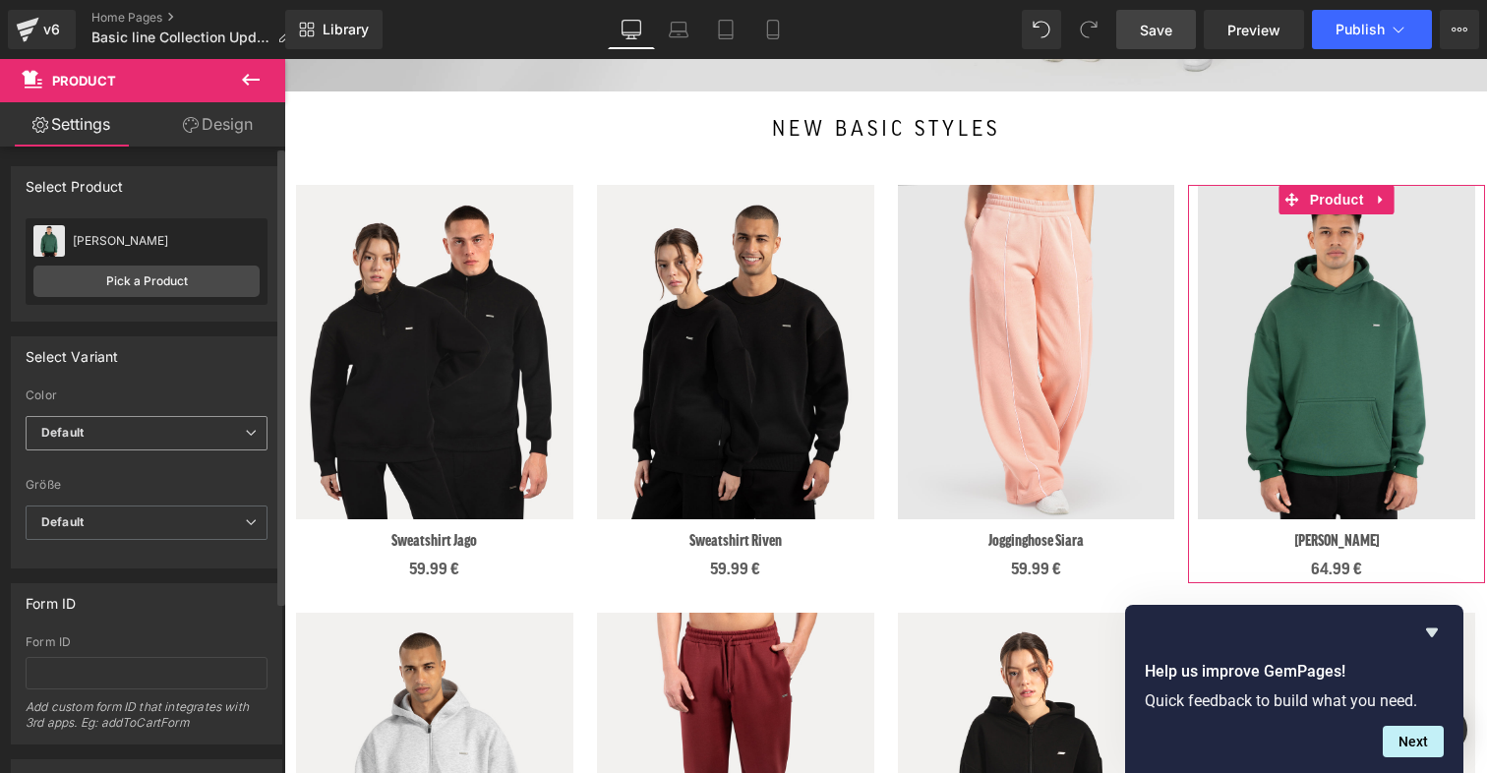
click at [131, 435] on span "Default" at bounding box center [147, 433] width 242 height 34
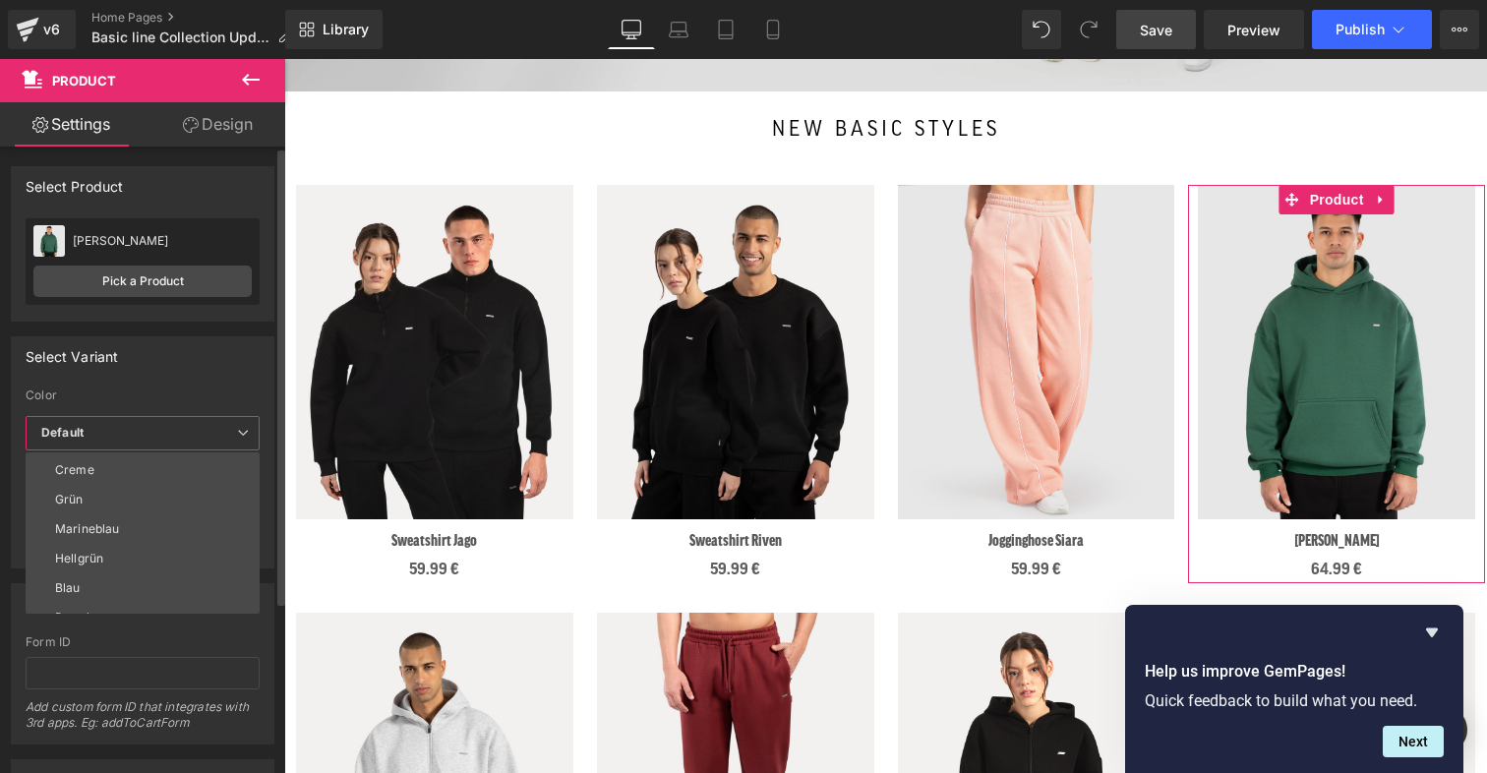
scroll to position [148, 0]
click at [128, 494] on li "Grün" at bounding box center [147, 497] width 243 height 30
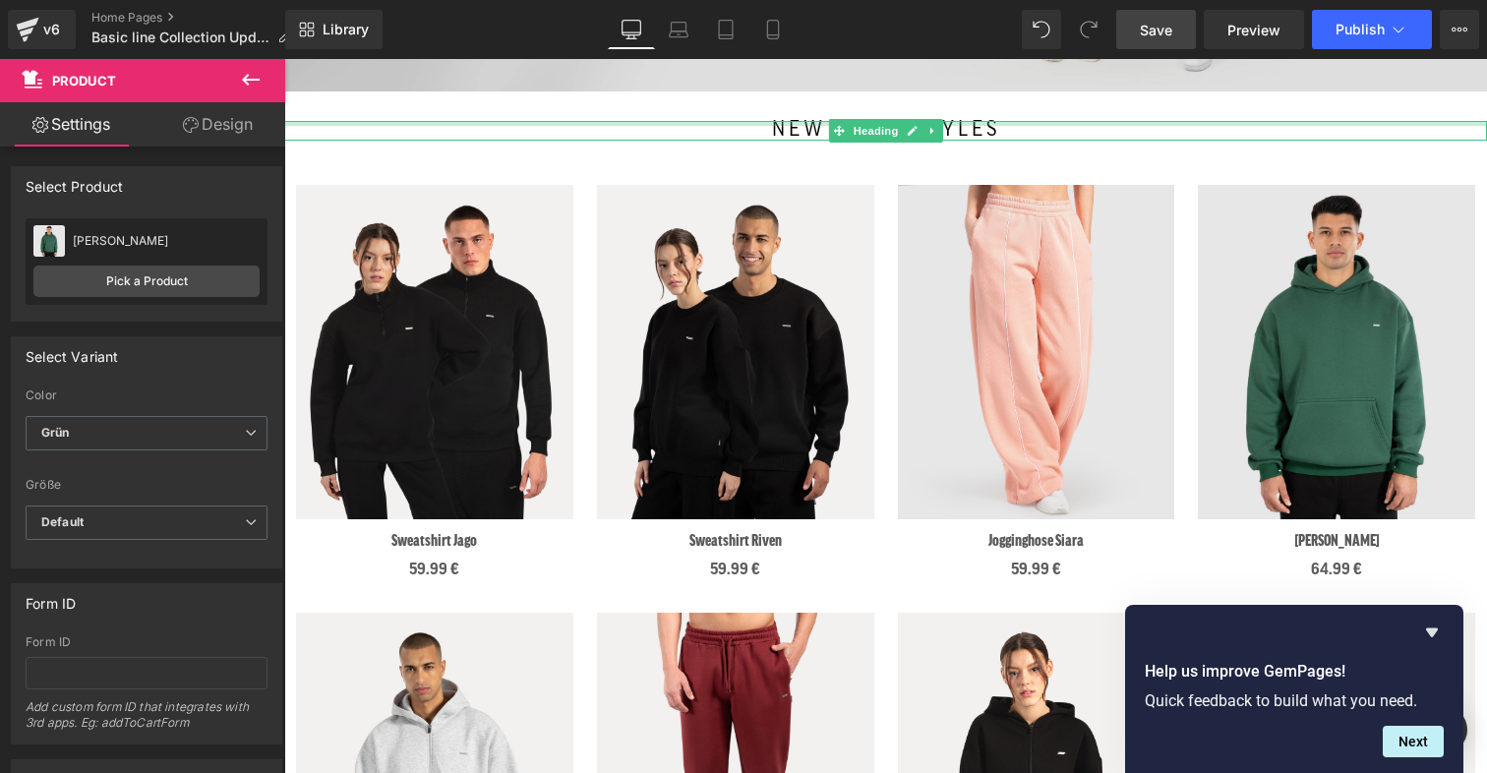
click at [1197, 125] on div "new basic styles Heading" at bounding box center [885, 131] width 1203 height 20
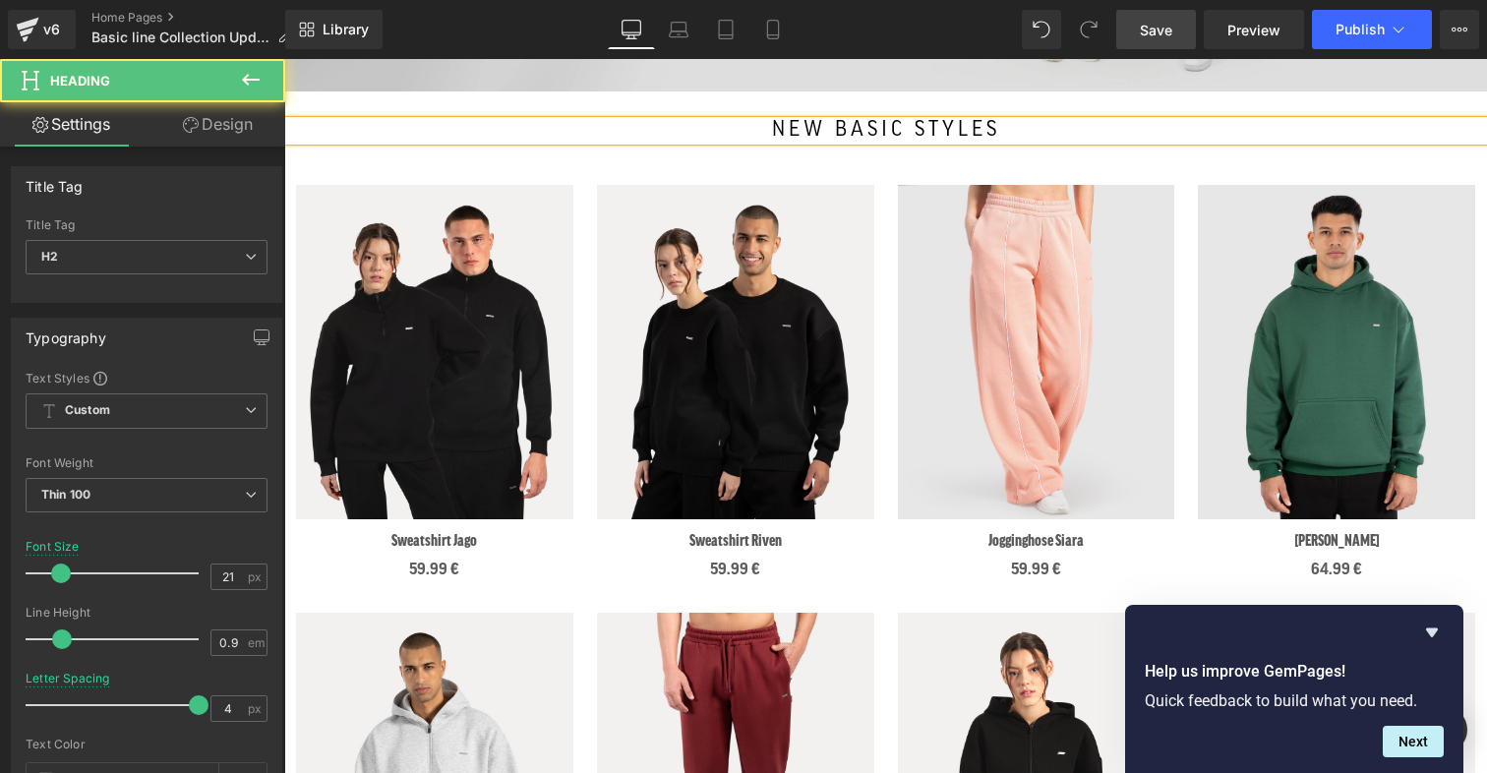
click at [1148, 37] on span "Save" at bounding box center [1156, 30] width 32 height 21
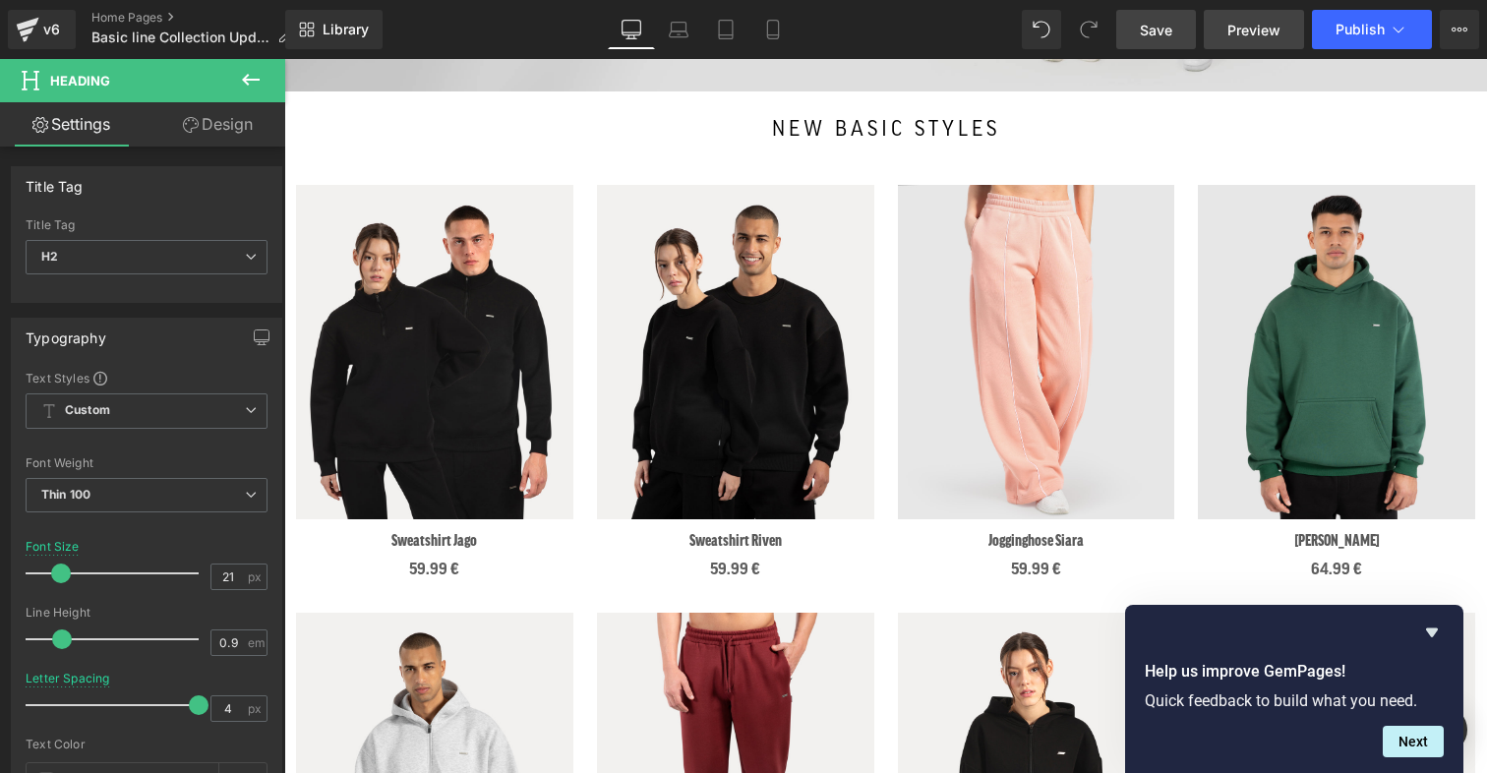
click at [1204, 33] on span "Preview" at bounding box center [1254, 30] width 53 height 21
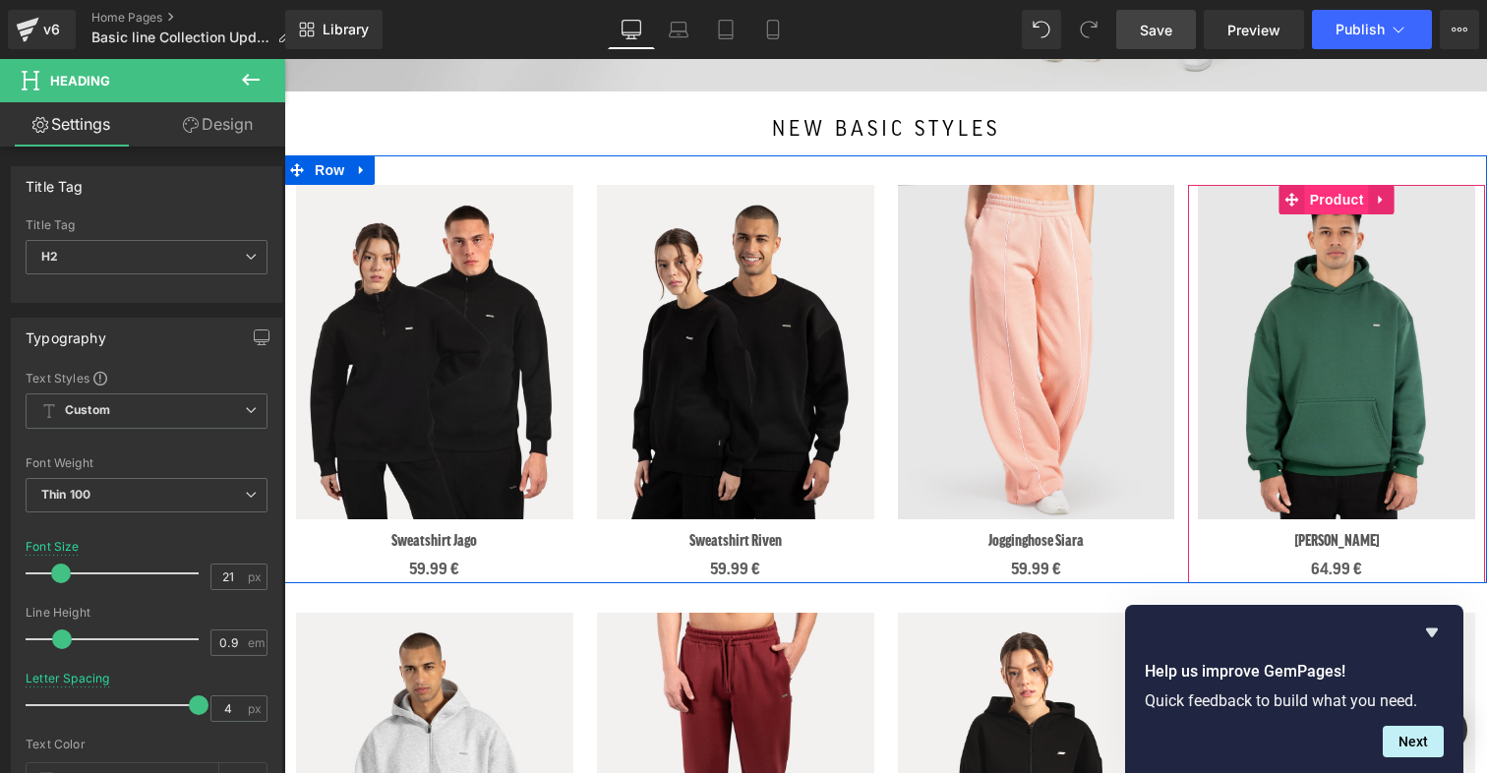
click at [1204, 201] on span "Product" at bounding box center [1337, 200] width 64 height 30
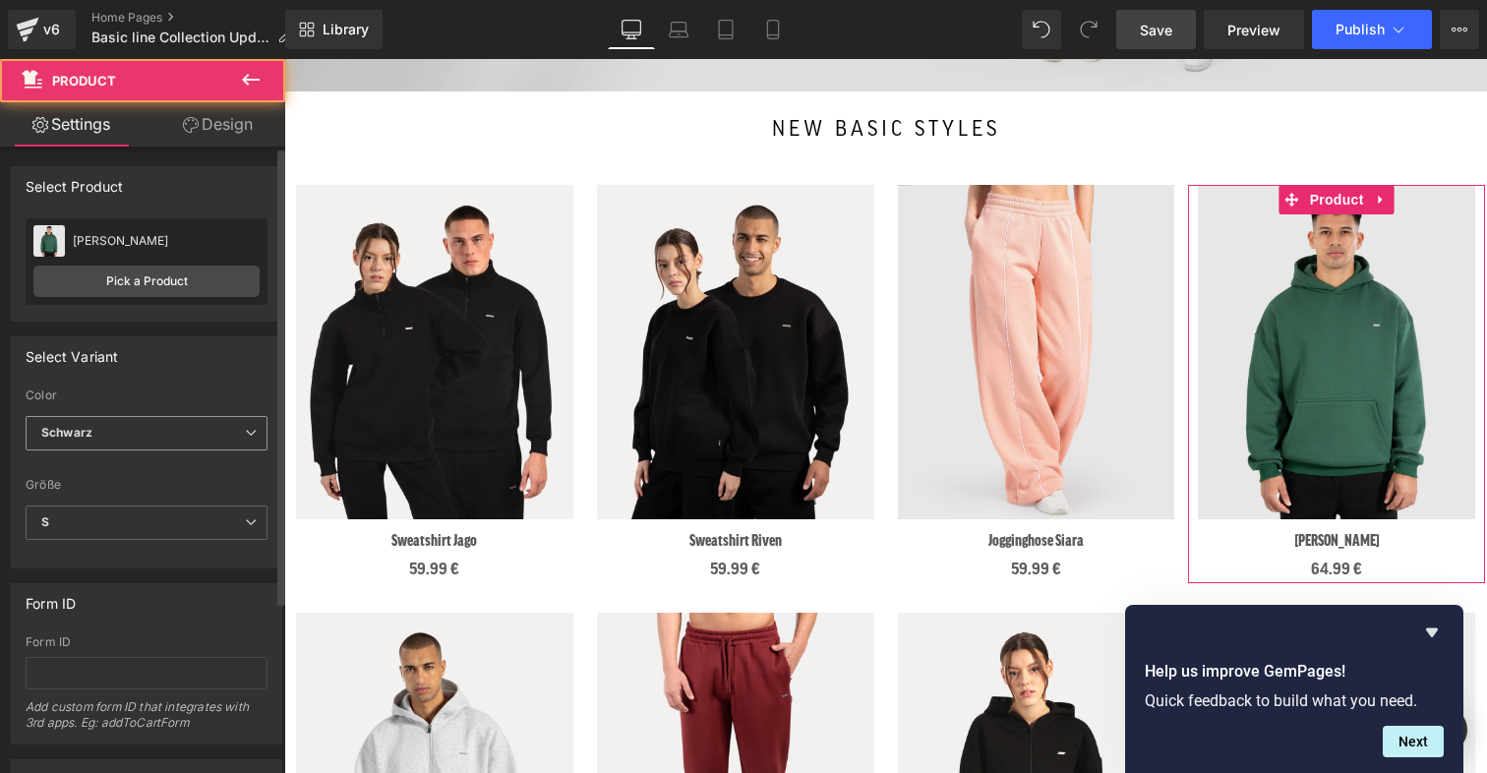
click at [173, 427] on span "Schwarz" at bounding box center [147, 433] width 242 height 34
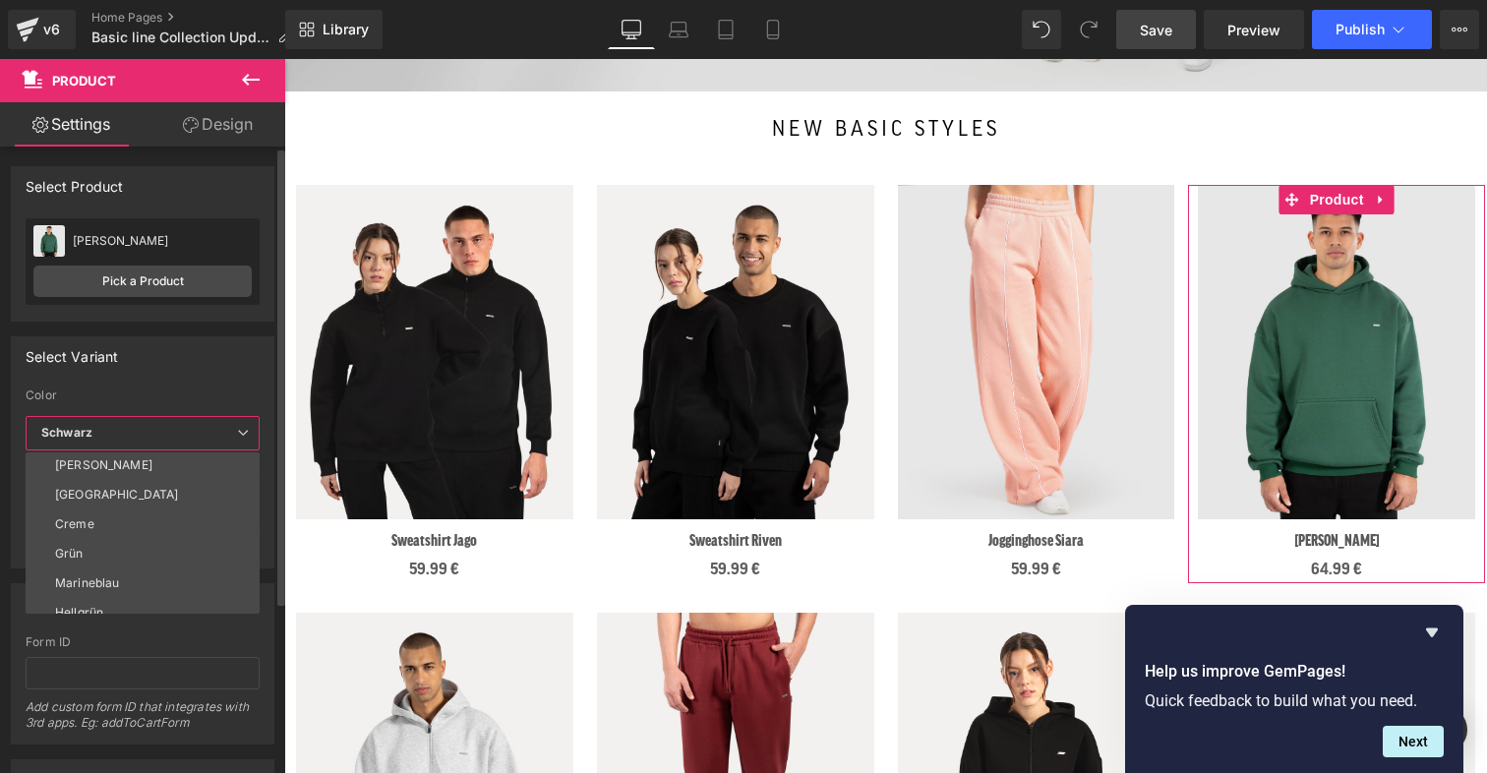
scroll to position [92, 0]
click at [133, 554] on li "Grün" at bounding box center [147, 552] width 243 height 30
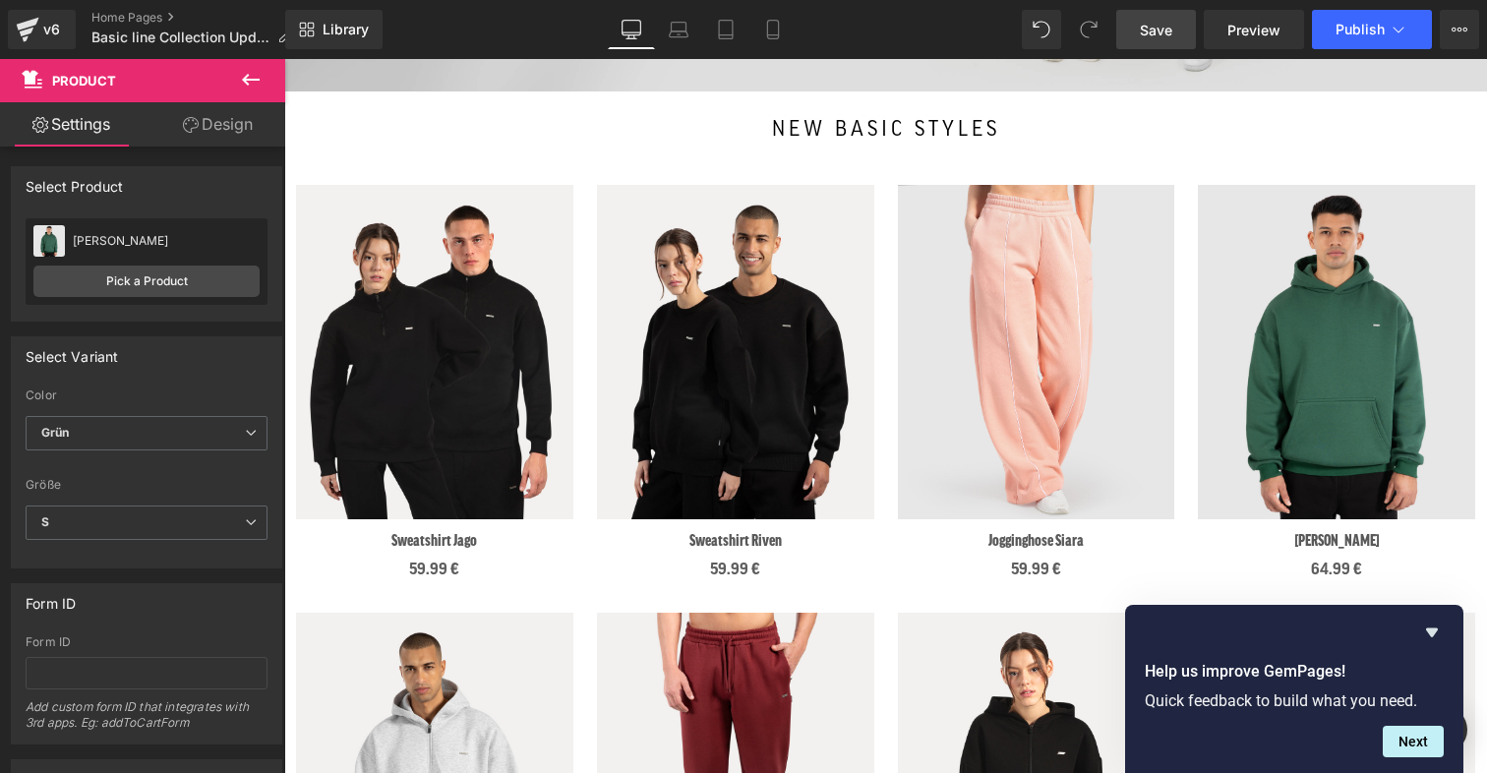
click at [1140, 40] on link "Save" at bounding box center [1156, 29] width 80 height 39
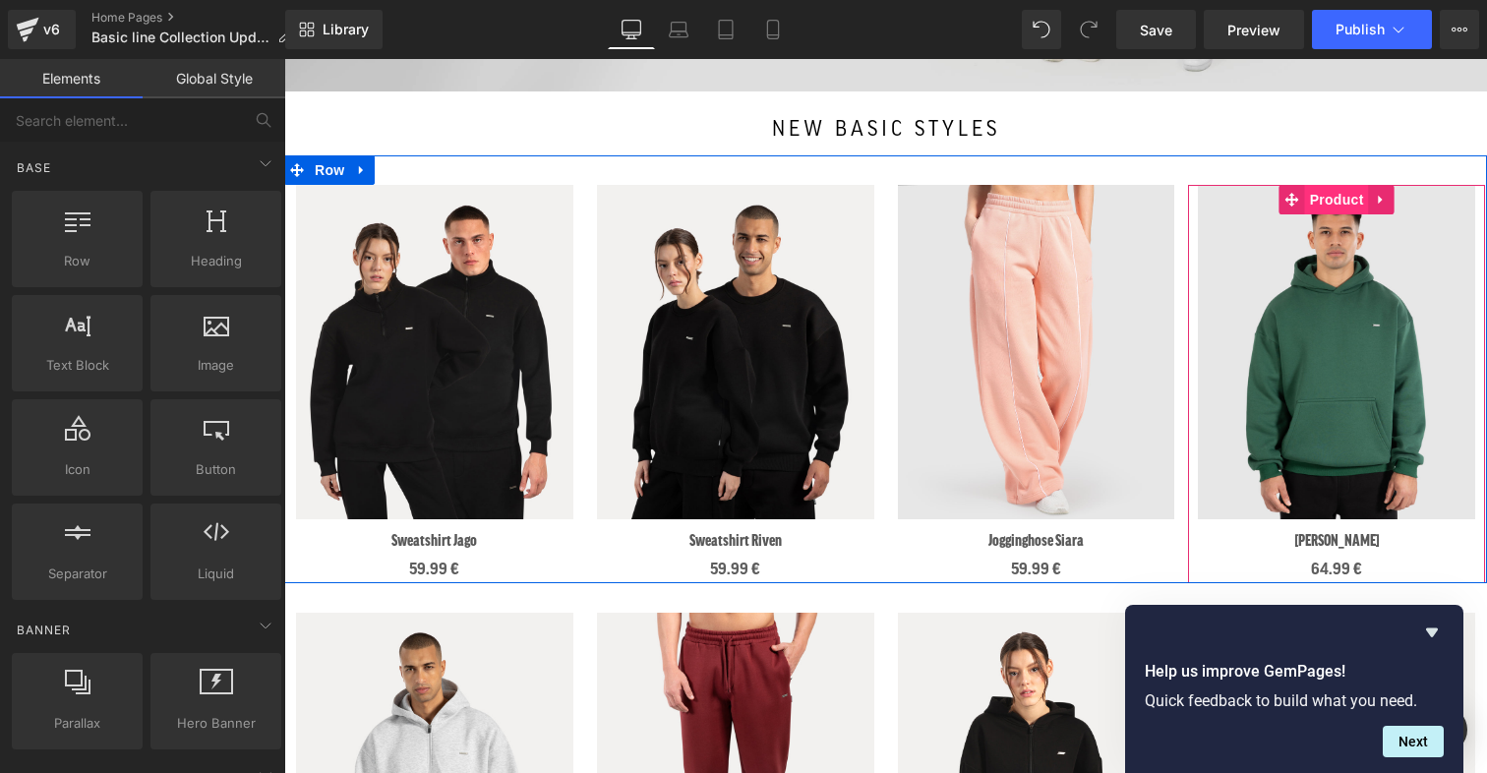
click at [1204, 197] on span "Product" at bounding box center [1337, 200] width 64 height 30
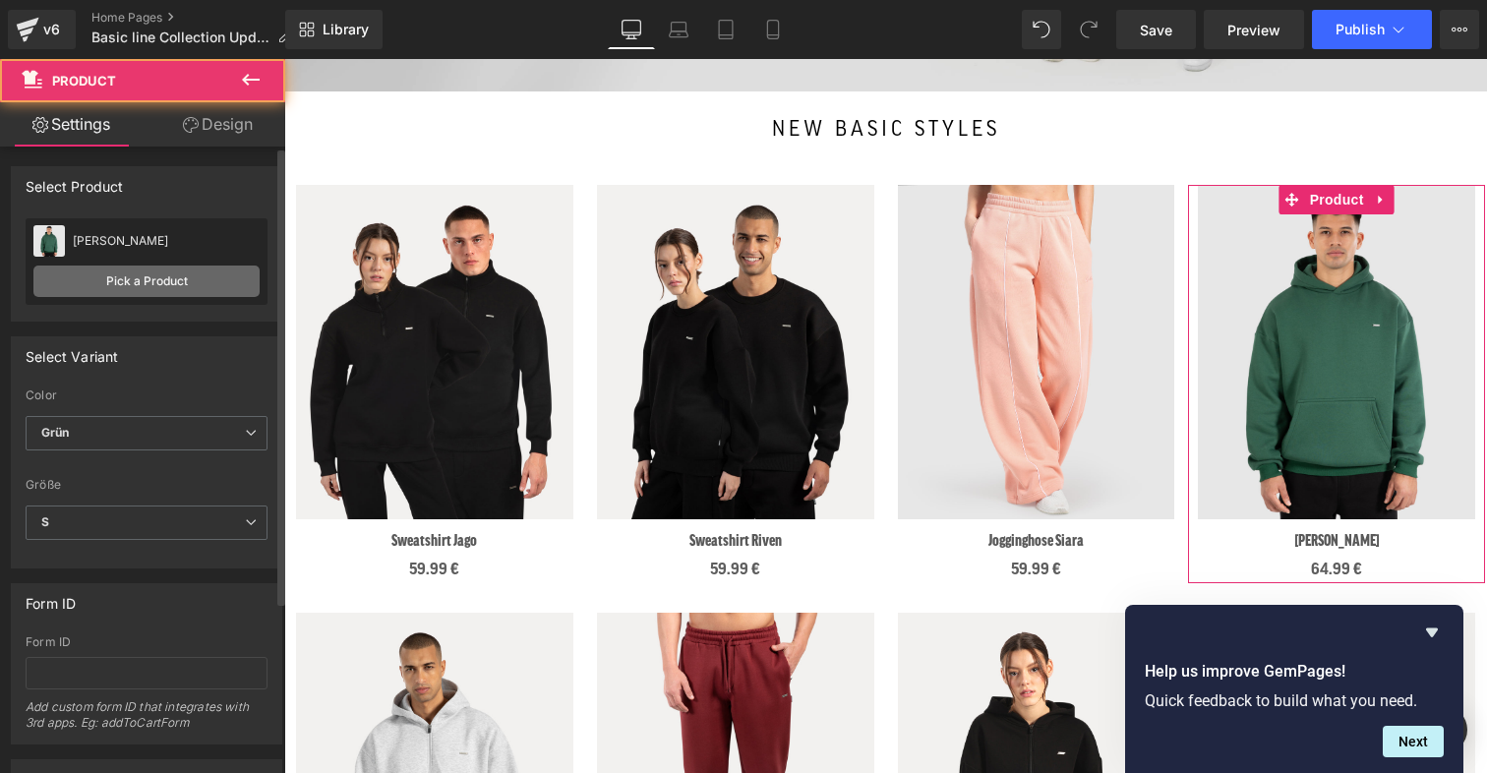
click at [150, 287] on link "Pick a Product" at bounding box center [146, 281] width 226 height 31
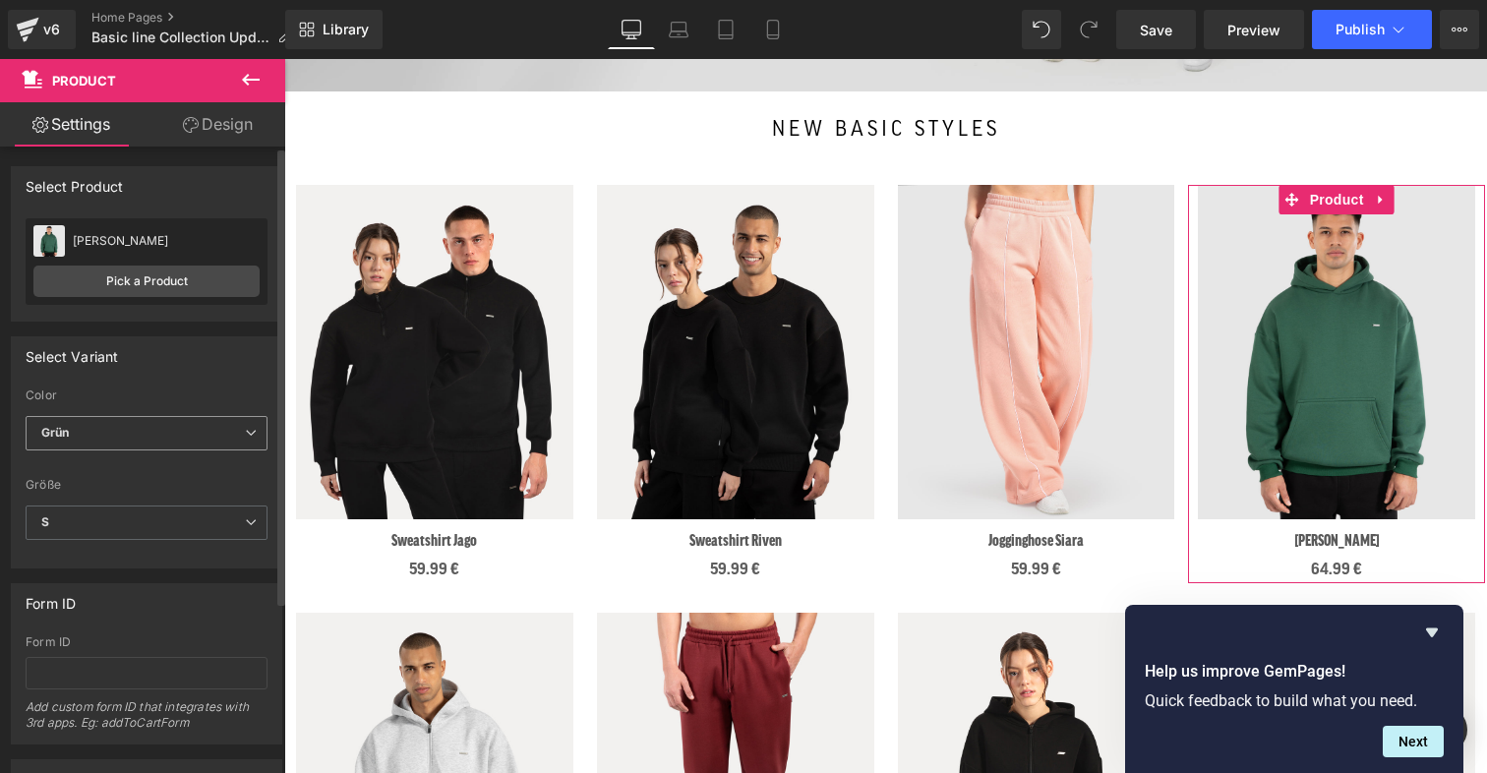
click at [124, 437] on span "Grün" at bounding box center [147, 433] width 242 height 34
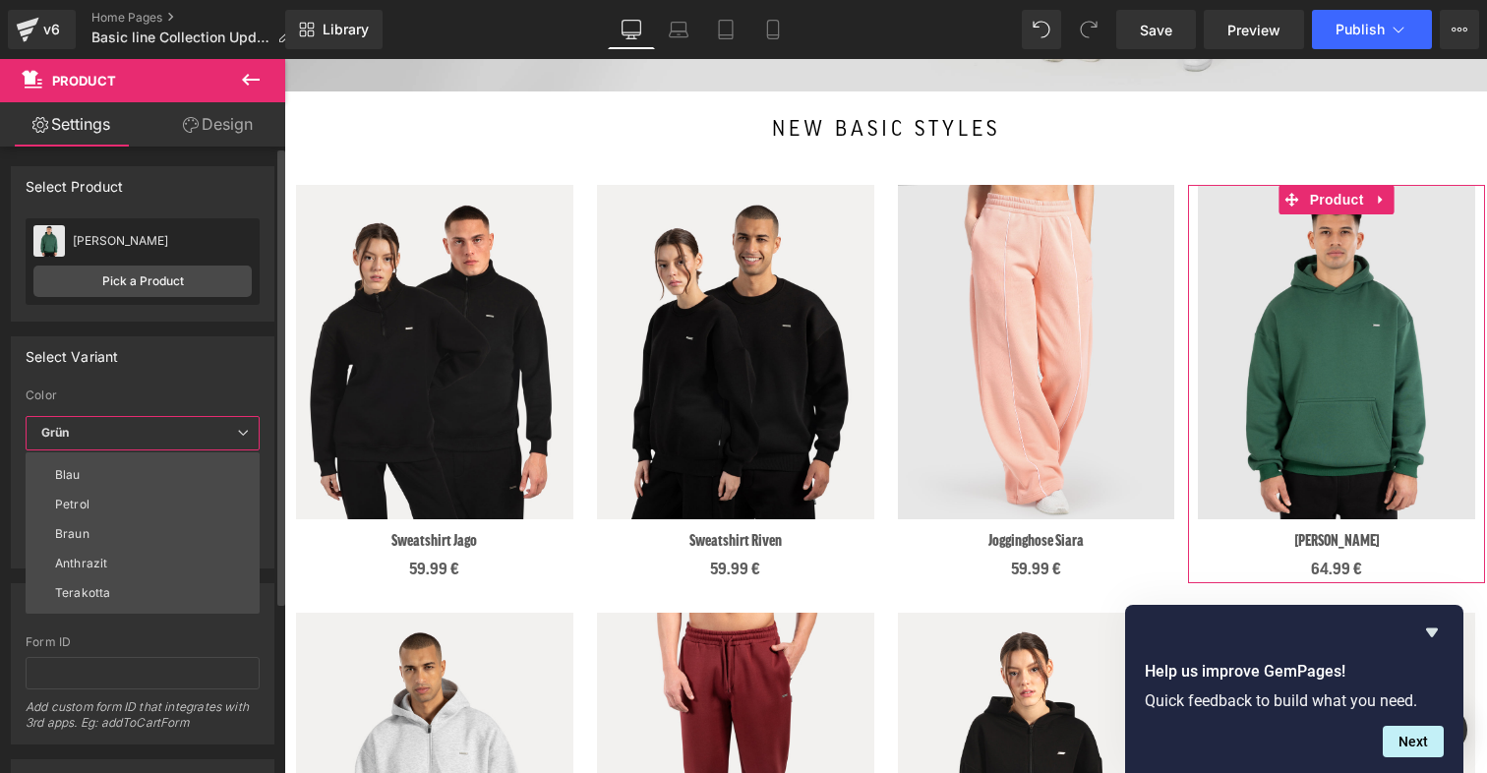
scroll to position [281, 0]
click at [117, 601] on li "Grau" at bounding box center [147, 599] width 243 height 30
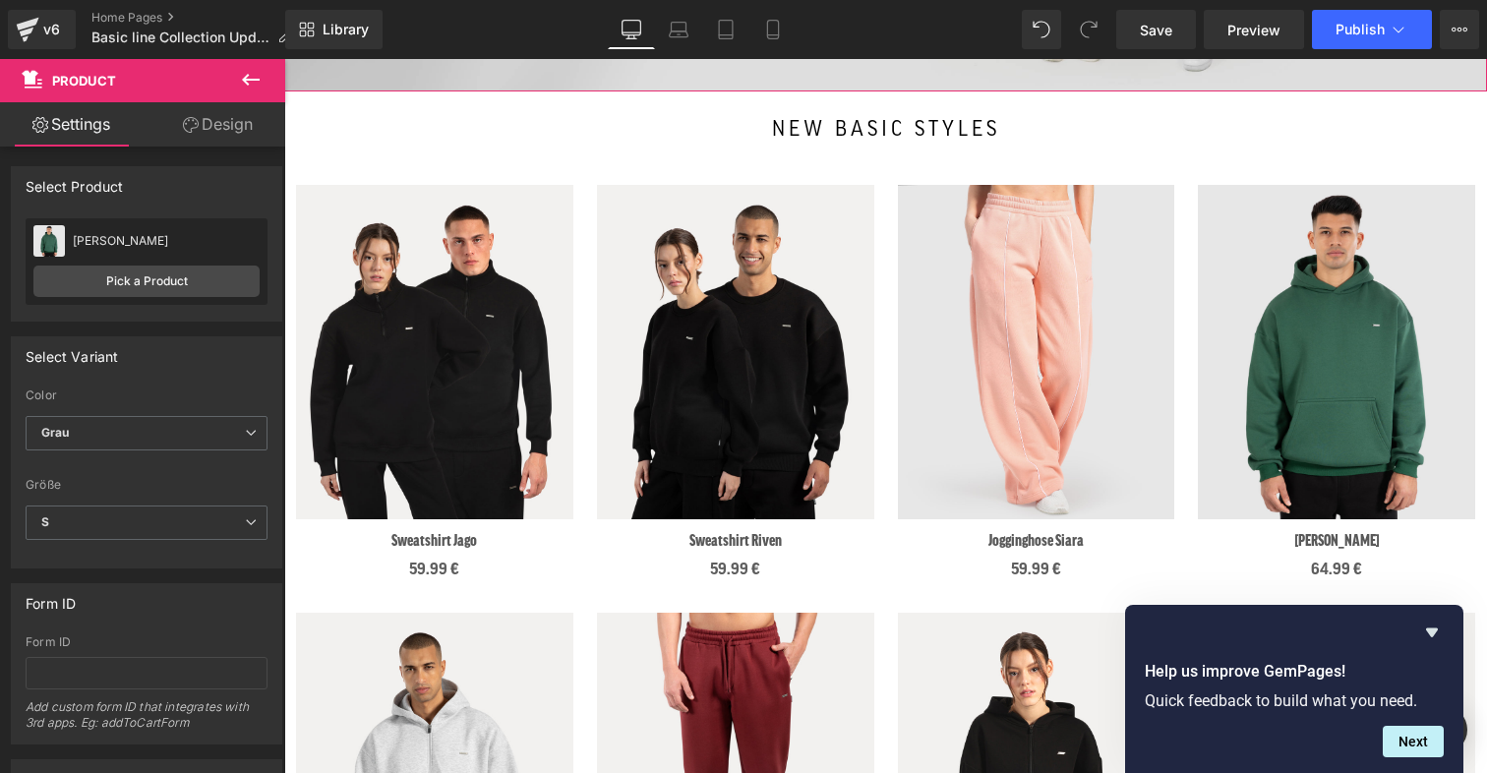
scroll to position [577, 0]
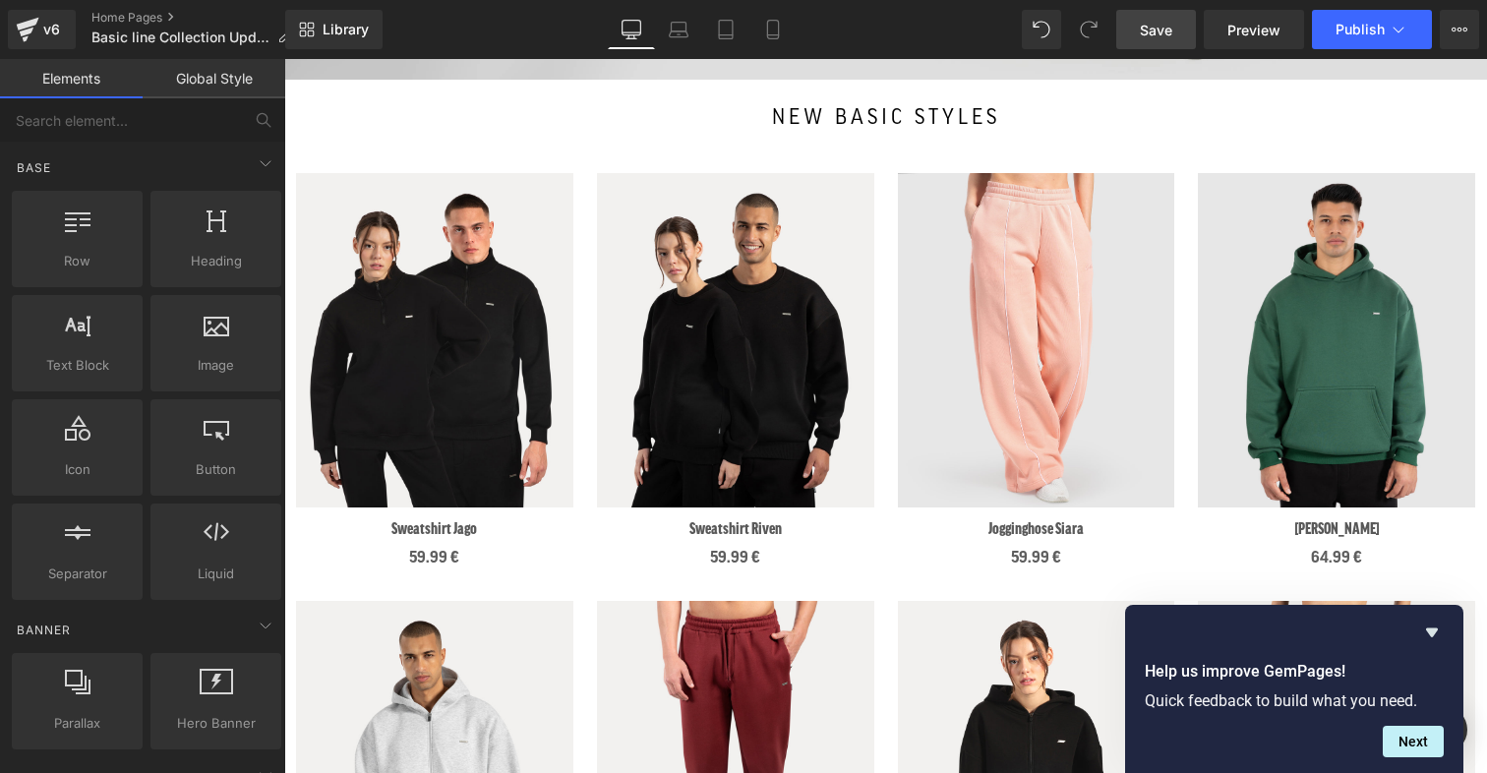
click at [1155, 33] on span "Save" at bounding box center [1156, 30] width 32 height 21
click at [1167, 25] on span "Save" at bounding box center [1156, 30] width 32 height 21
click at [1167, 24] on span "Save" at bounding box center [1156, 30] width 32 height 21
click at [769, 23] on icon at bounding box center [773, 30] width 20 height 20
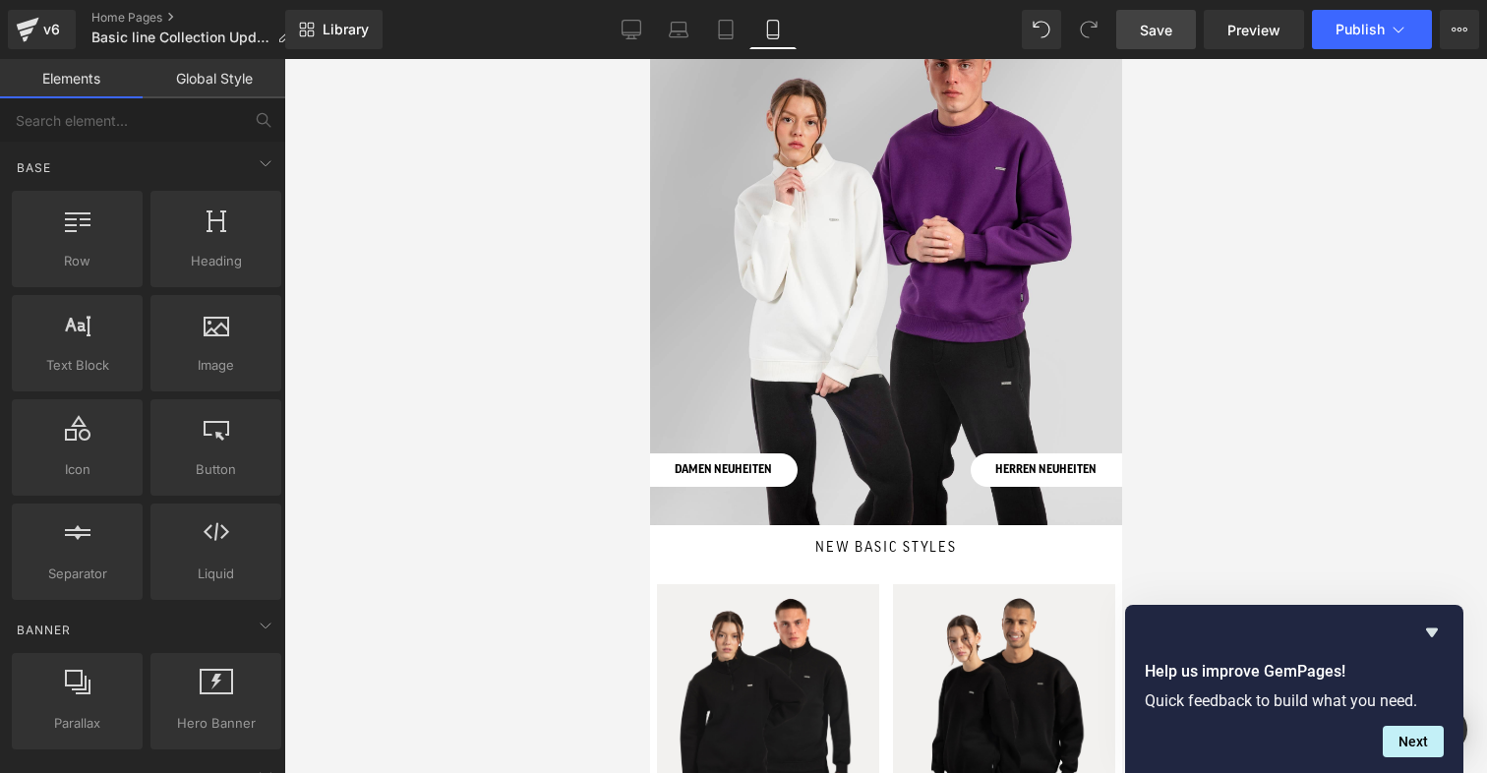
scroll to position [0, 0]
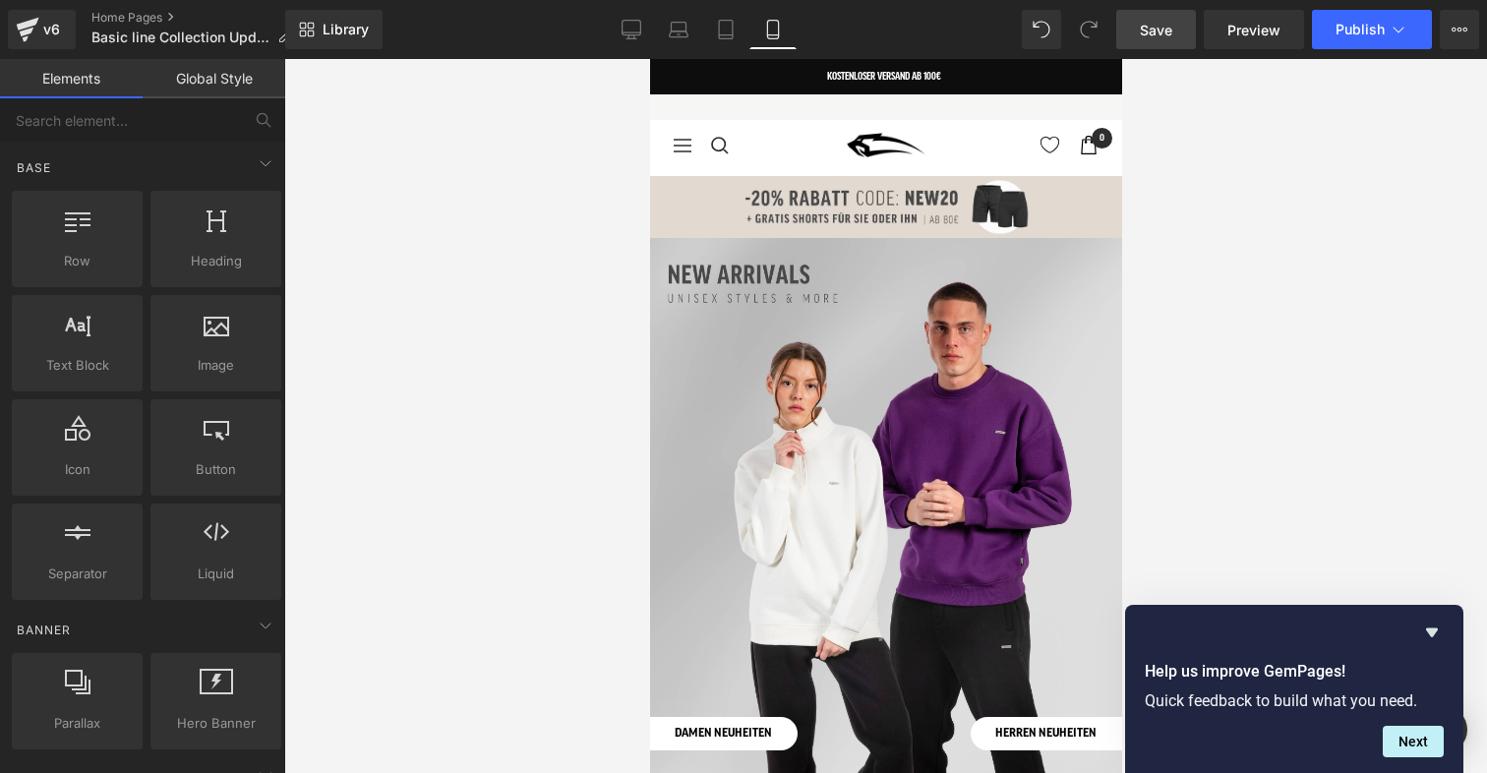
click at [1152, 32] on span "Save" at bounding box center [1156, 30] width 32 height 21
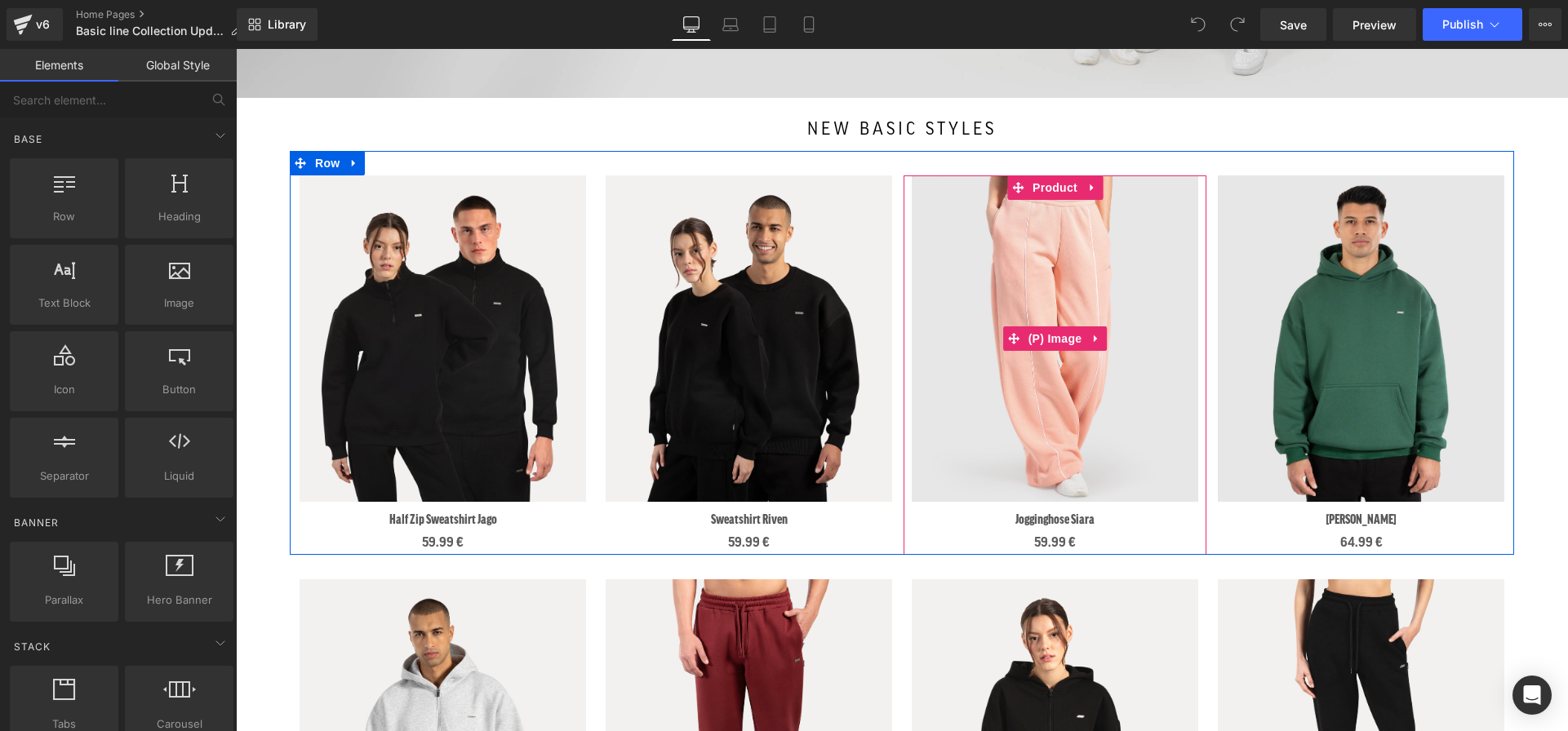
scroll to position [585, 0]
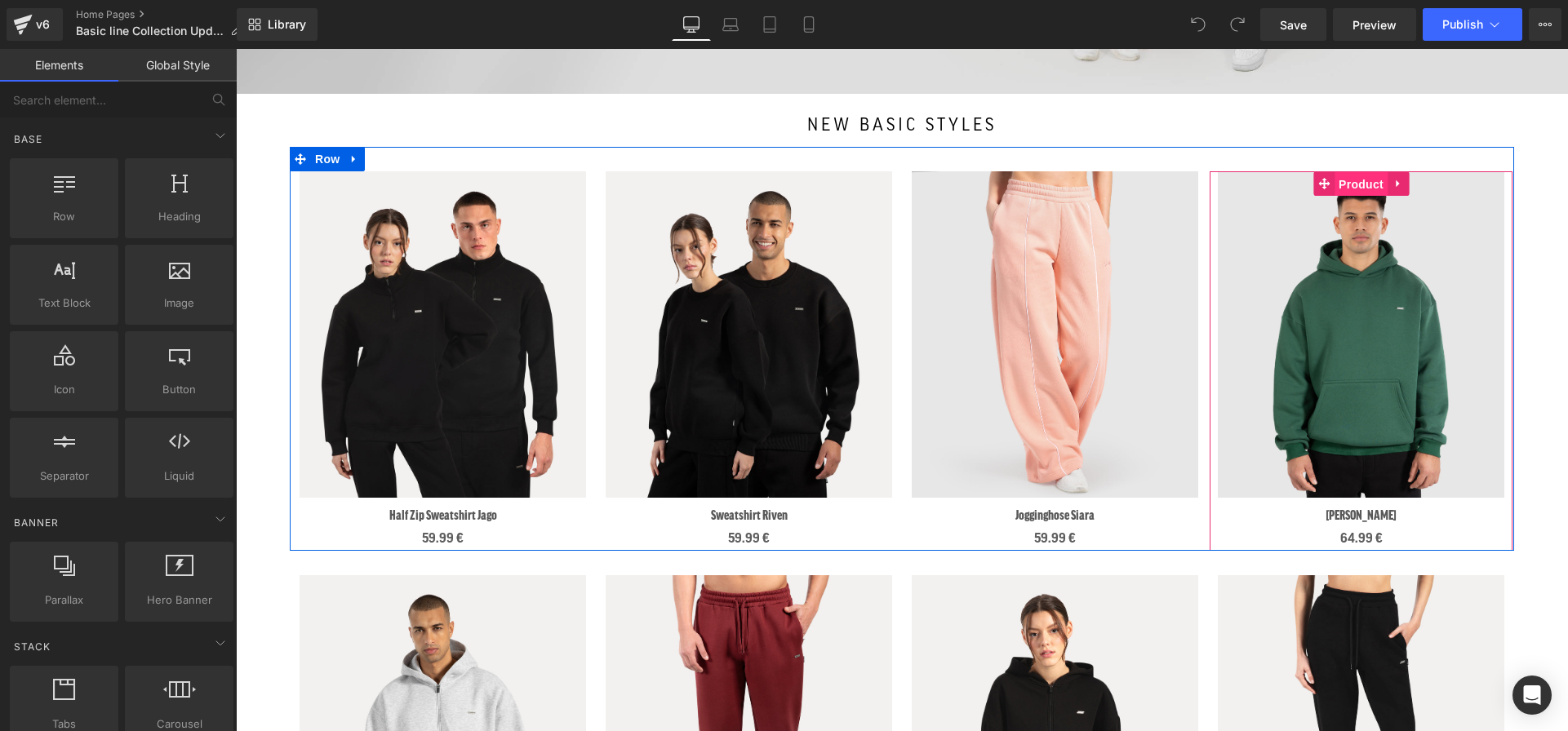
click at [1365, 181] on span "Product" at bounding box center [1361, 185] width 53 height 25
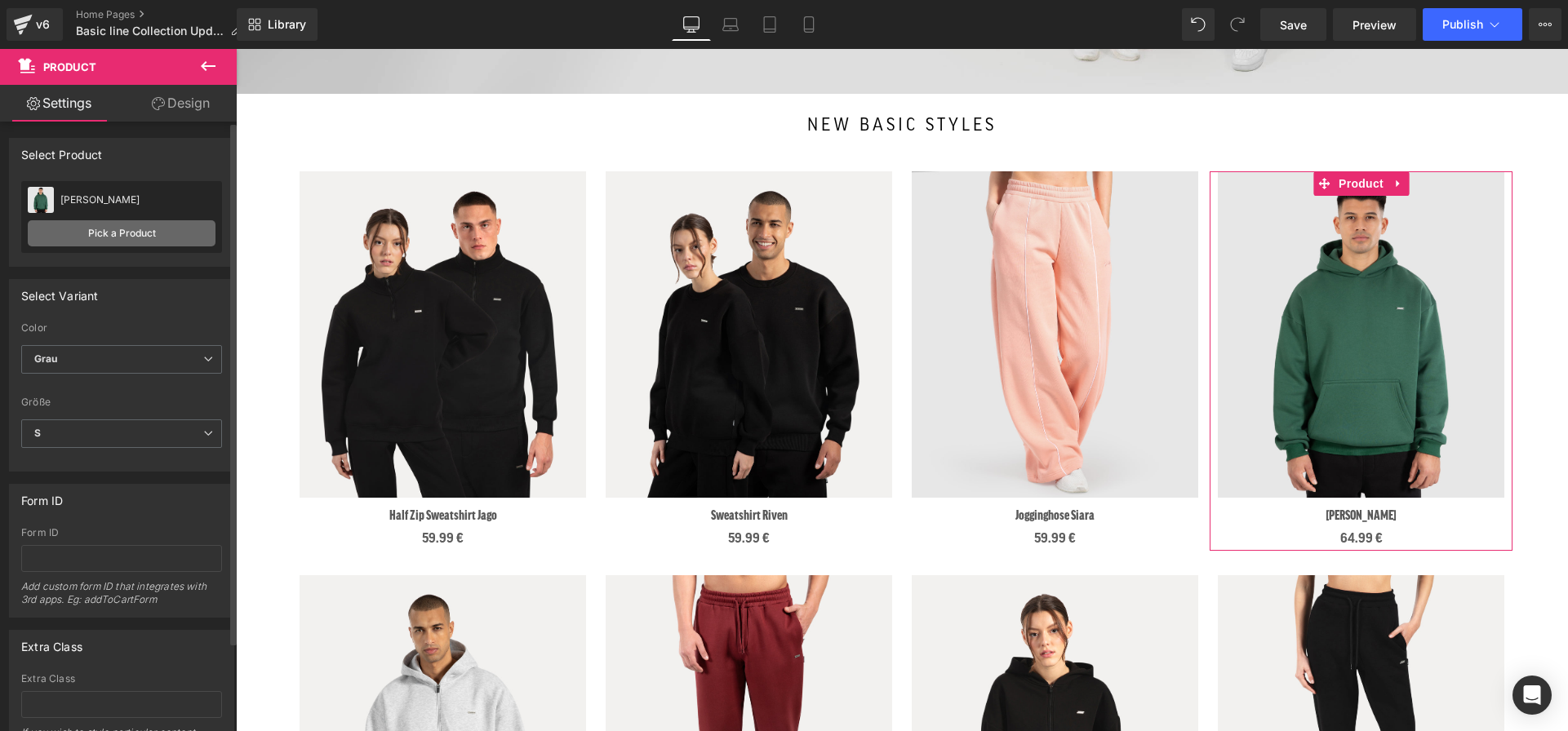
click at [126, 227] on link "Pick a Product" at bounding box center [121, 233] width 187 height 26
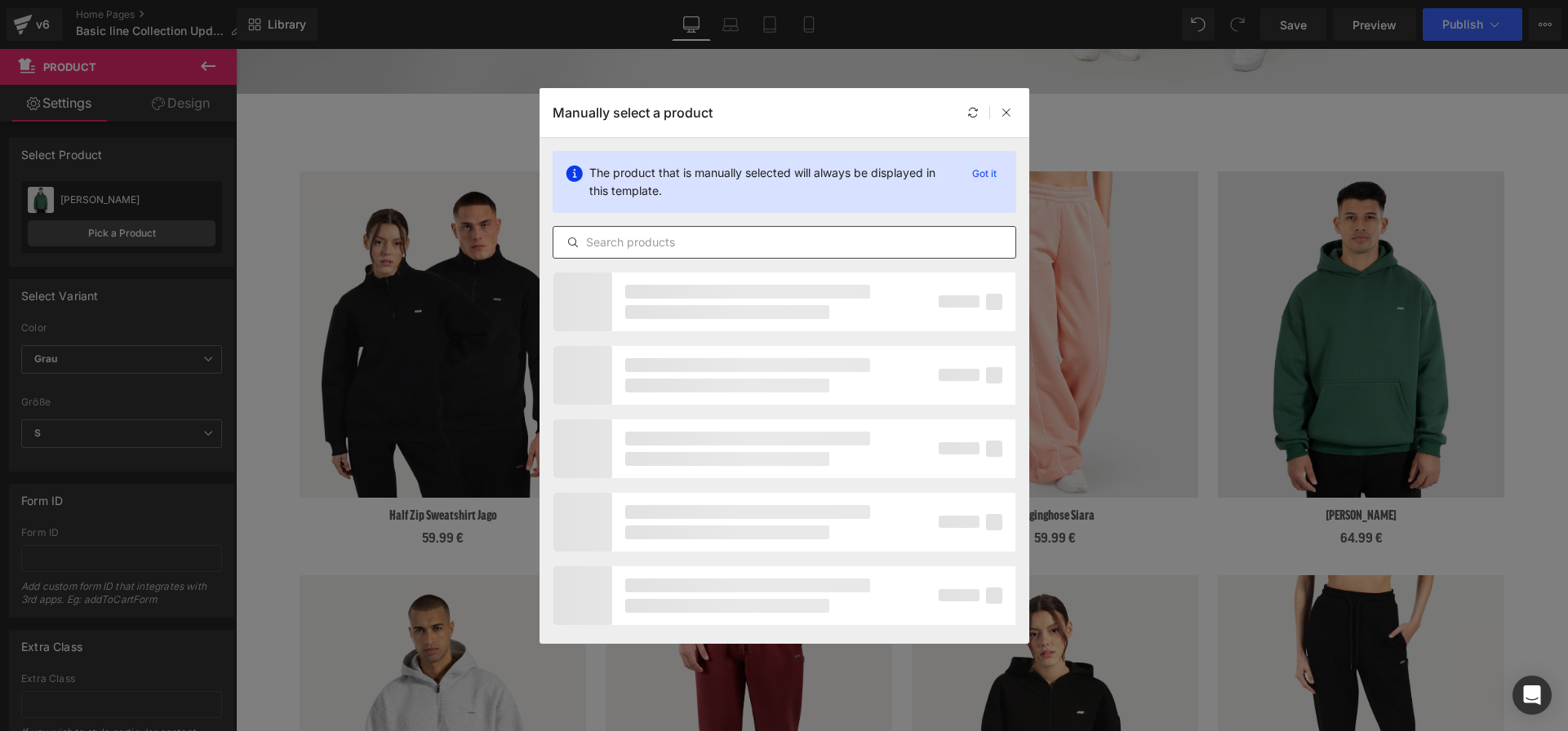
click at [628, 235] on input "text" at bounding box center [784, 242] width 462 height 20
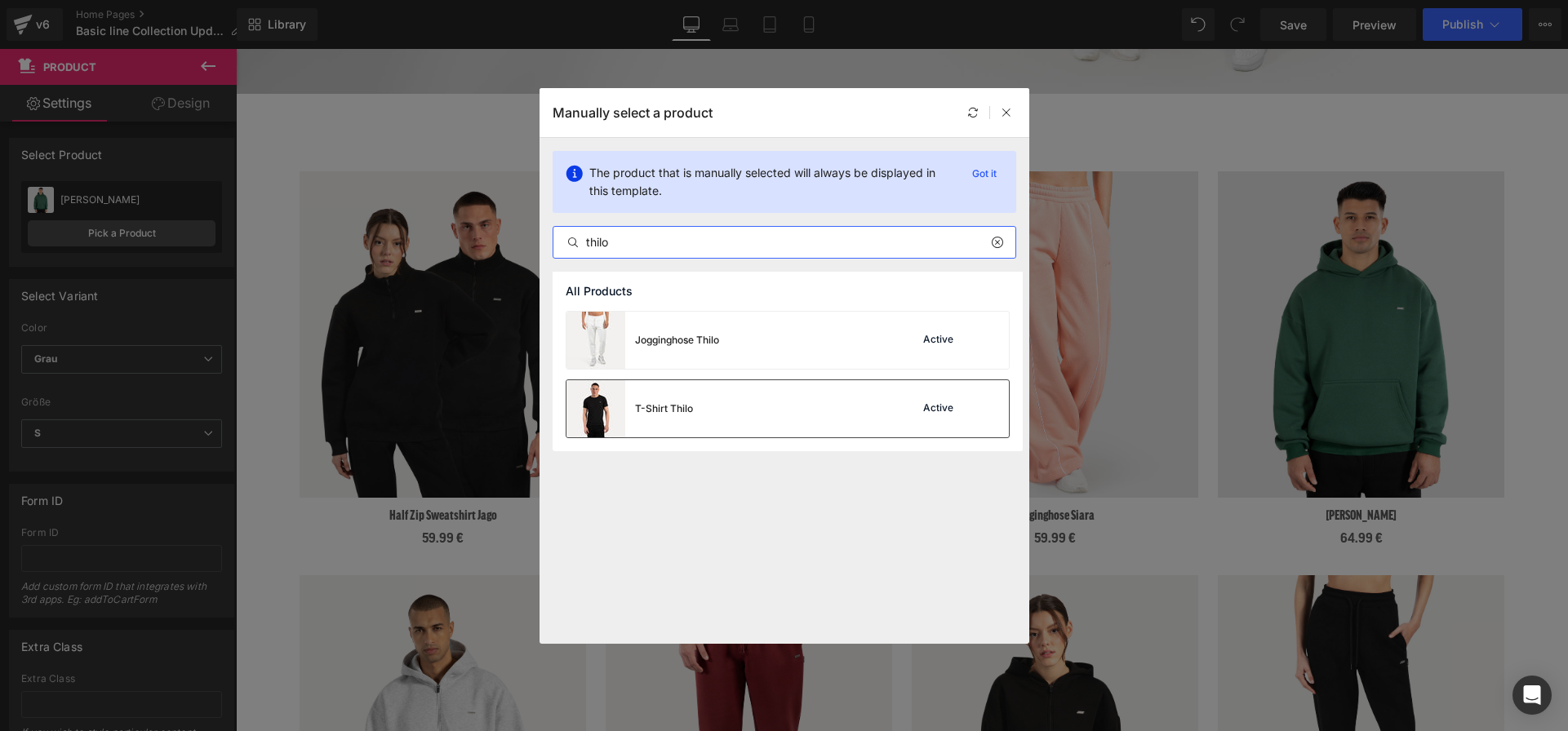
type input "thilo"
click at [588, 410] on img at bounding box center [596, 408] width 59 height 57
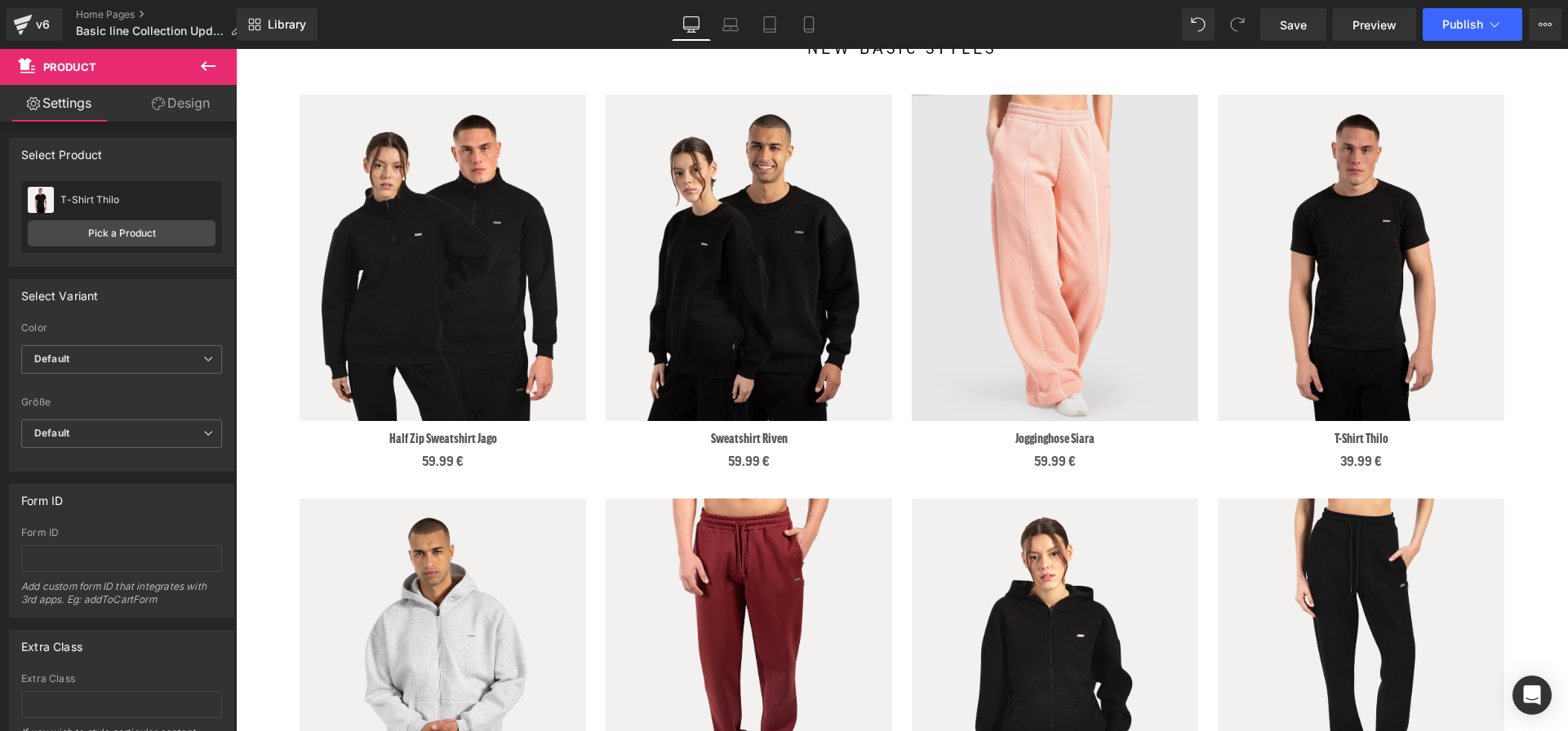
scroll to position [660, 0]
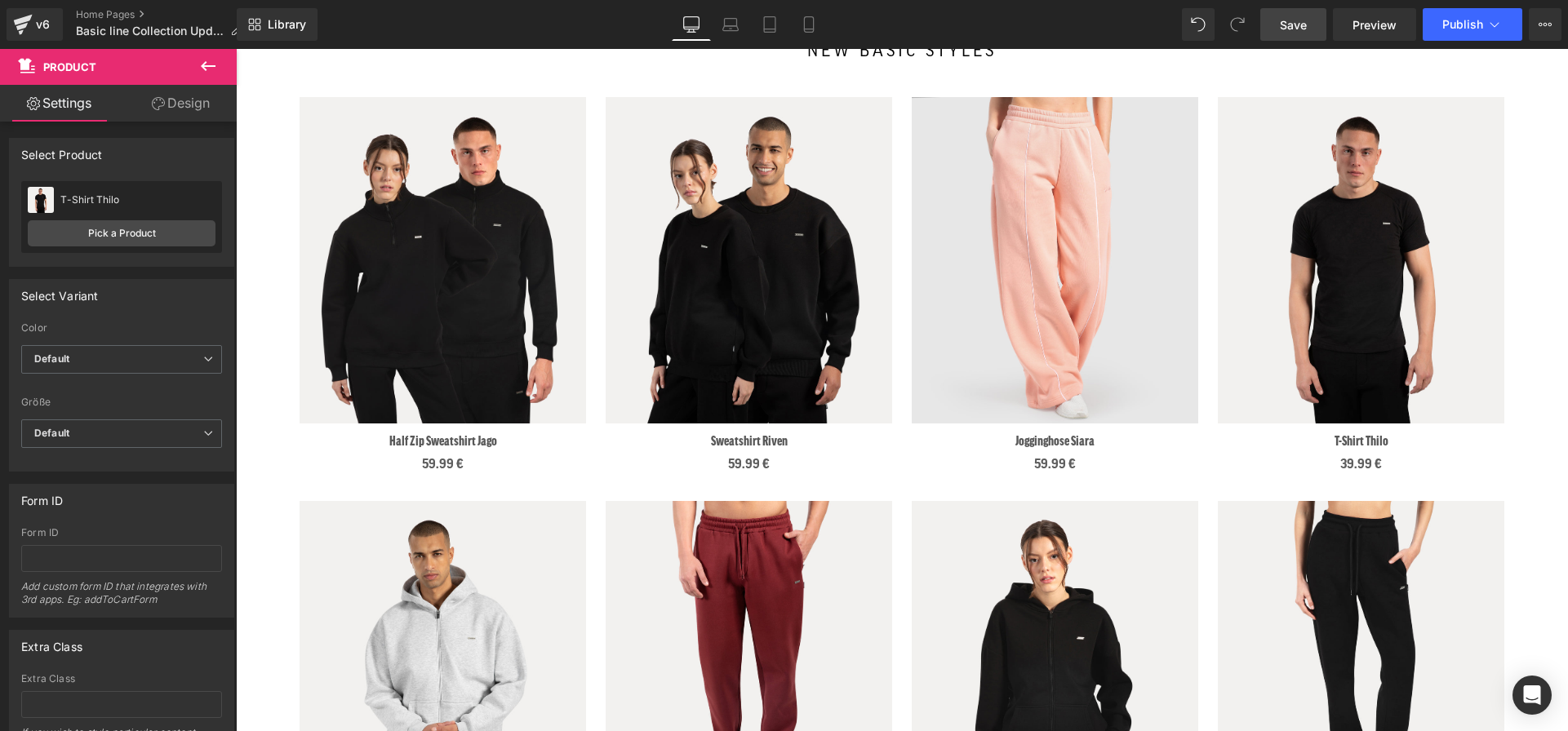
click at [1309, 19] on link "Save" at bounding box center [1293, 24] width 66 height 32
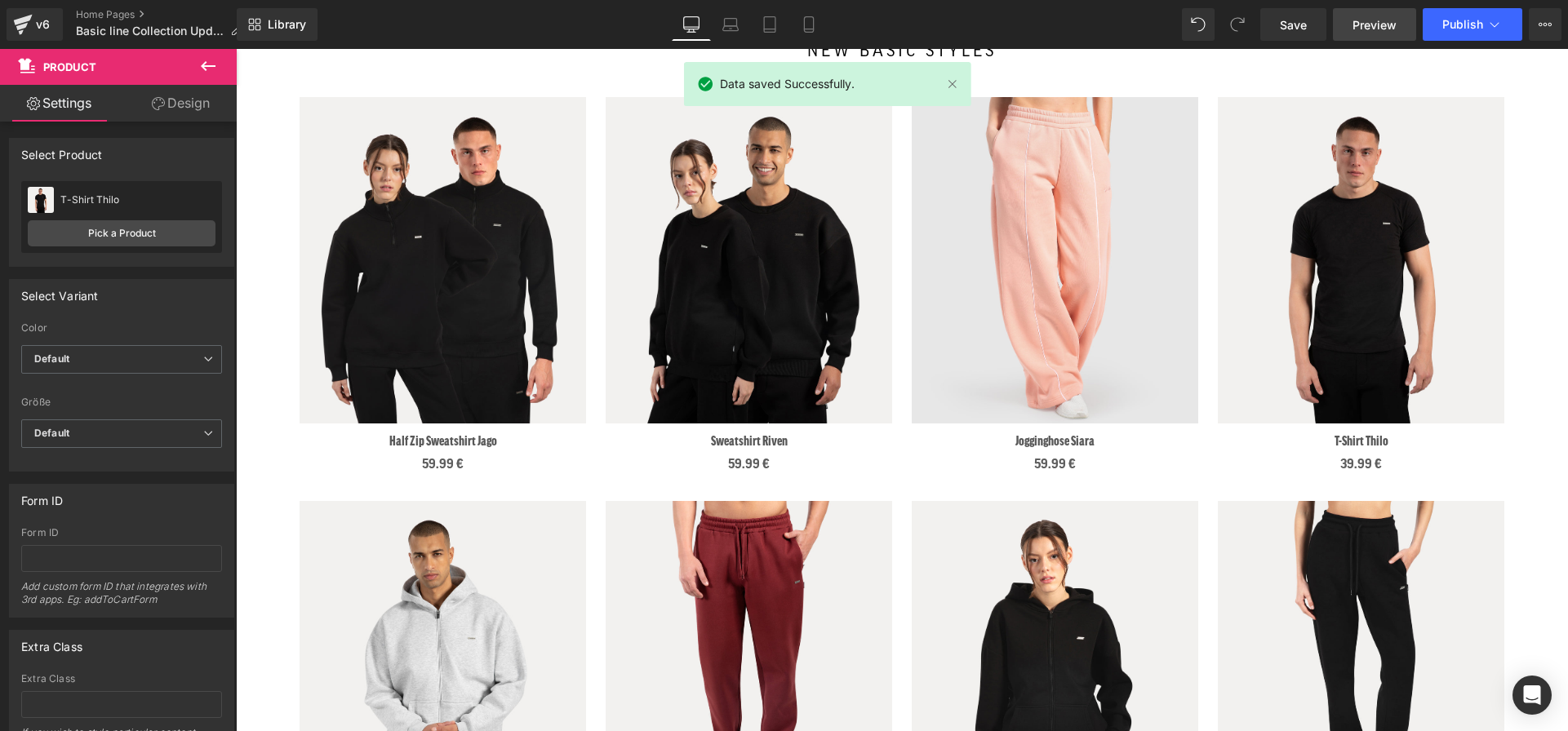
click at [1363, 22] on span "Preview" at bounding box center [1374, 25] width 44 height 17
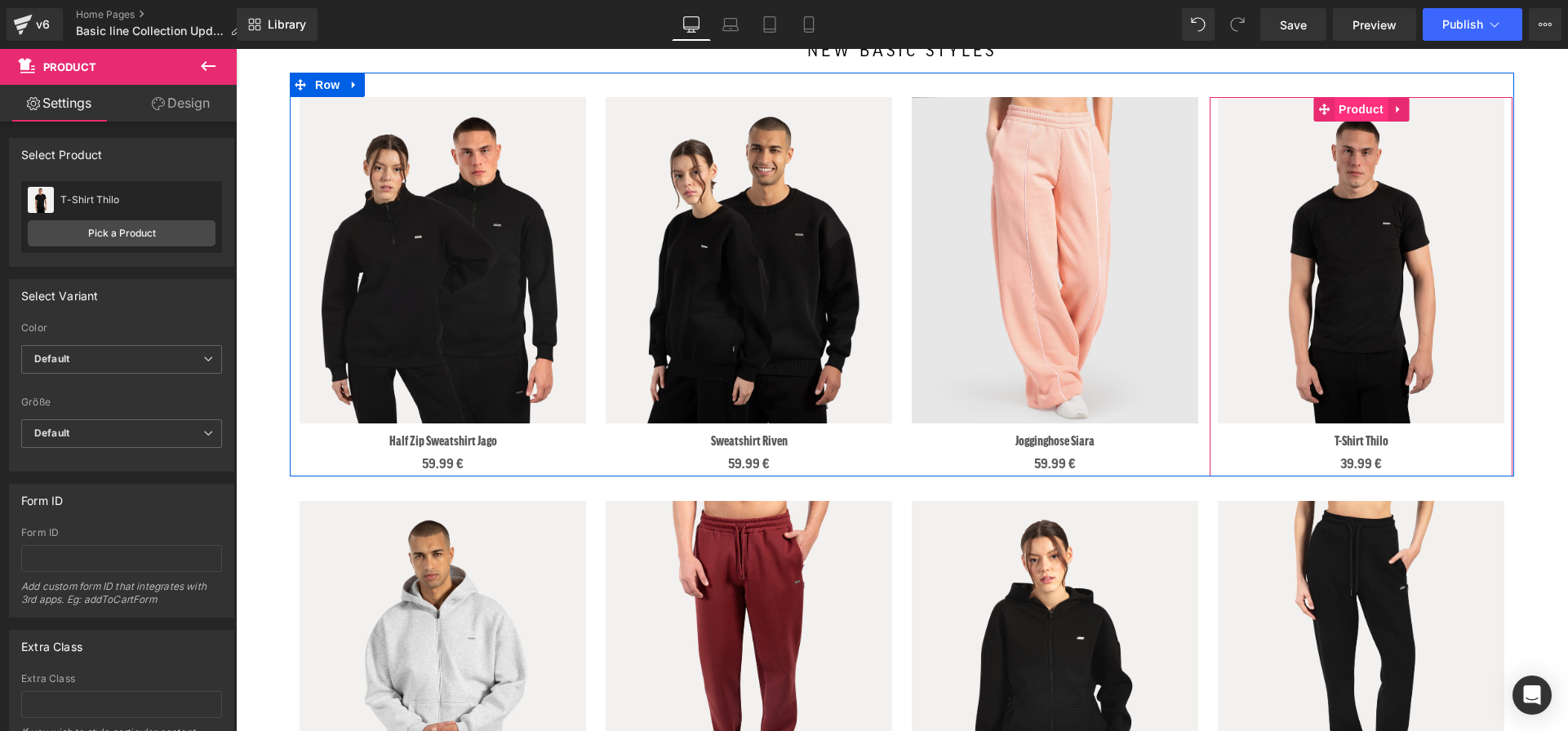
click at [1348, 114] on span "Product" at bounding box center [1361, 110] width 53 height 25
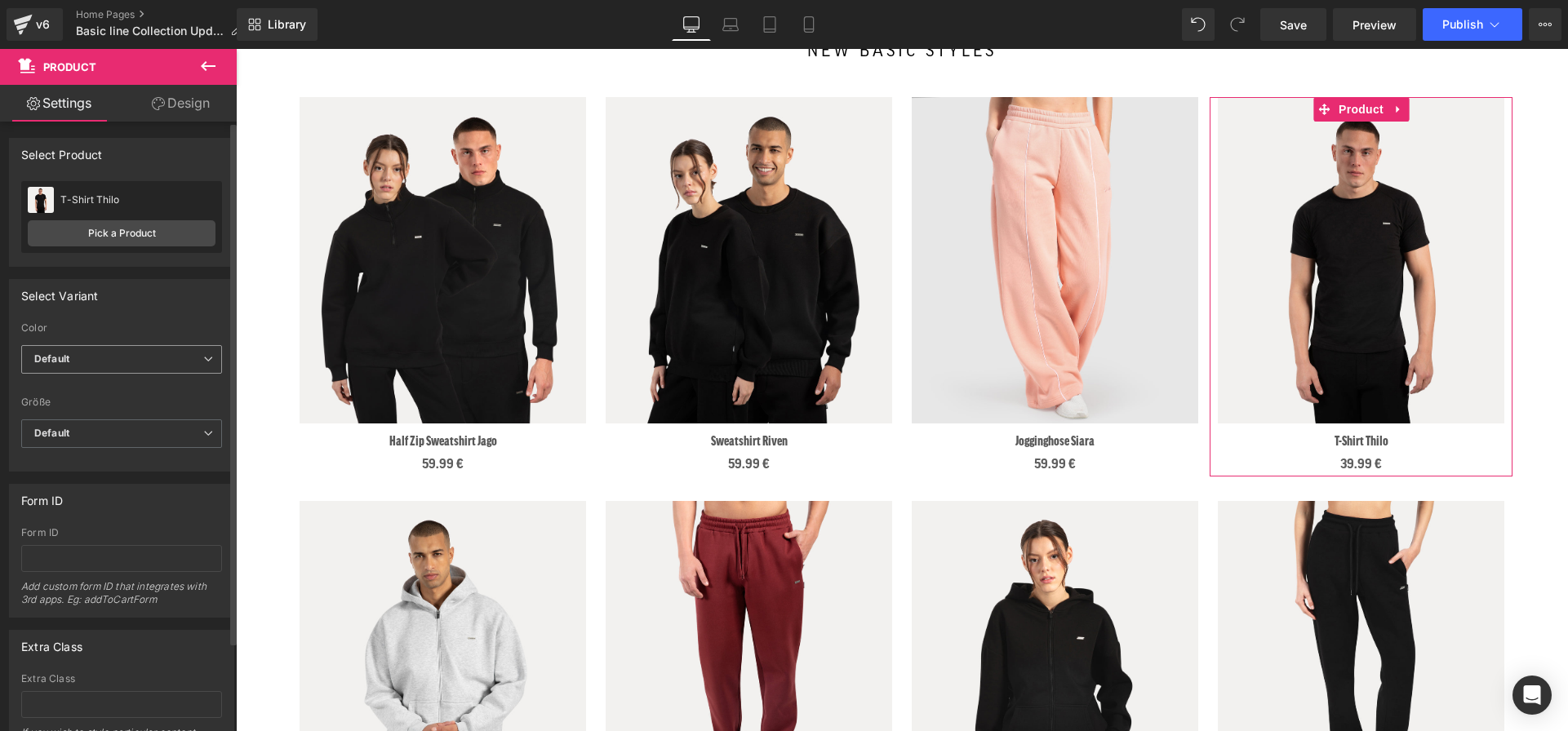
click at [78, 363] on span "Default" at bounding box center [122, 359] width 201 height 28
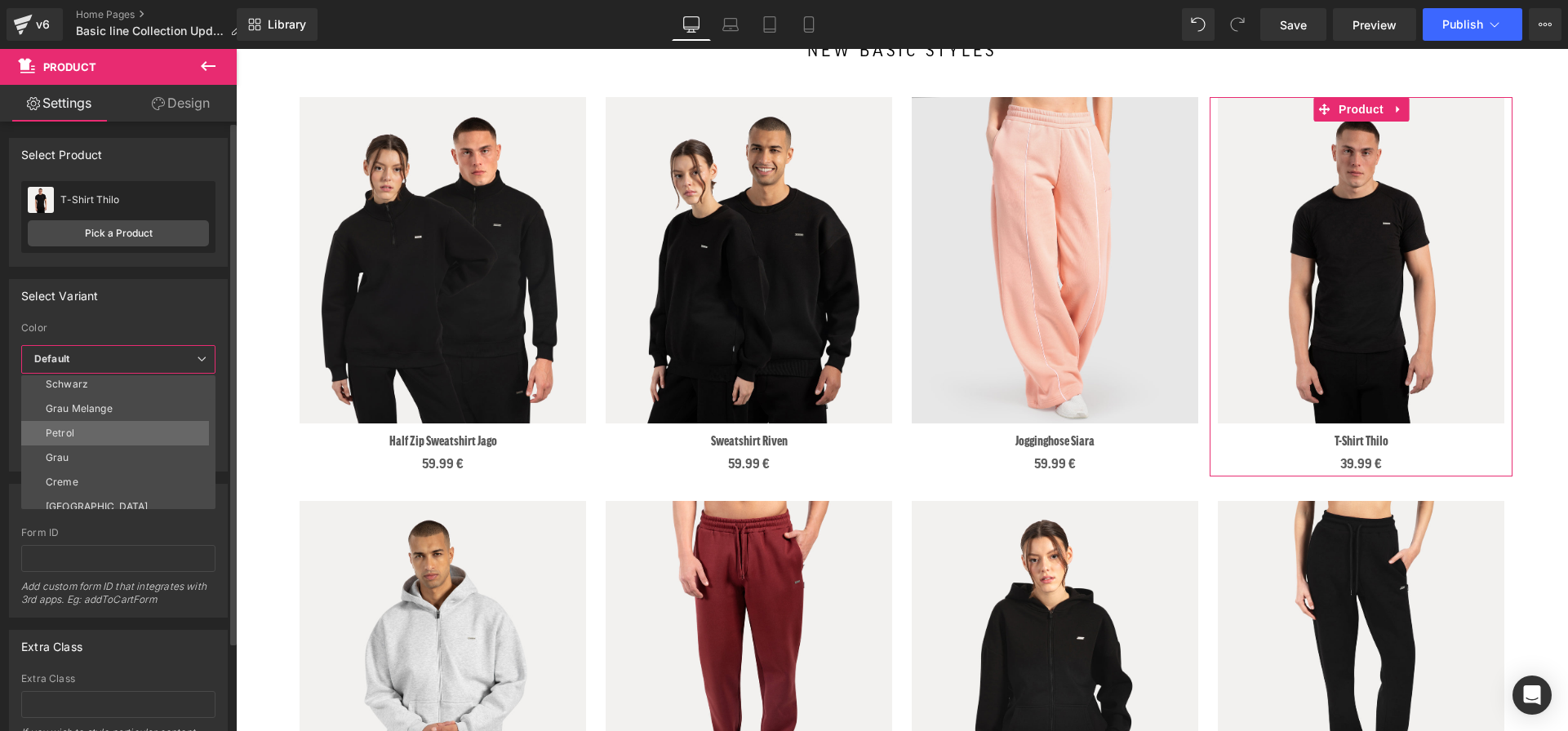
scroll to position [32, 0]
click at [75, 454] on li "Grau" at bounding box center [122, 454] width 202 height 25
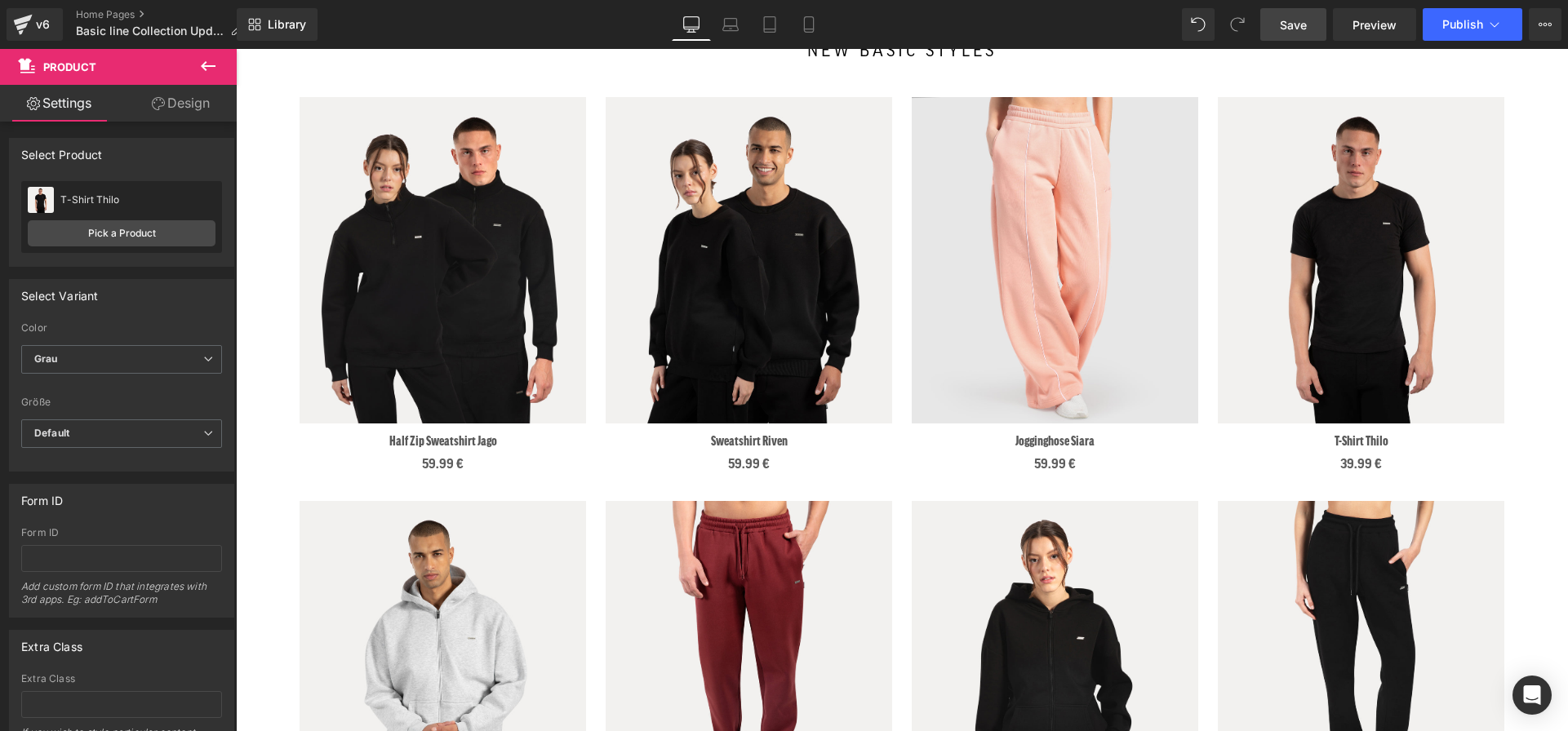
click at [1291, 26] on span "Save" at bounding box center [1293, 25] width 27 height 17
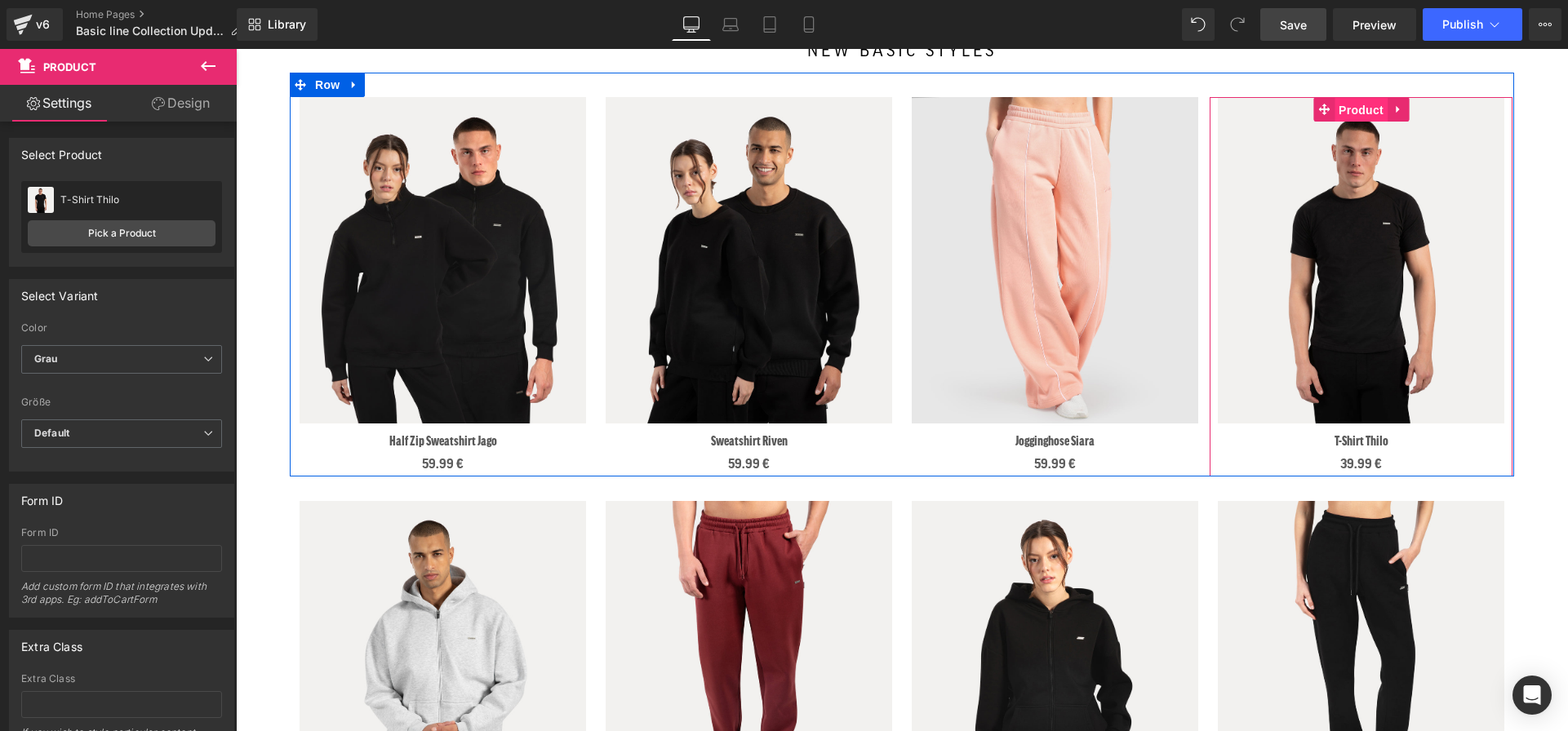
click at [1350, 106] on span "Product" at bounding box center [1361, 110] width 53 height 25
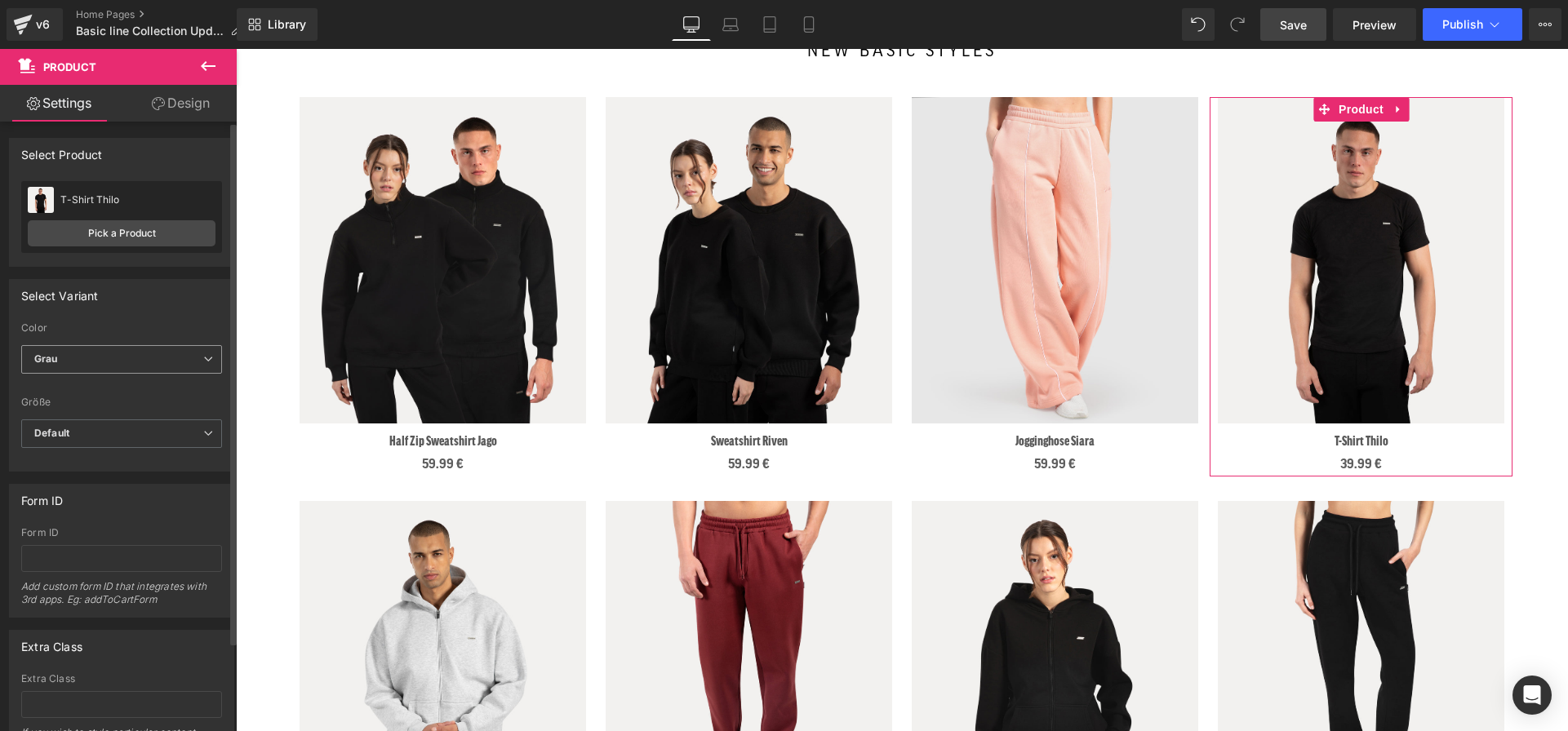
click at [125, 351] on span "Grau" at bounding box center [122, 359] width 201 height 28
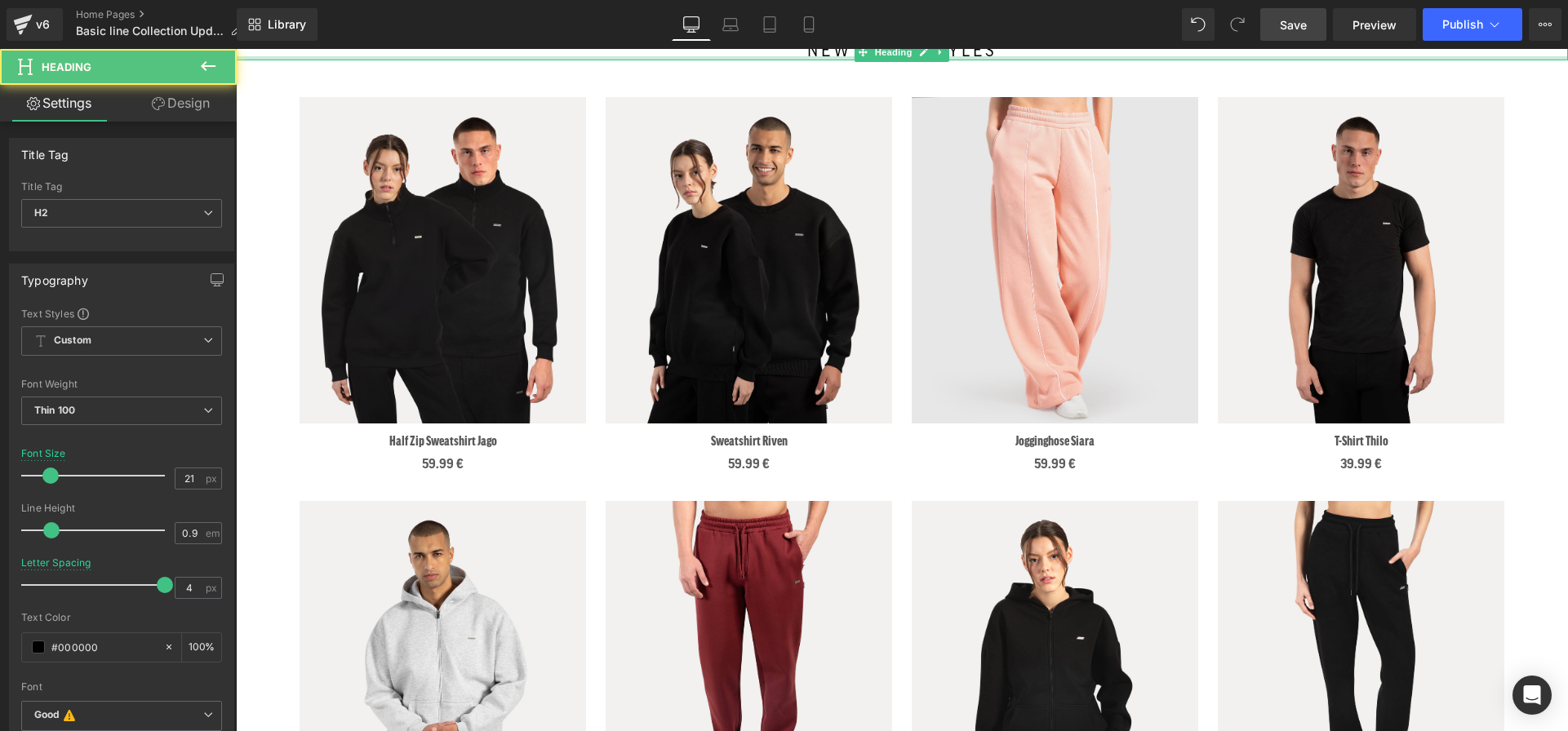
click at [636, 57] on div at bounding box center [901, 58] width 1332 height 4
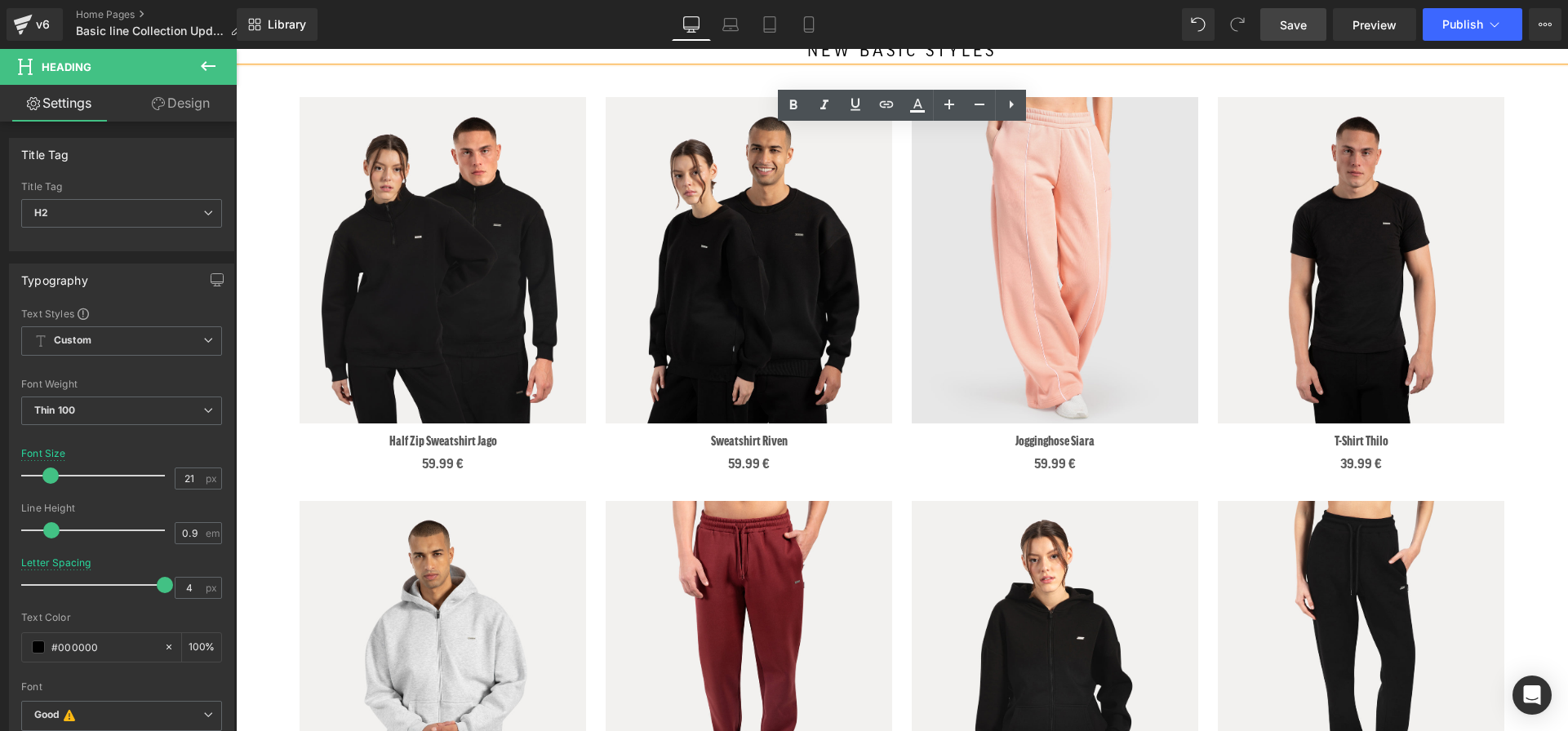
click at [1279, 39] on link "Save" at bounding box center [1293, 24] width 66 height 32
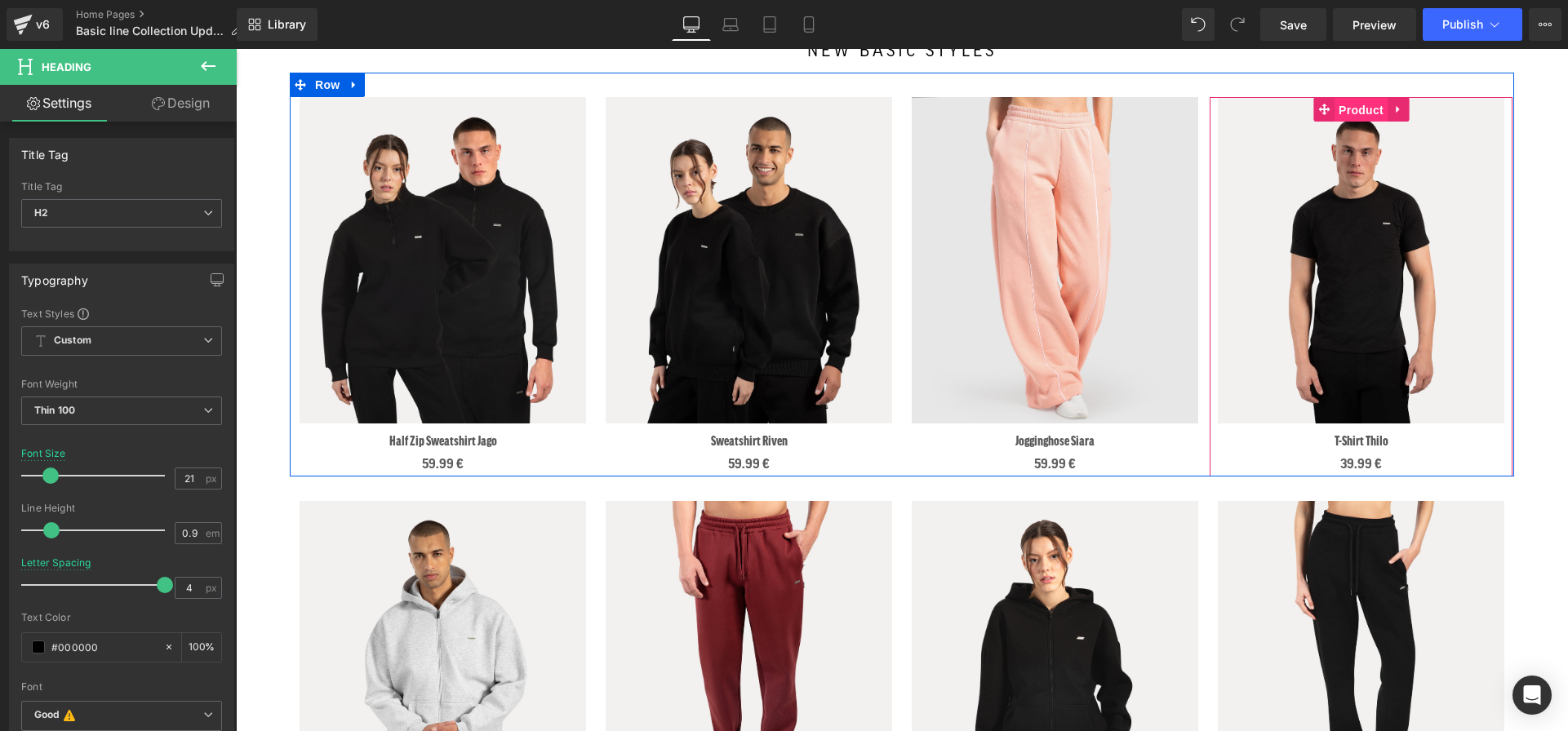
click at [1353, 117] on span "Product" at bounding box center [1361, 110] width 53 height 25
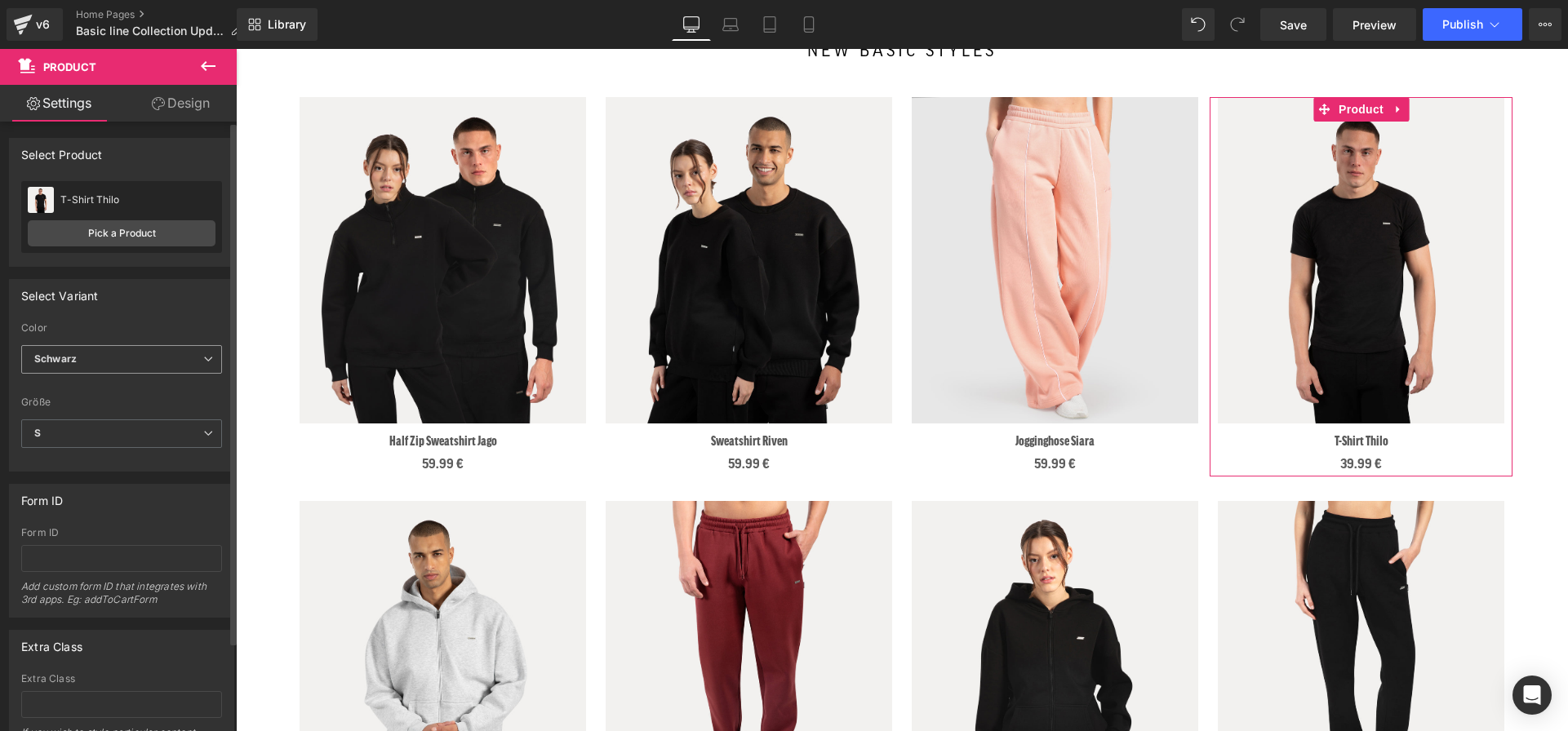
click at [104, 357] on span "Schwarz" at bounding box center [122, 359] width 201 height 28
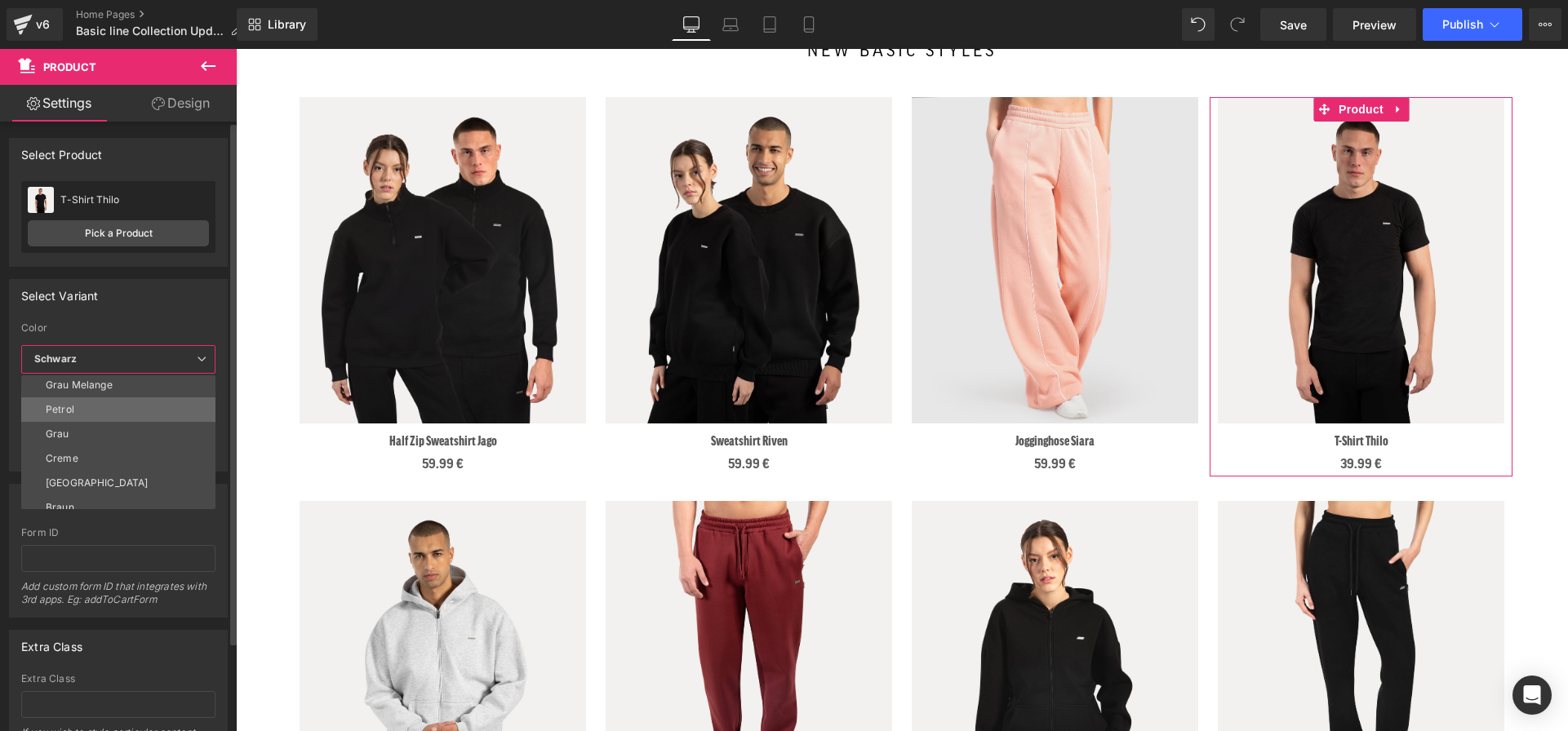
scroll to position [62, 0]
click at [75, 419] on li "Grau" at bounding box center [122, 424] width 202 height 25
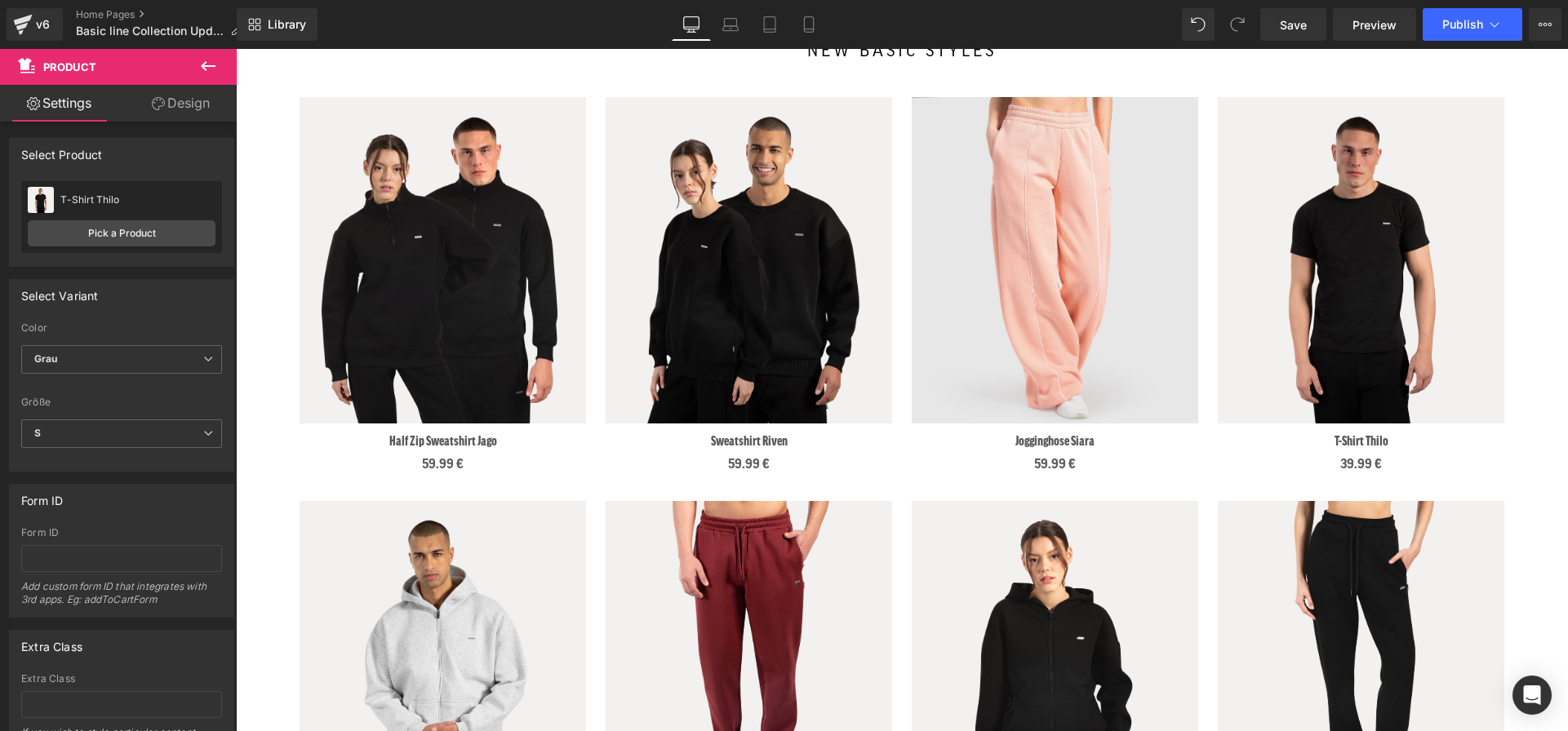
click at [1256, 53] on h2 "new basic styles" at bounding box center [902, 51] width 1283 height 16
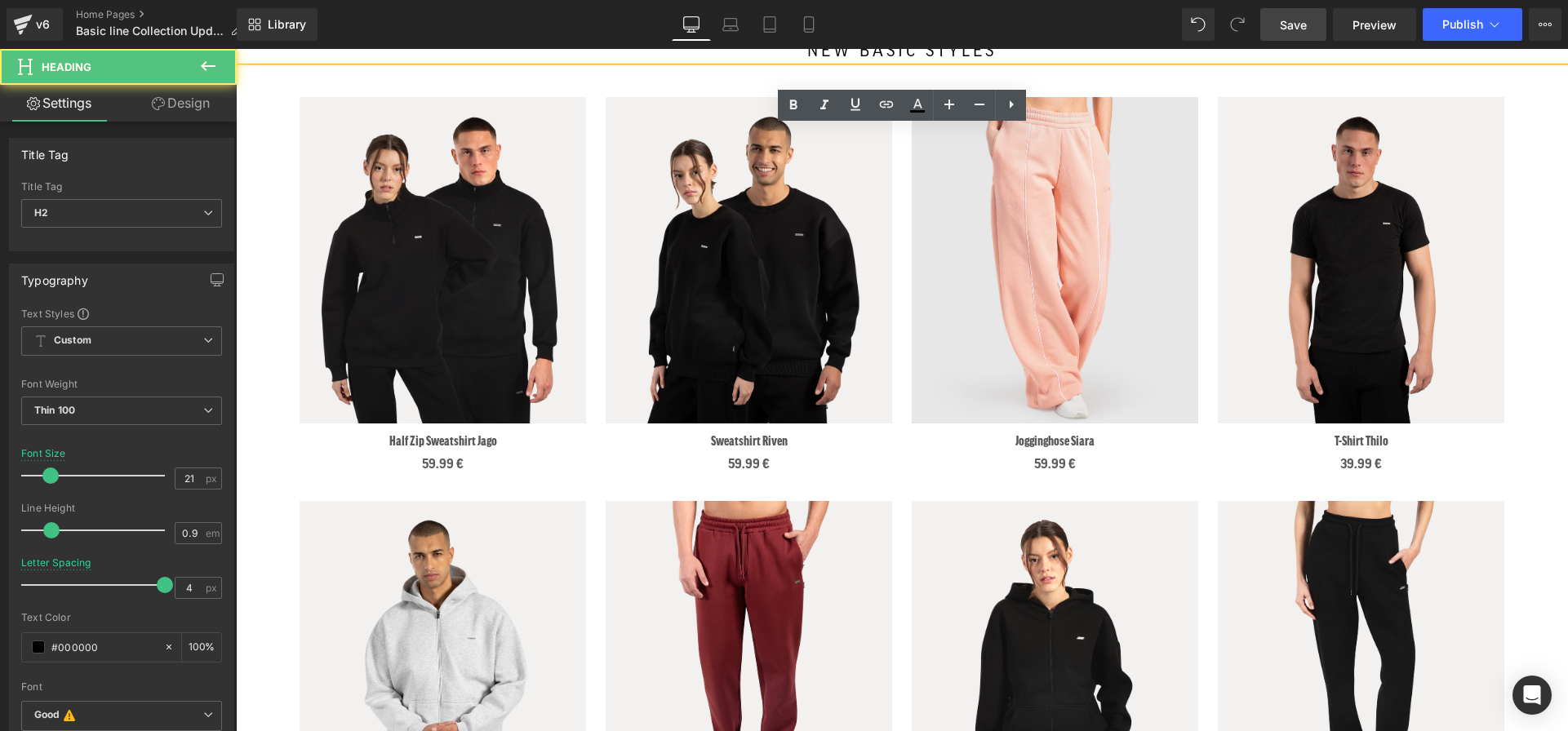
click at [1293, 29] on span "Save" at bounding box center [1293, 25] width 27 height 17
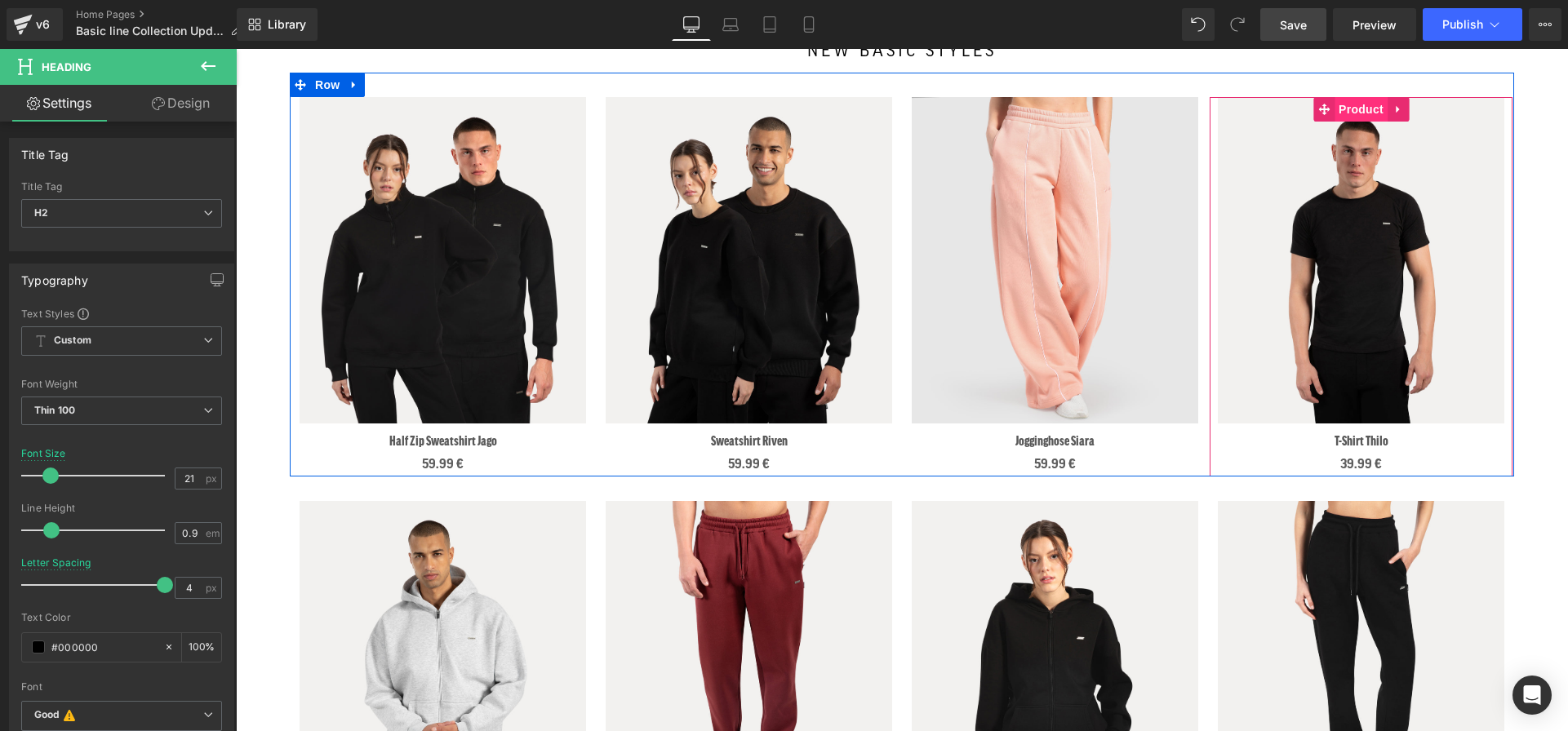
click at [1375, 98] on span "Product" at bounding box center [1361, 110] width 53 height 25
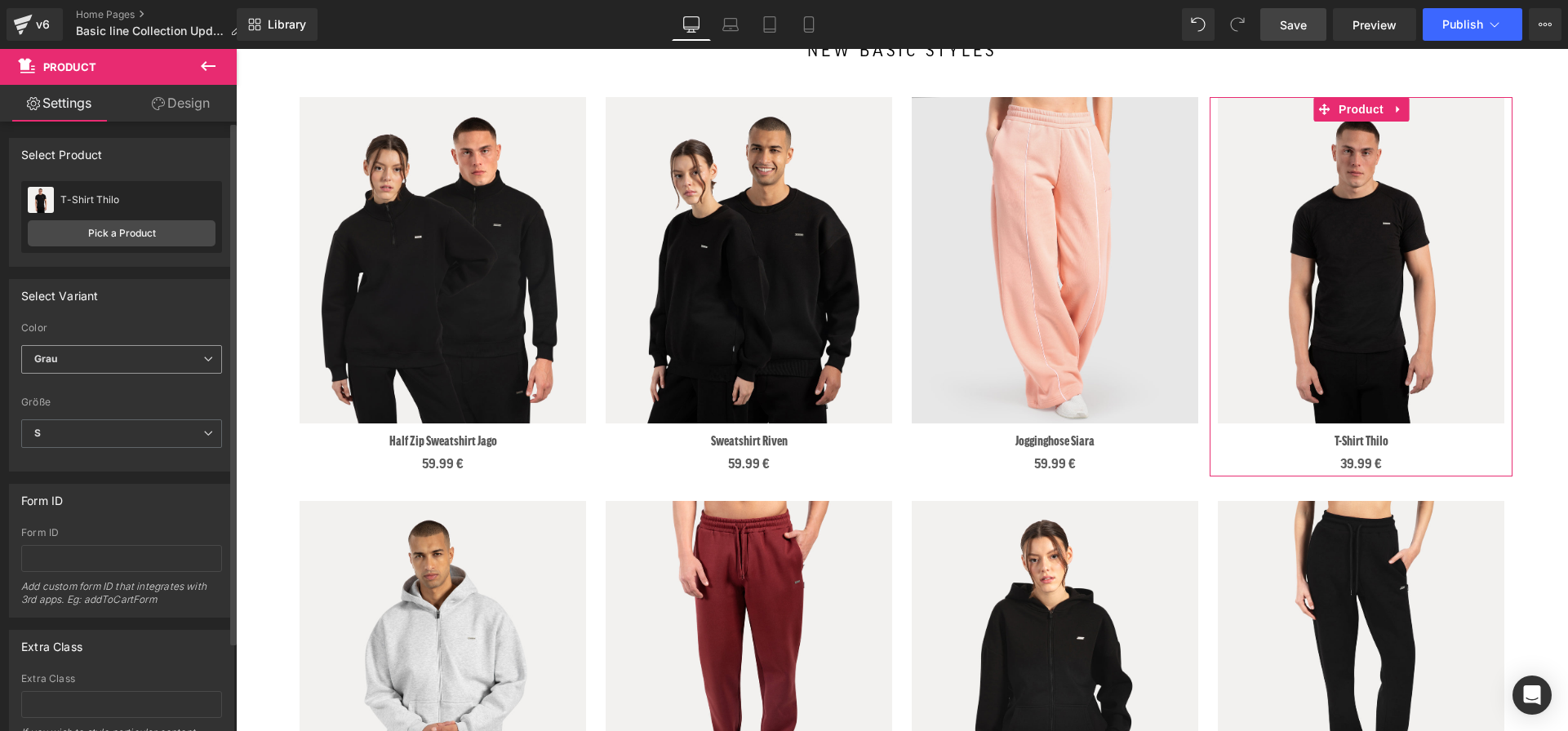
click at [101, 356] on span "Grau" at bounding box center [122, 359] width 201 height 28
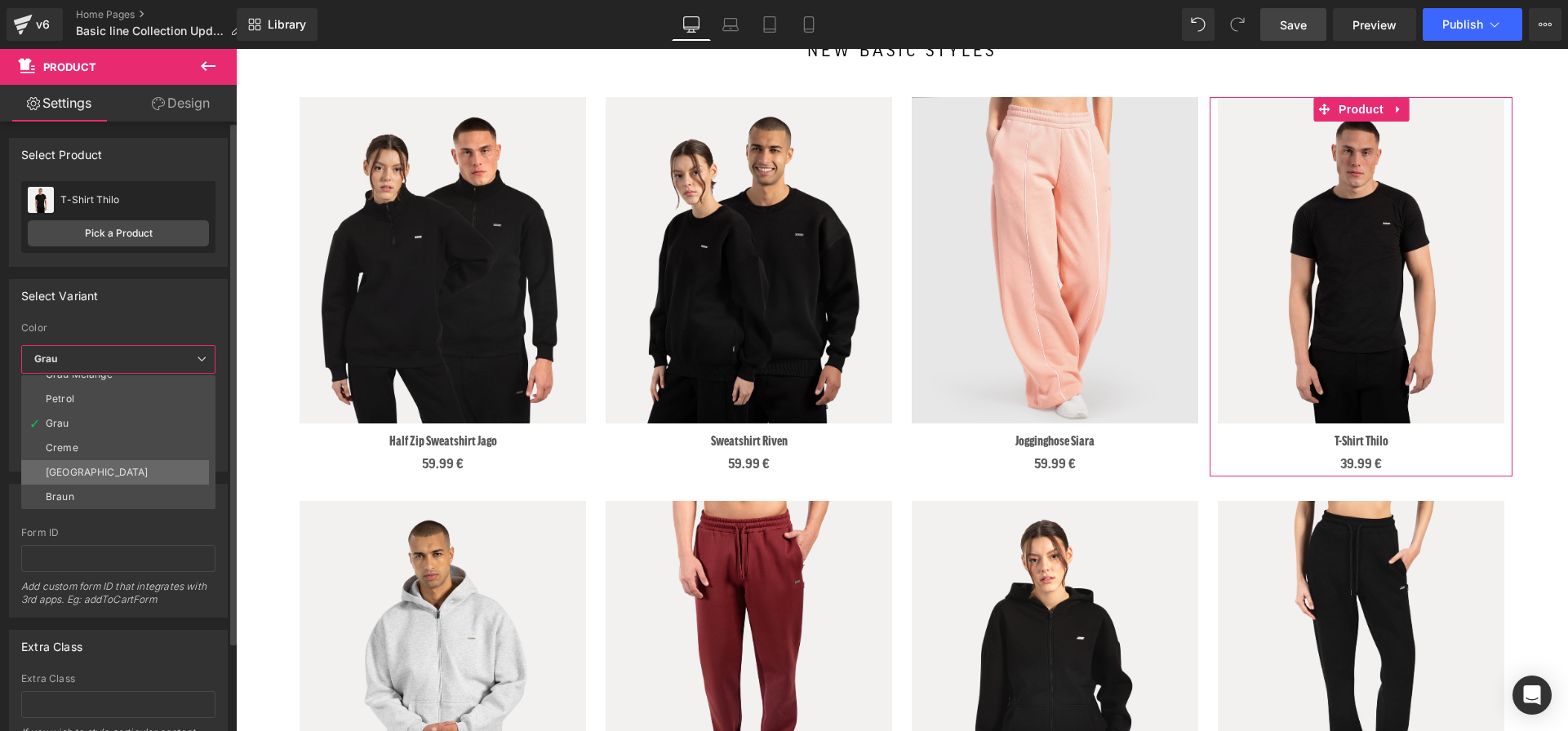
click at [66, 478] on li "[GEOGRAPHIC_DATA]" at bounding box center [122, 473] width 202 height 25
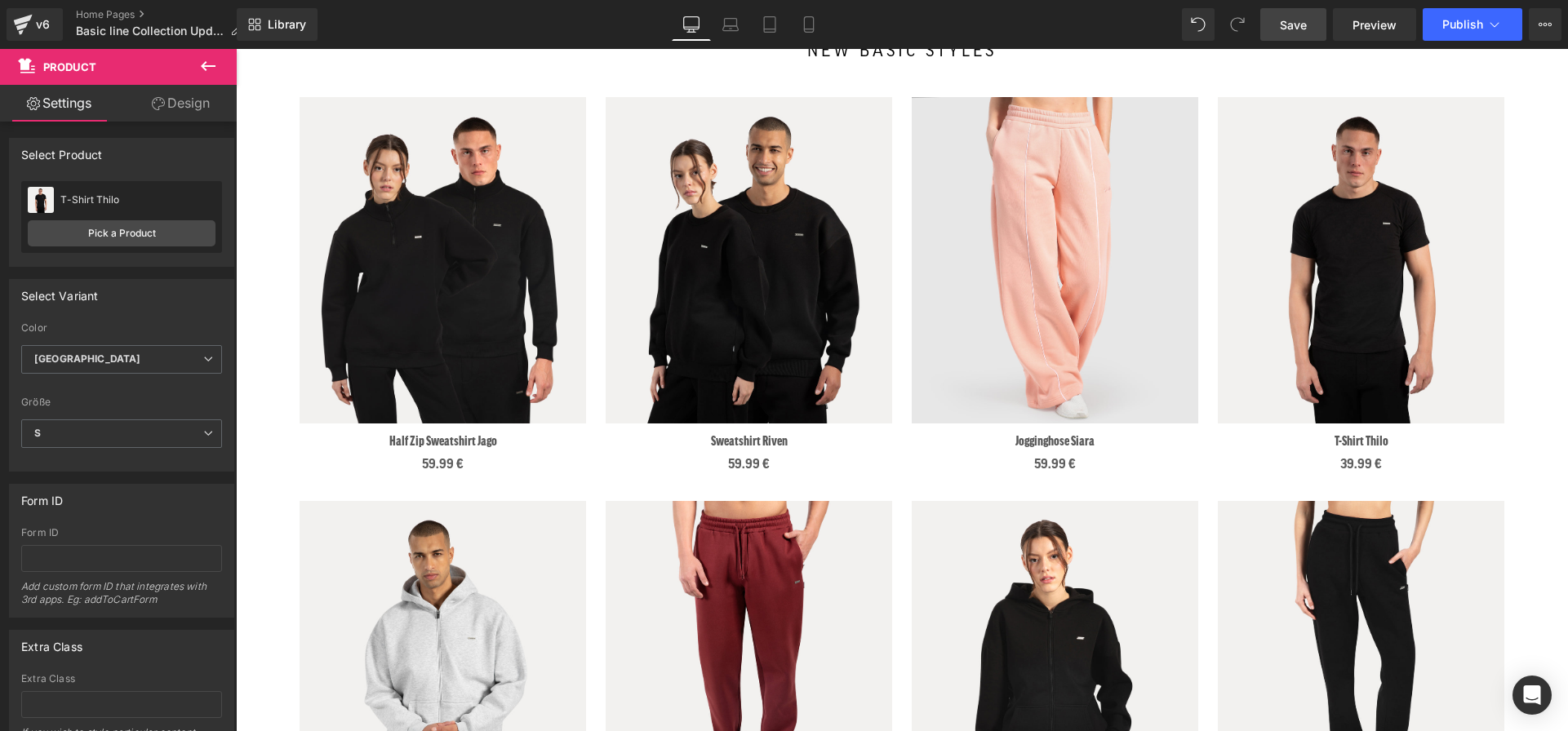
click at [1264, 56] on div "new basic styles Heading" at bounding box center [901, 52] width 1332 height 17
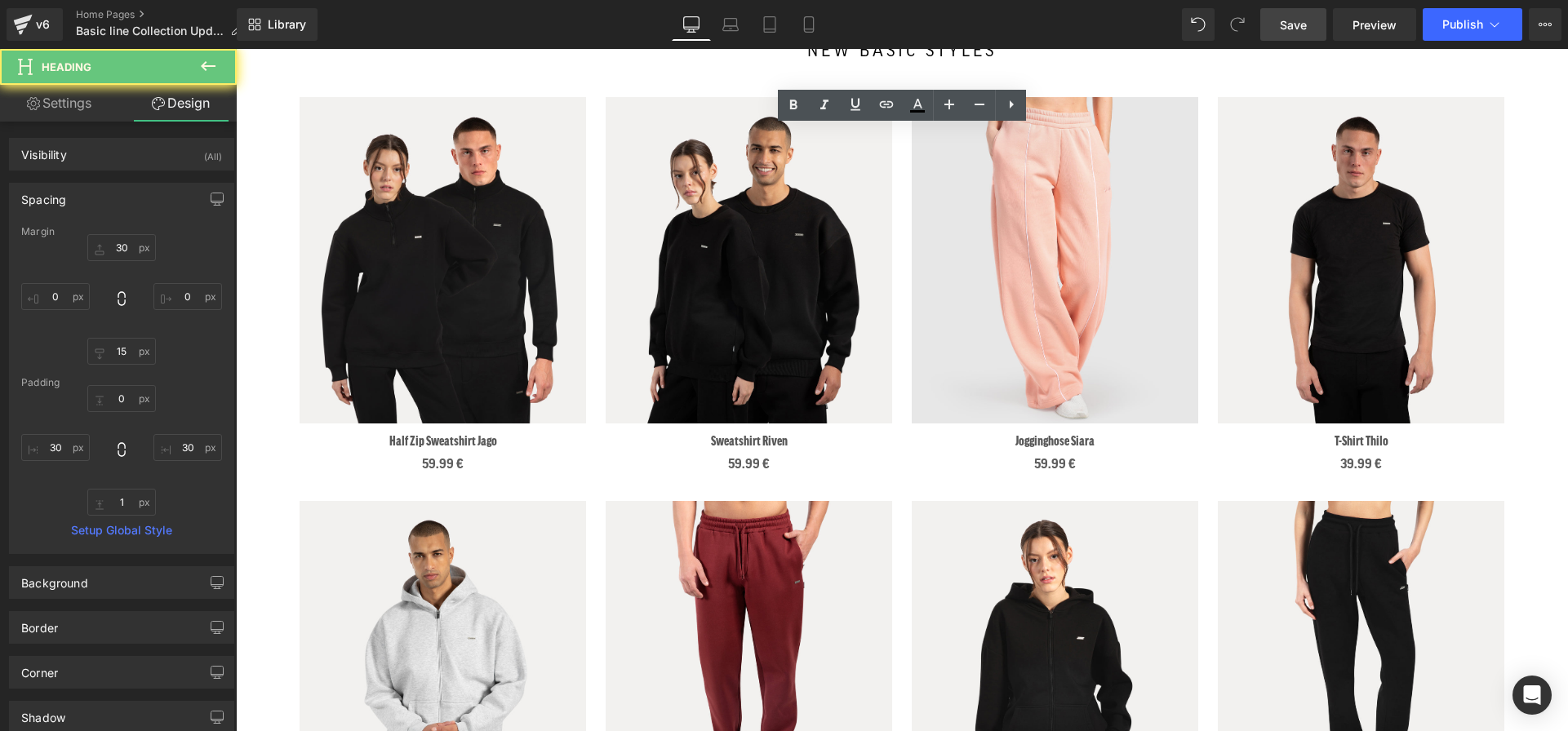
click at [1299, 29] on span "Save" at bounding box center [1293, 25] width 27 height 17
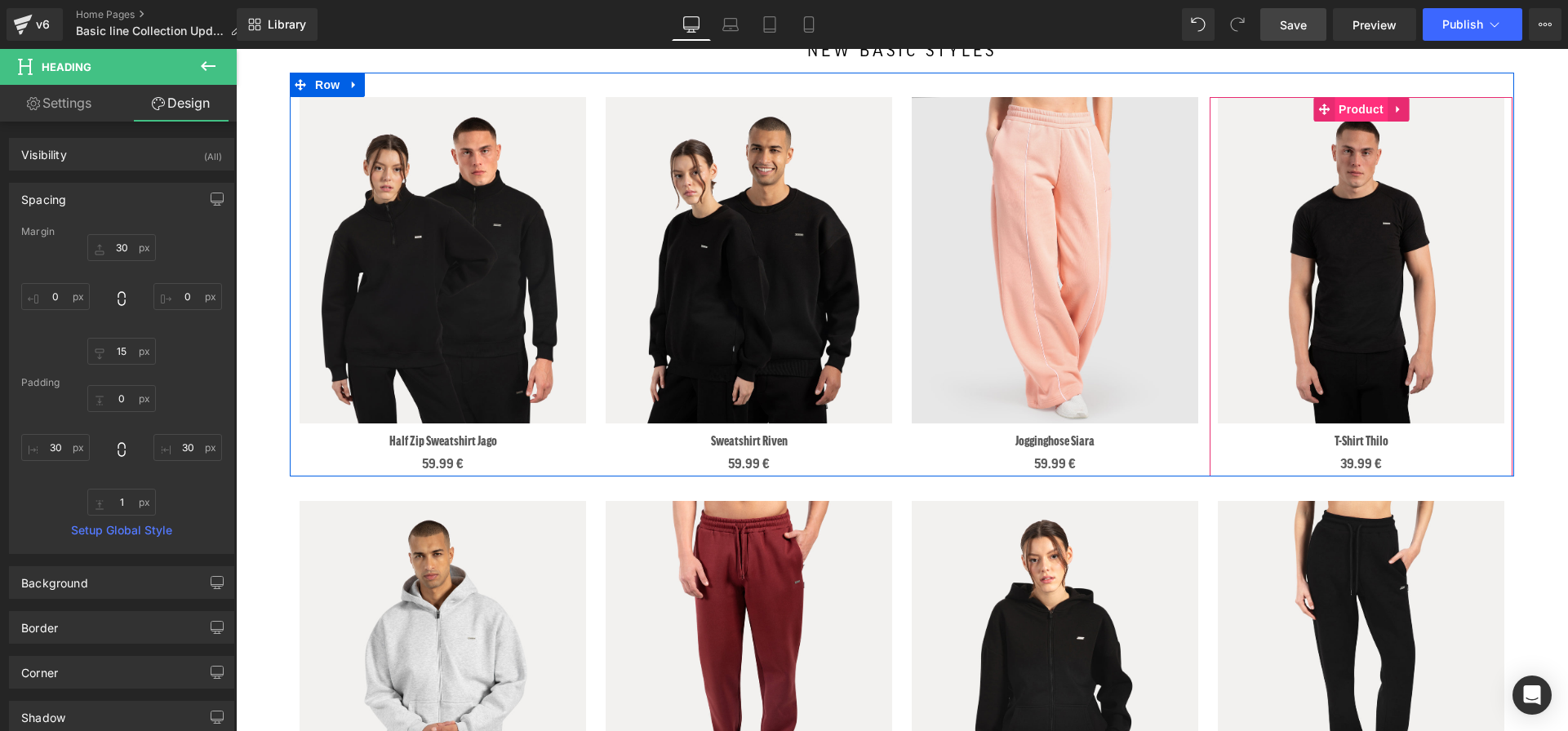
click at [1351, 116] on span "Product" at bounding box center [1361, 110] width 53 height 25
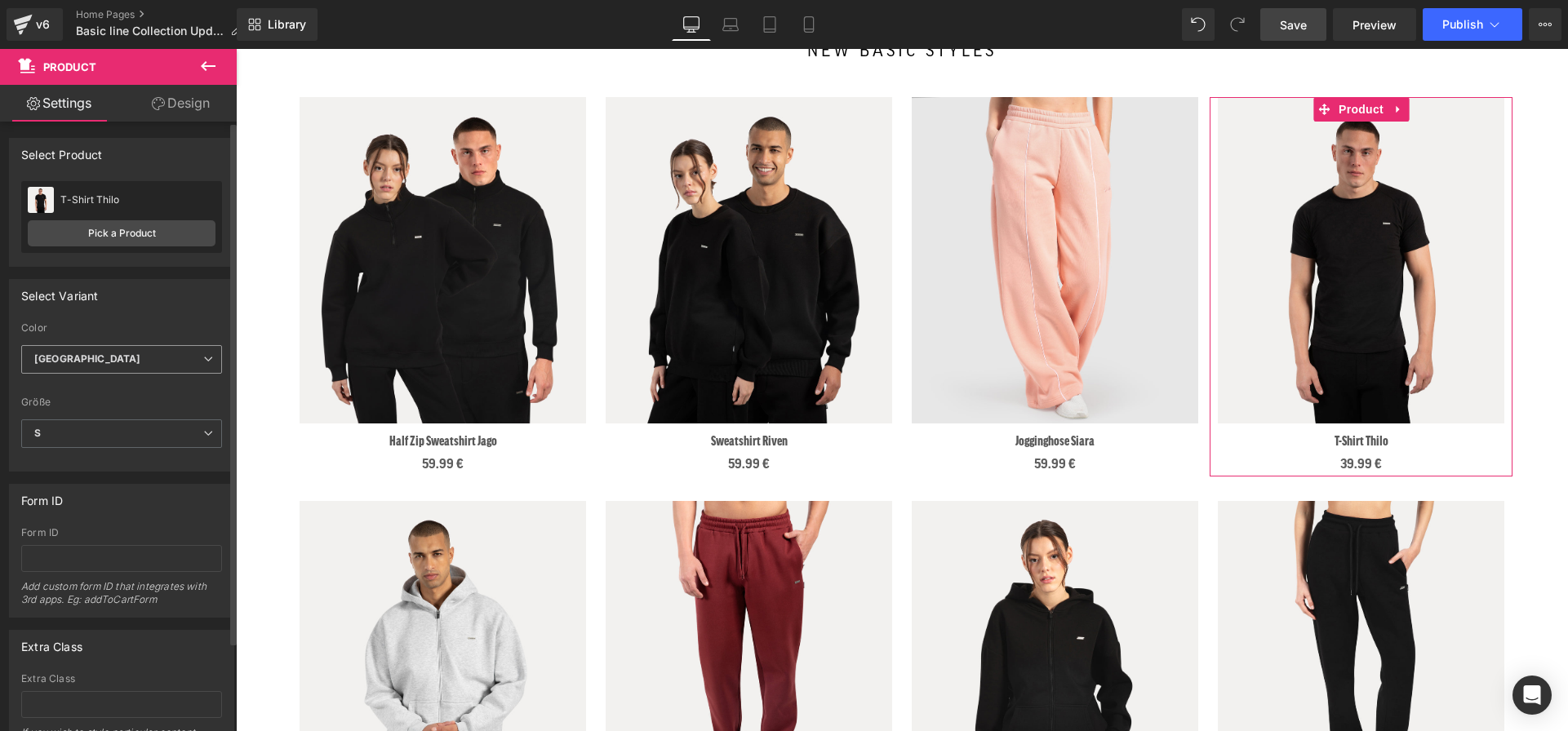
click at [143, 359] on span "[GEOGRAPHIC_DATA]" at bounding box center [122, 359] width 201 height 28
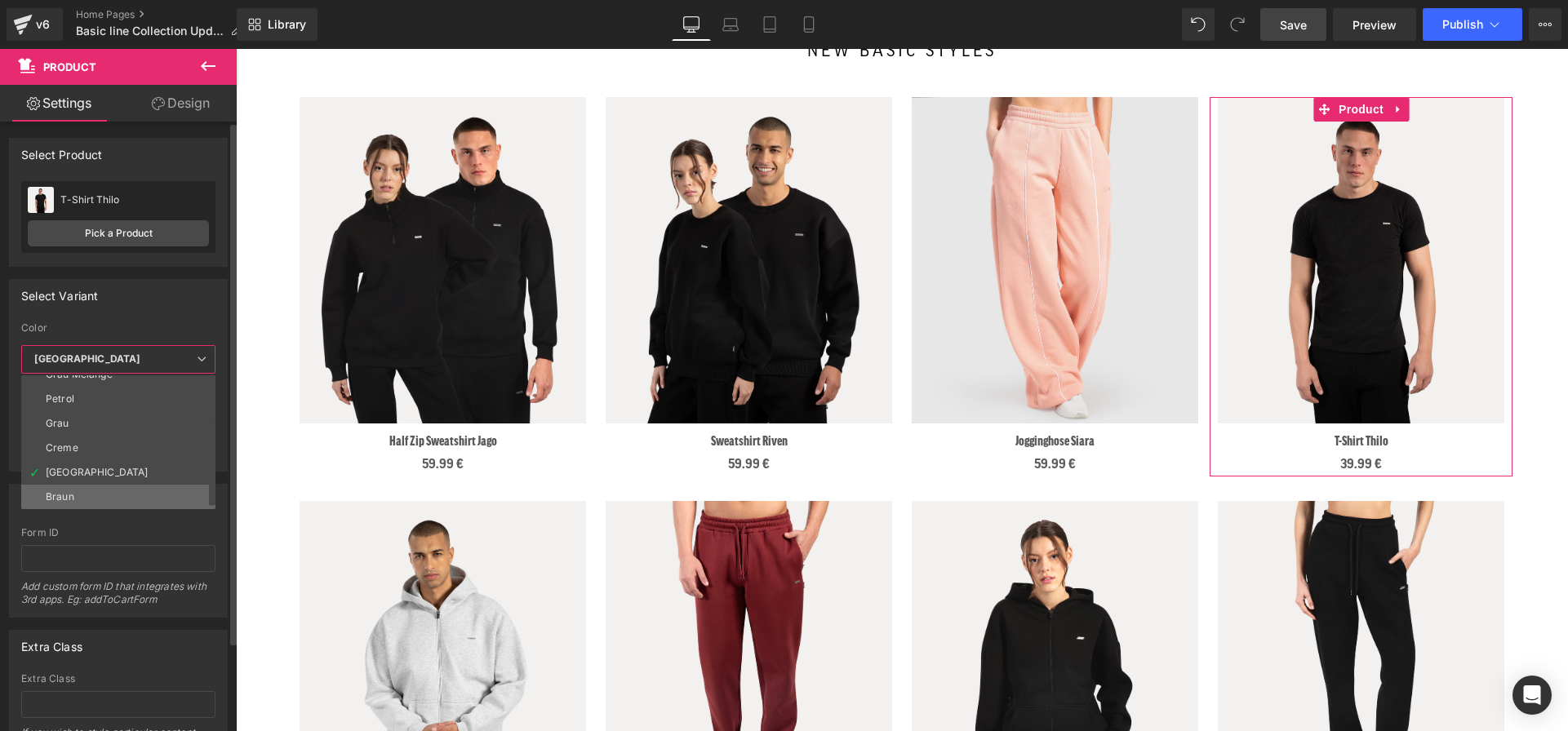
click at [68, 492] on div "Braun" at bounding box center [60, 497] width 28 height 12
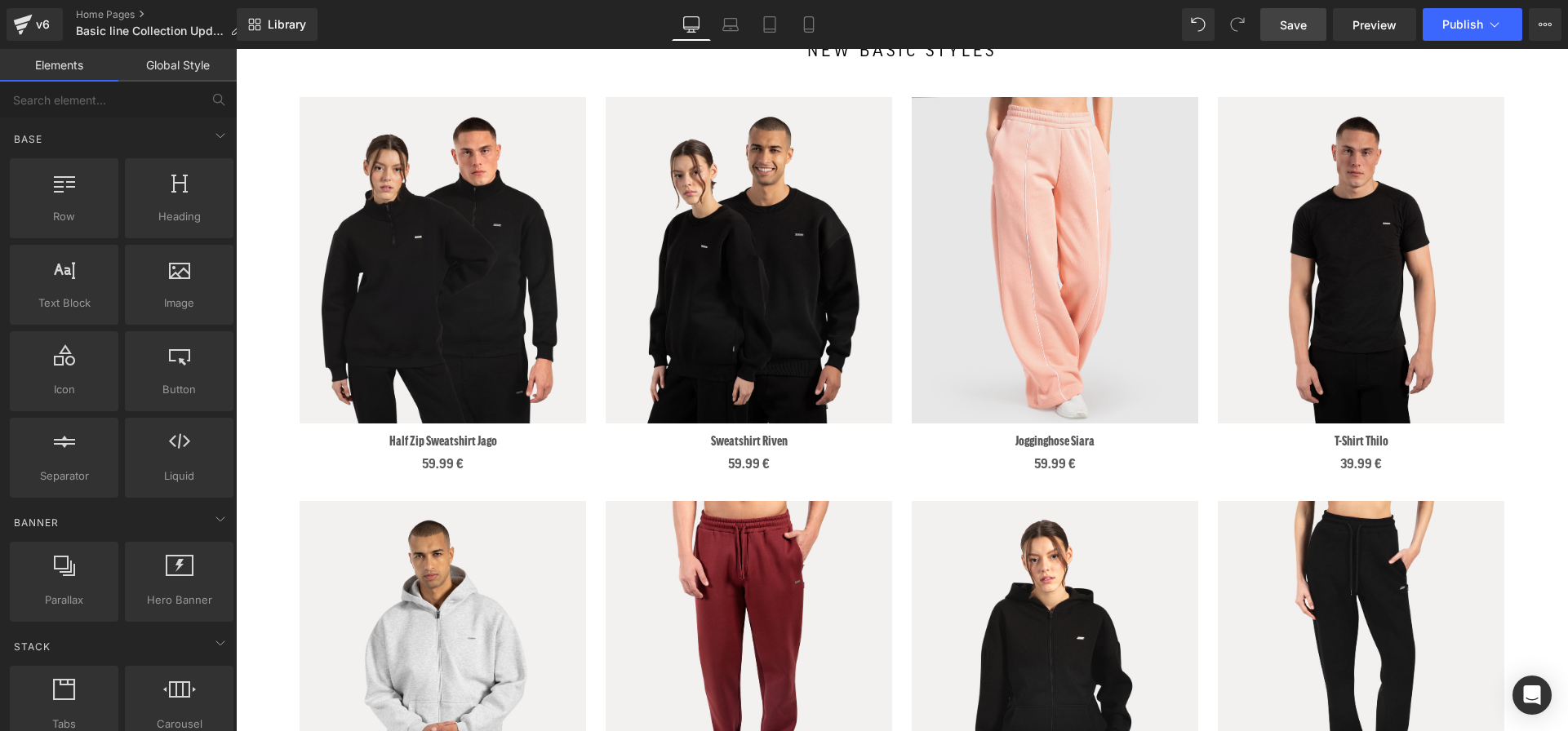
click at [1285, 28] on span "Save" at bounding box center [1293, 25] width 27 height 17
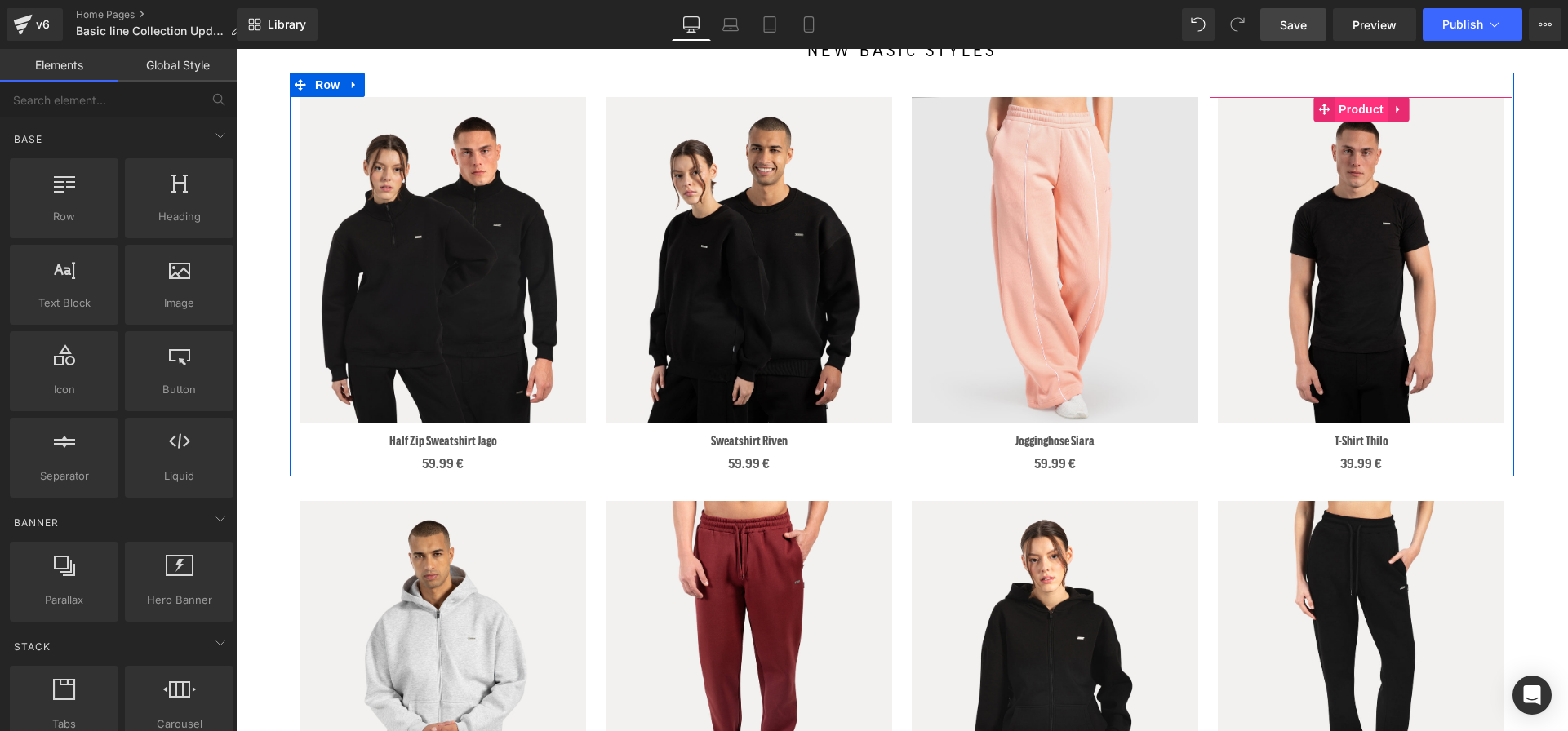
click at [1357, 114] on span "Product" at bounding box center [1361, 110] width 53 height 25
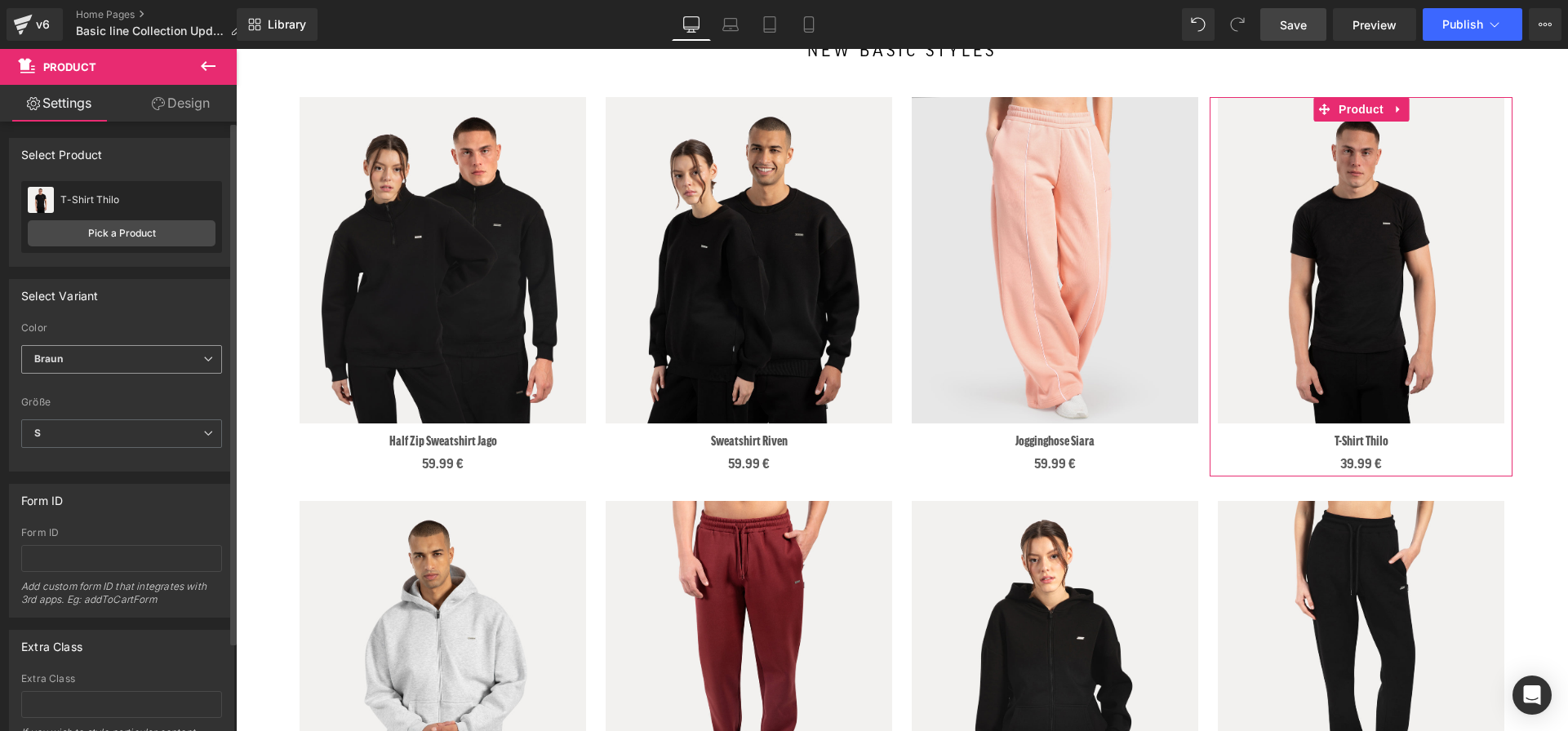
click at [67, 359] on span "Braun" at bounding box center [122, 359] width 201 height 28
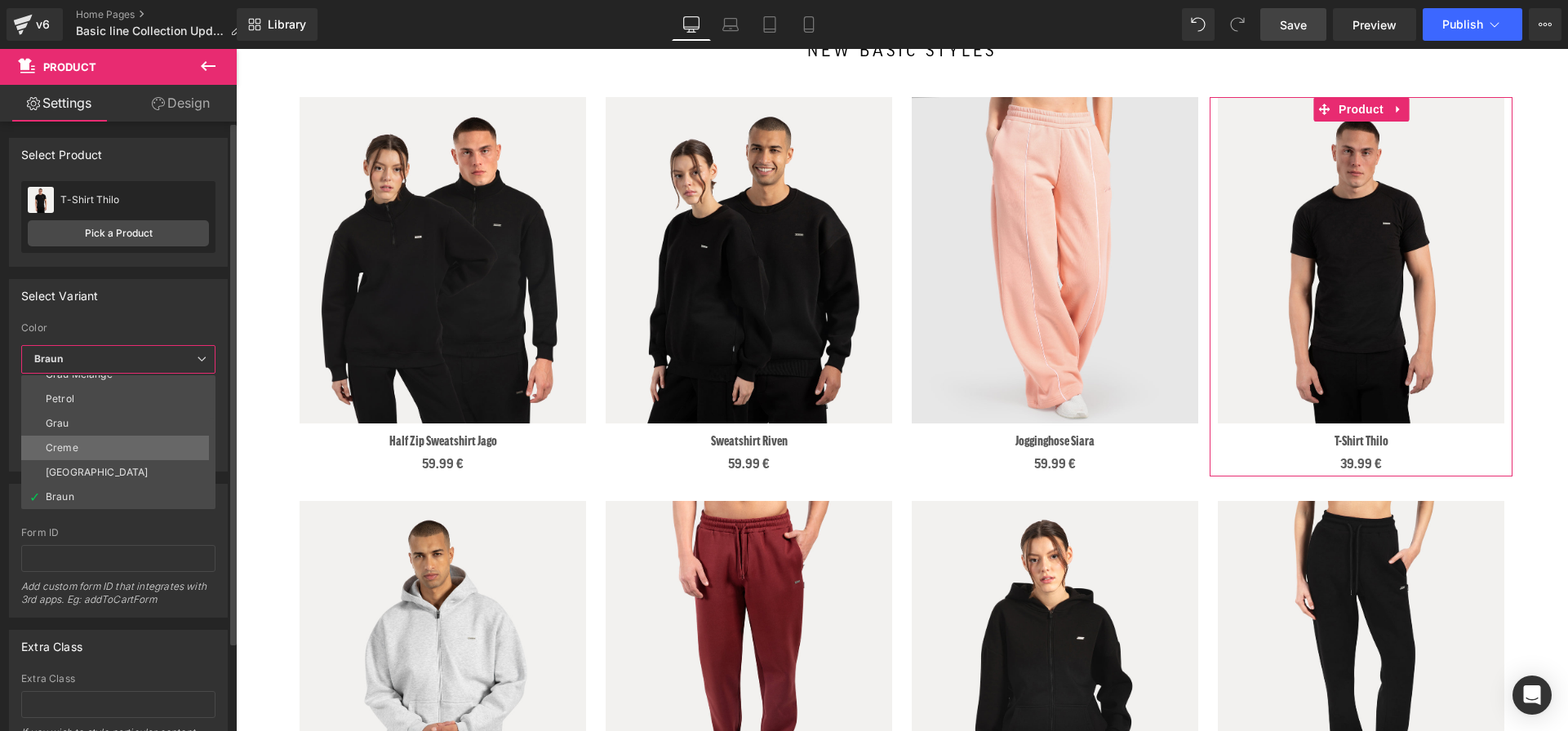
click at [68, 449] on div "Creme" at bounding box center [61, 448] width 32 height 12
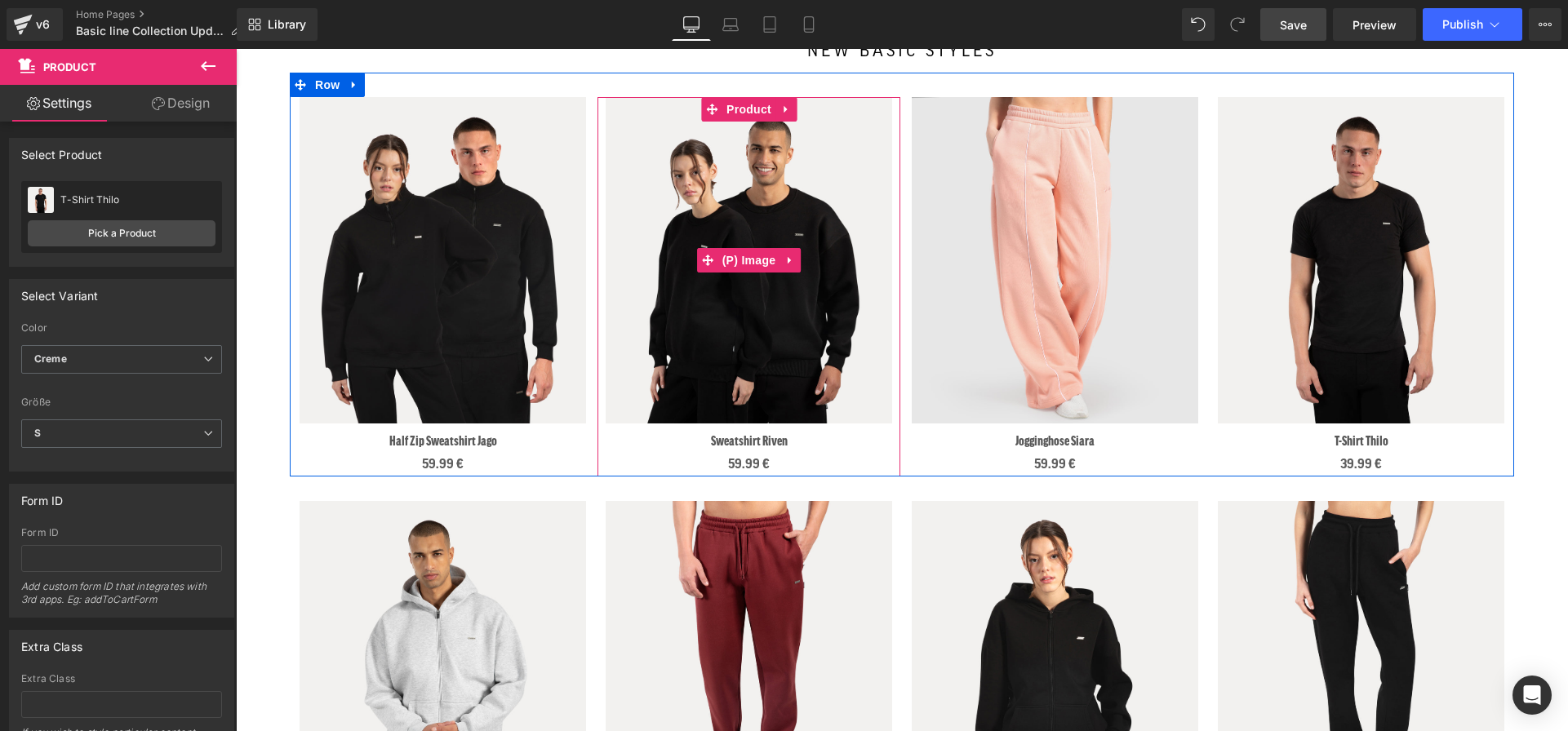
click at [863, 143] on img at bounding box center [748, 260] width 286 height 326
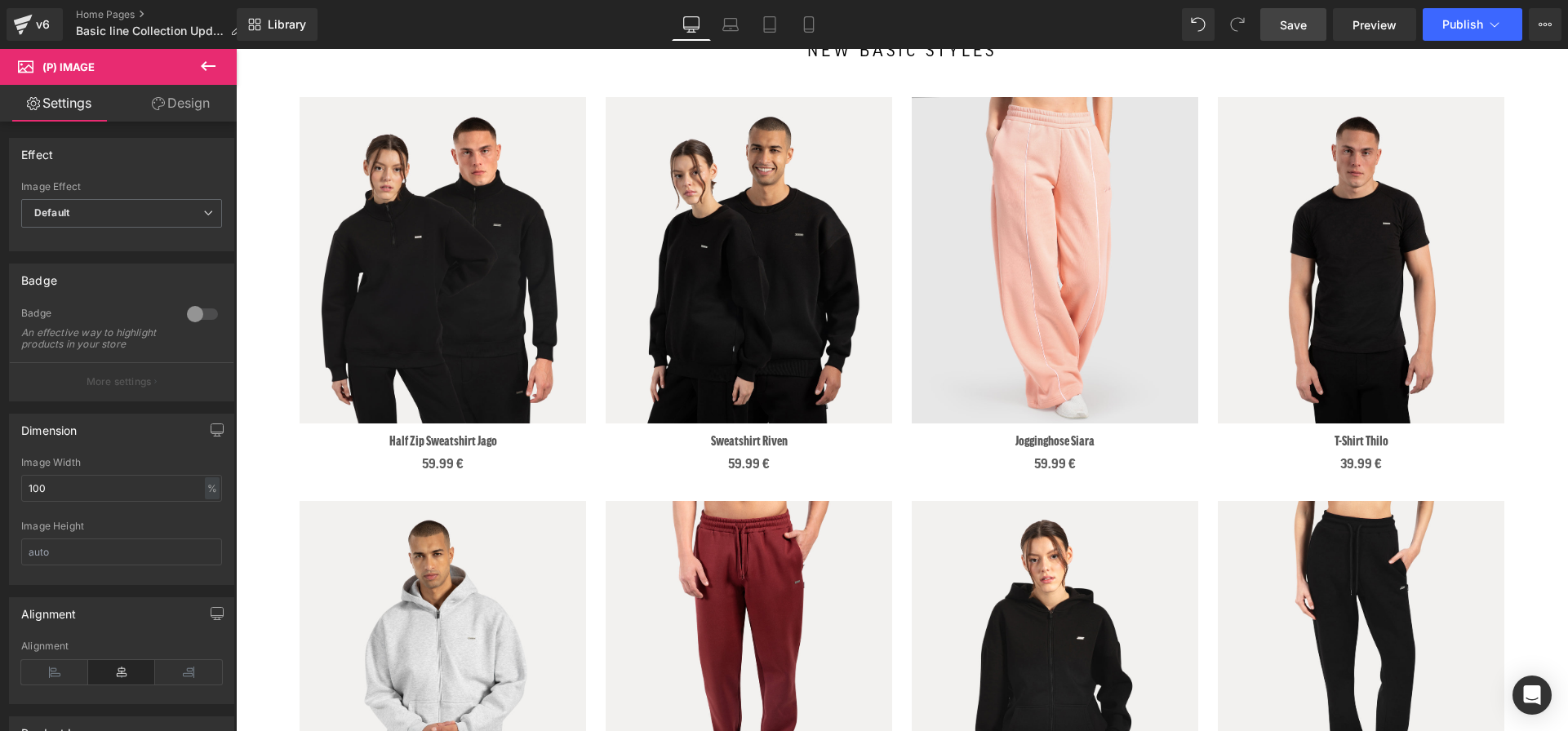
click at [1300, 27] on span "Save" at bounding box center [1293, 25] width 27 height 17
click at [1285, 12] on link "Save" at bounding box center [1293, 24] width 66 height 32
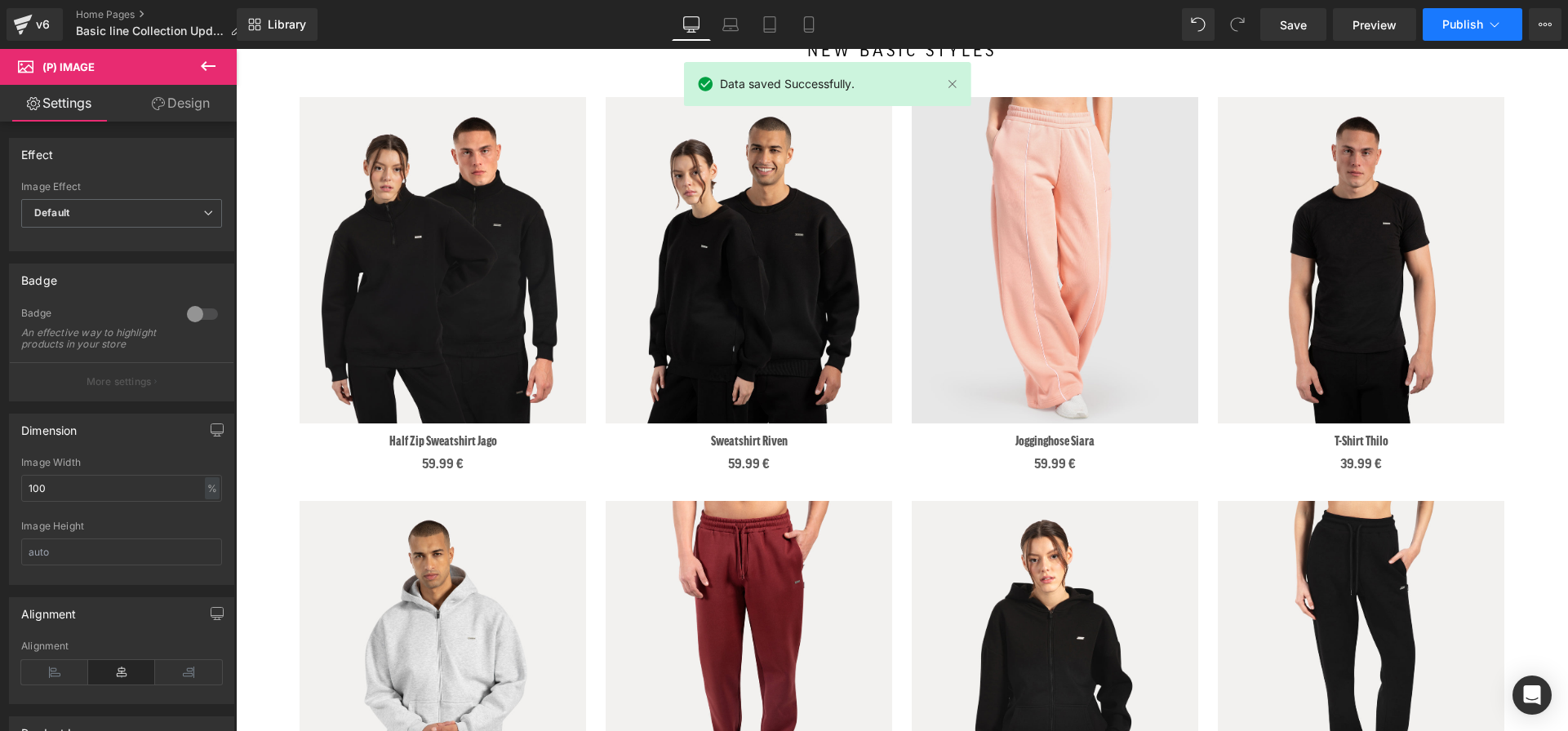
click at [1474, 31] on span "Publish" at bounding box center [1462, 25] width 41 height 13
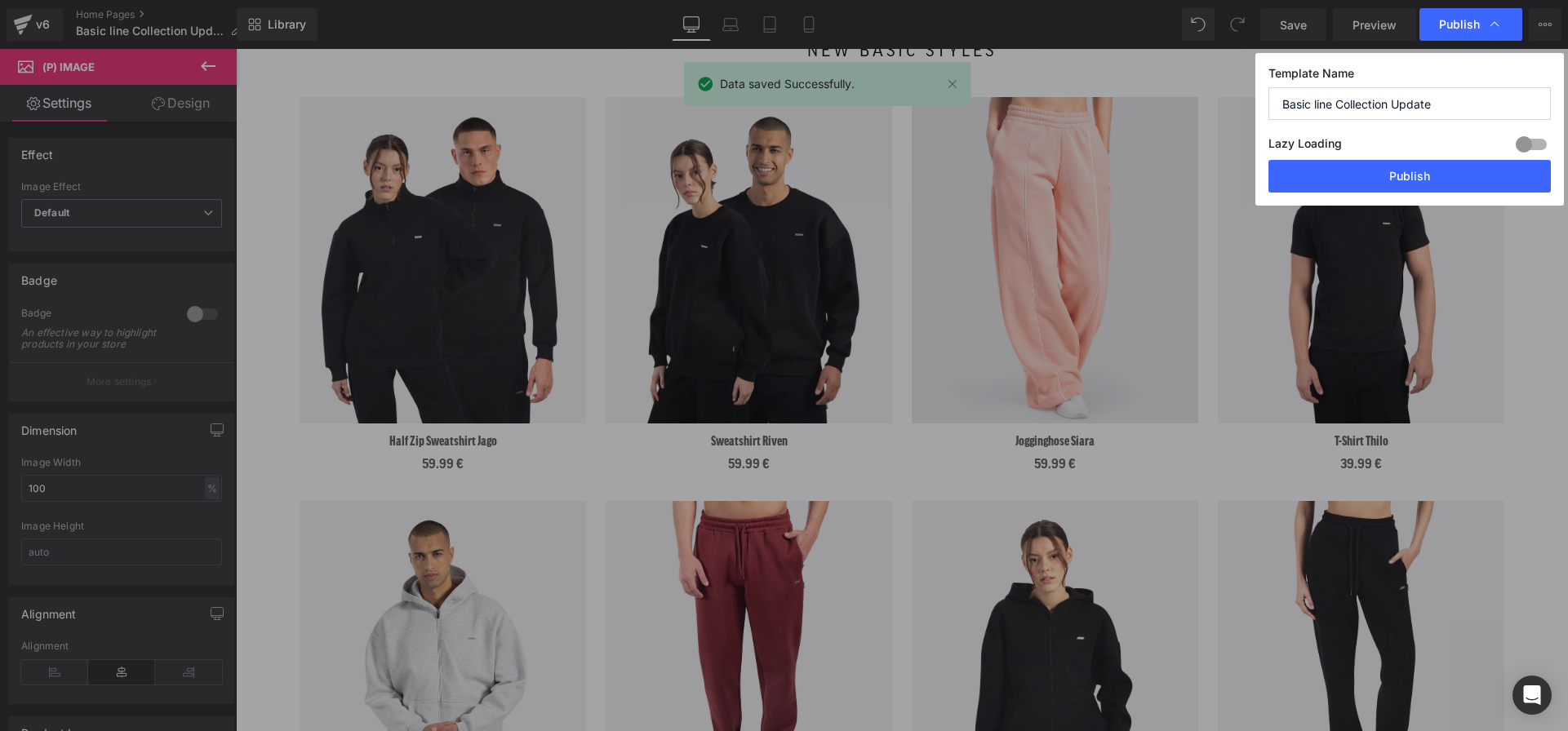
click at [1337, 197] on div "Template Name Basic line Collection Update Lazy Loading Build Upgrade plan to u…" at bounding box center [1410, 129] width 309 height 153
click at [1337, 178] on button "Publish" at bounding box center [1410, 176] width 282 height 32
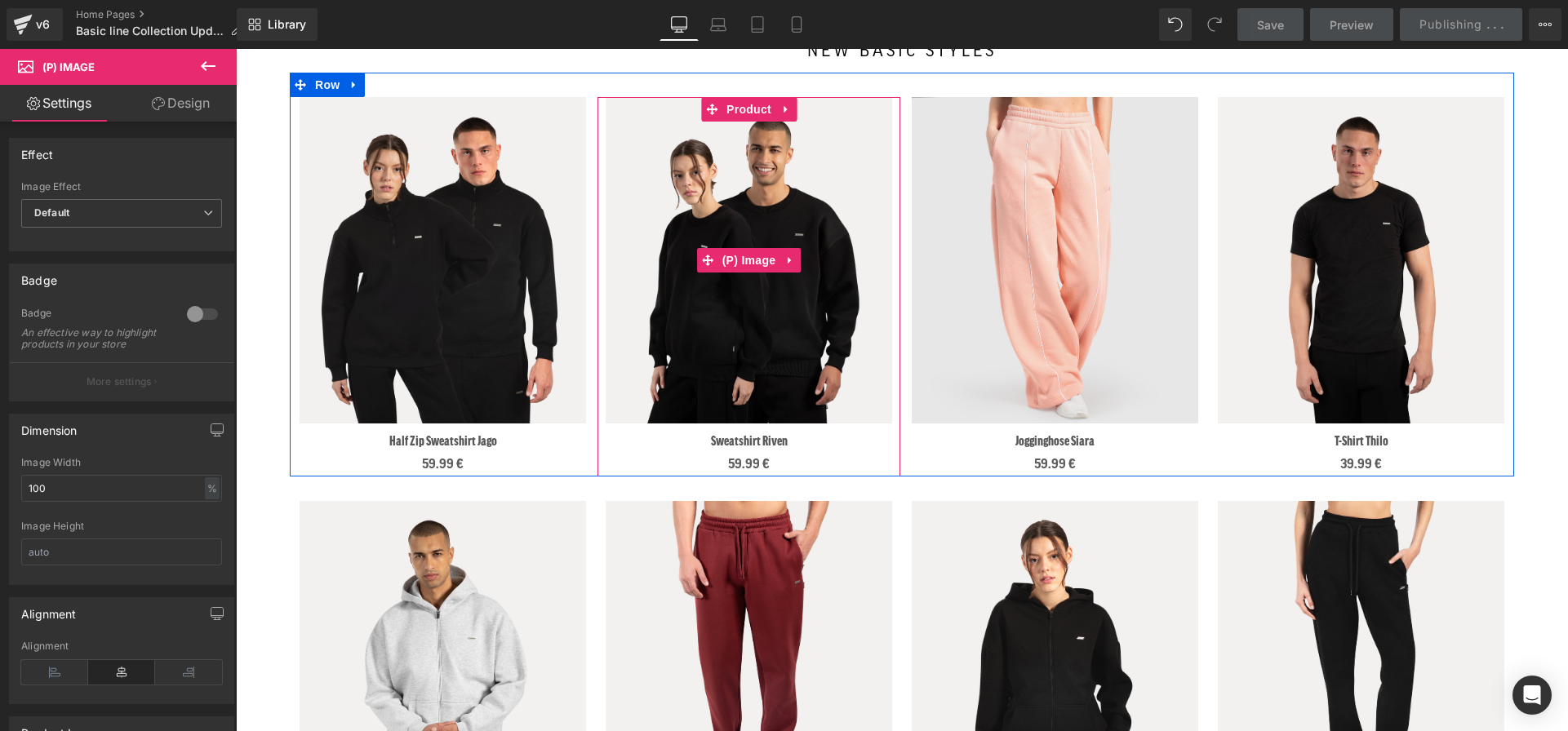
scroll to position [0, 0]
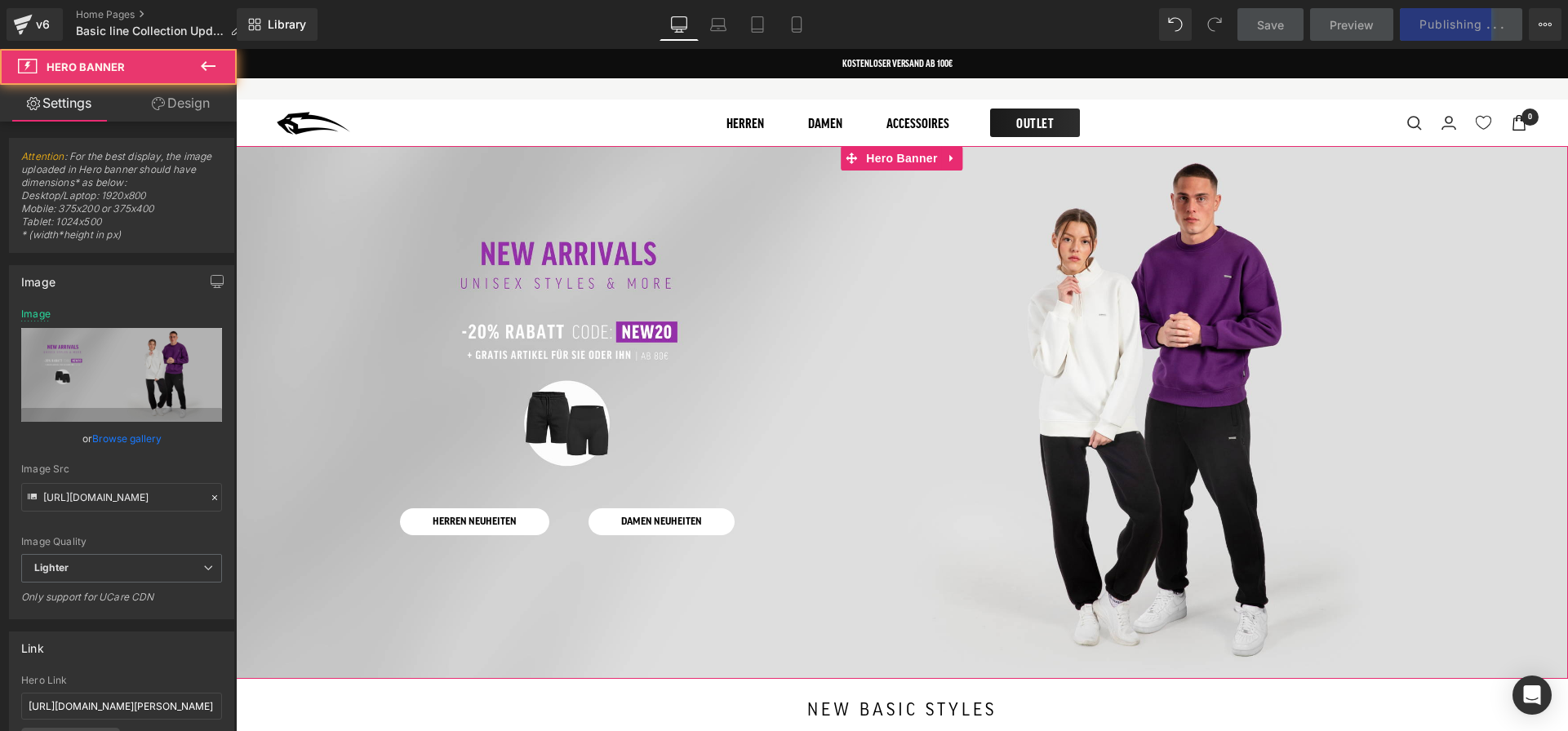
click at [477, 173] on div at bounding box center [901, 412] width 1332 height 533
